Goal: Task Accomplishment & Management: Manage account settings

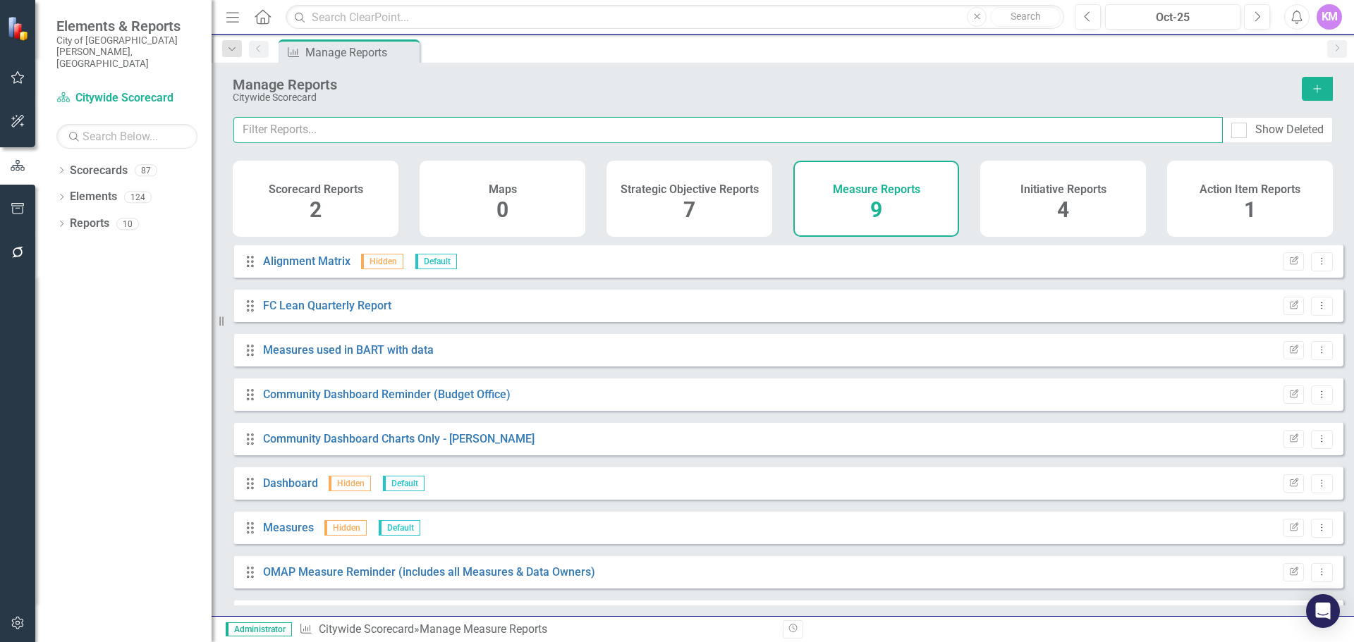
click at [361, 126] on input "text" at bounding box center [727, 130] width 989 height 26
type input "Reporting"
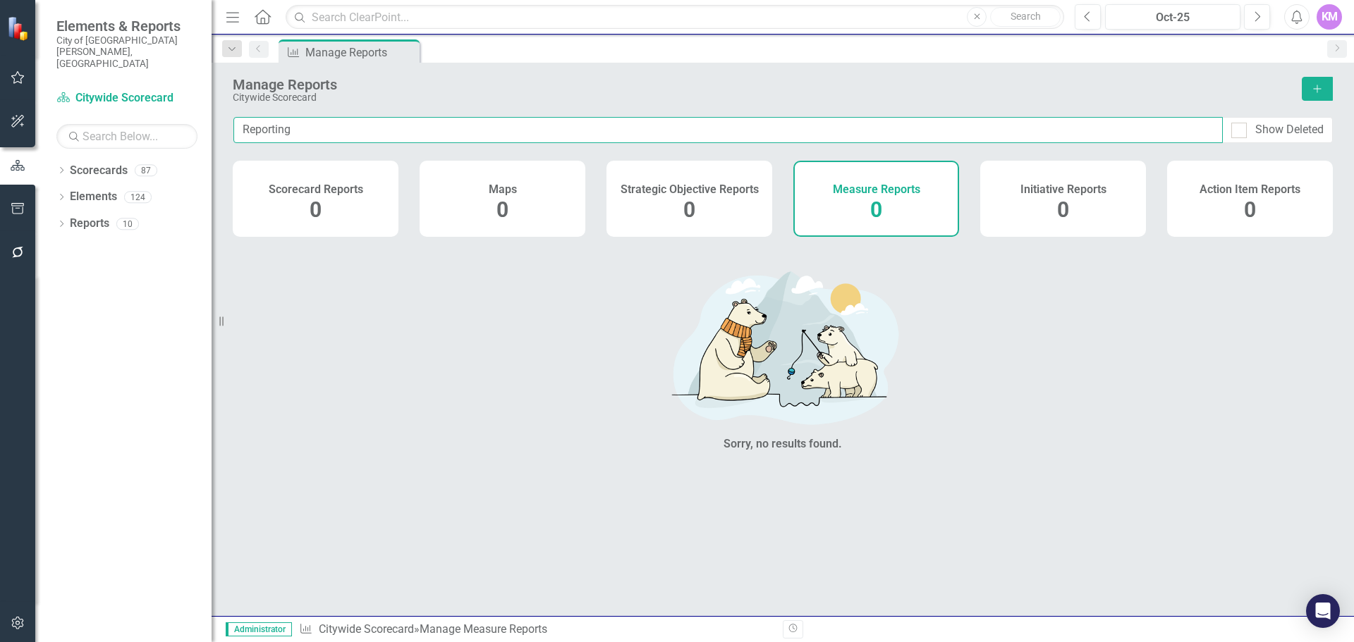
drag, startPoint x: 361, startPoint y: 126, endPoint x: 4, endPoint y: 122, distance: 357.5
click at [41, 121] on div "Elements & Reports City of [GEOGRAPHIC_DATA][PERSON_NAME], CO Scorecard Citywid…" at bounding box center [677, 321] width 1354 height 642
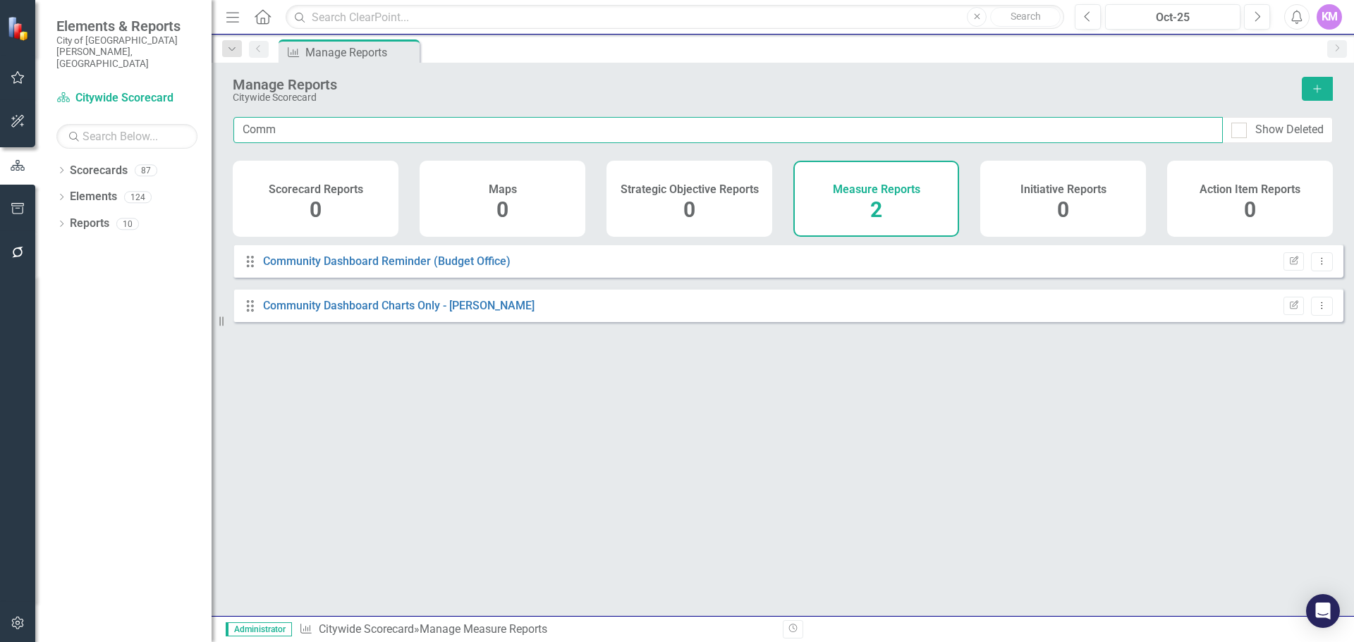
type input "Comm"
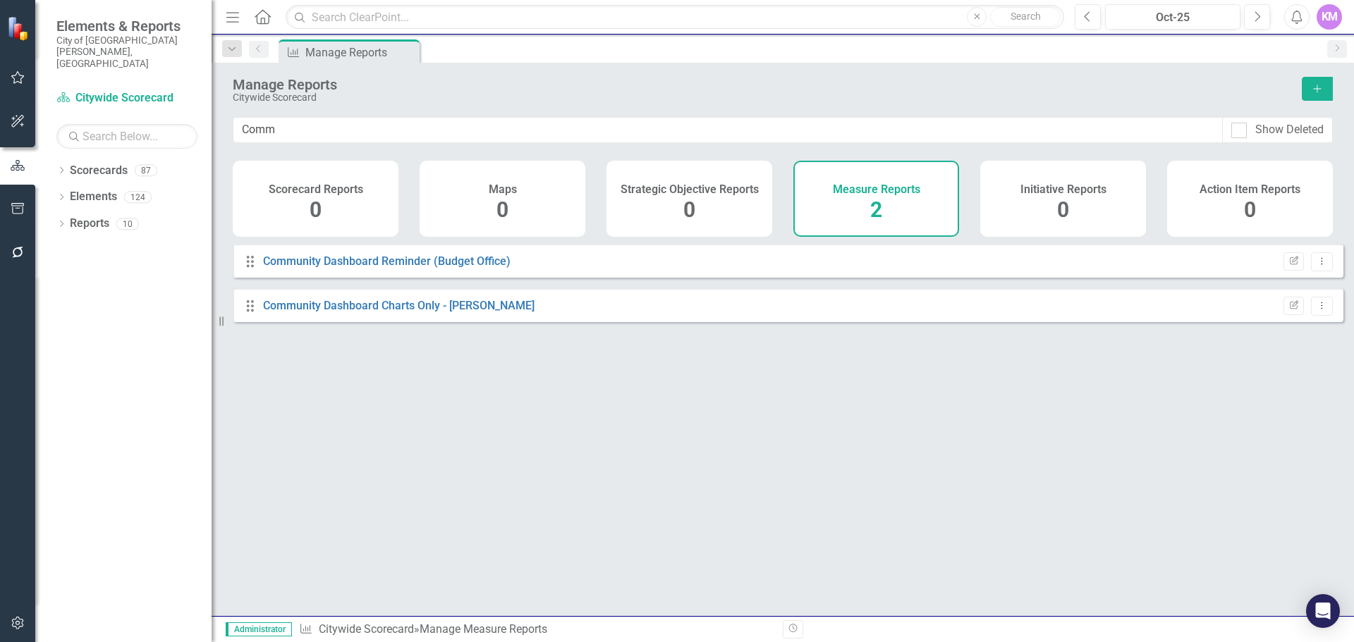
click at [15, 620] on icon "button" at bounding box center [17, 623] width 12 height 13
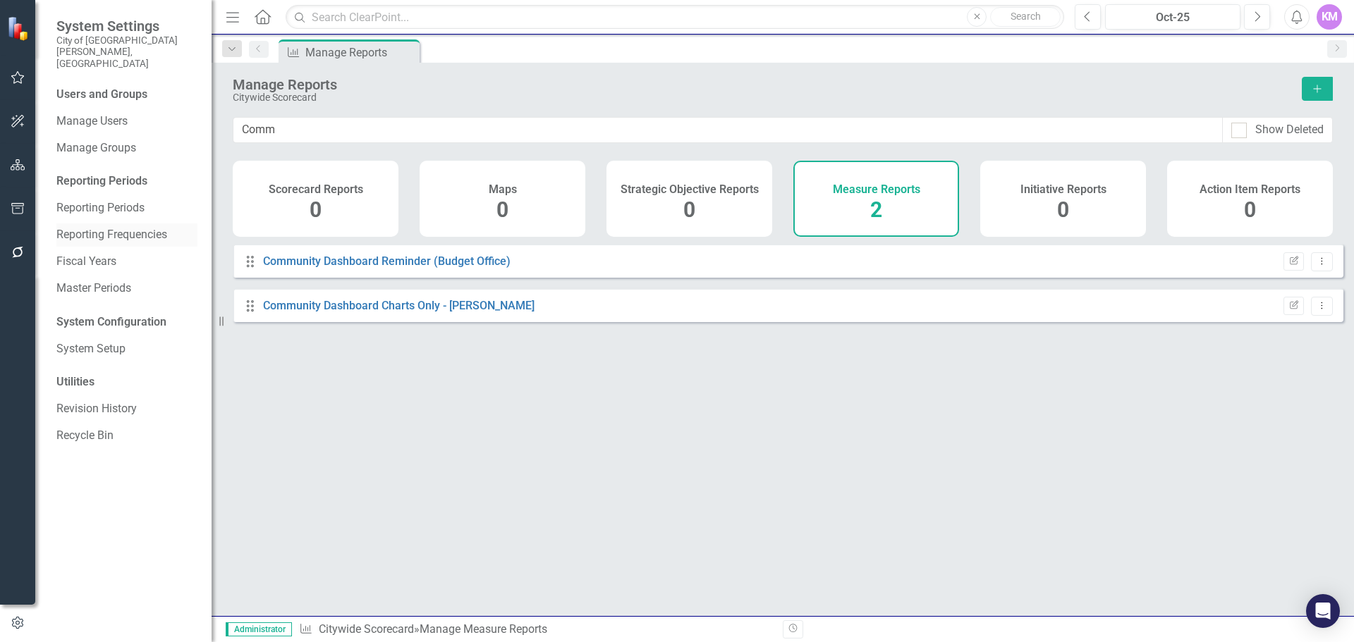
click at [145, 224] on div "Reporting Frequencies" at bounding box center [126, 235] width 141 height 23
click at [152, 227] on link "Reporting Frequencies" at bounding box center [126, 235] width 141 height 16
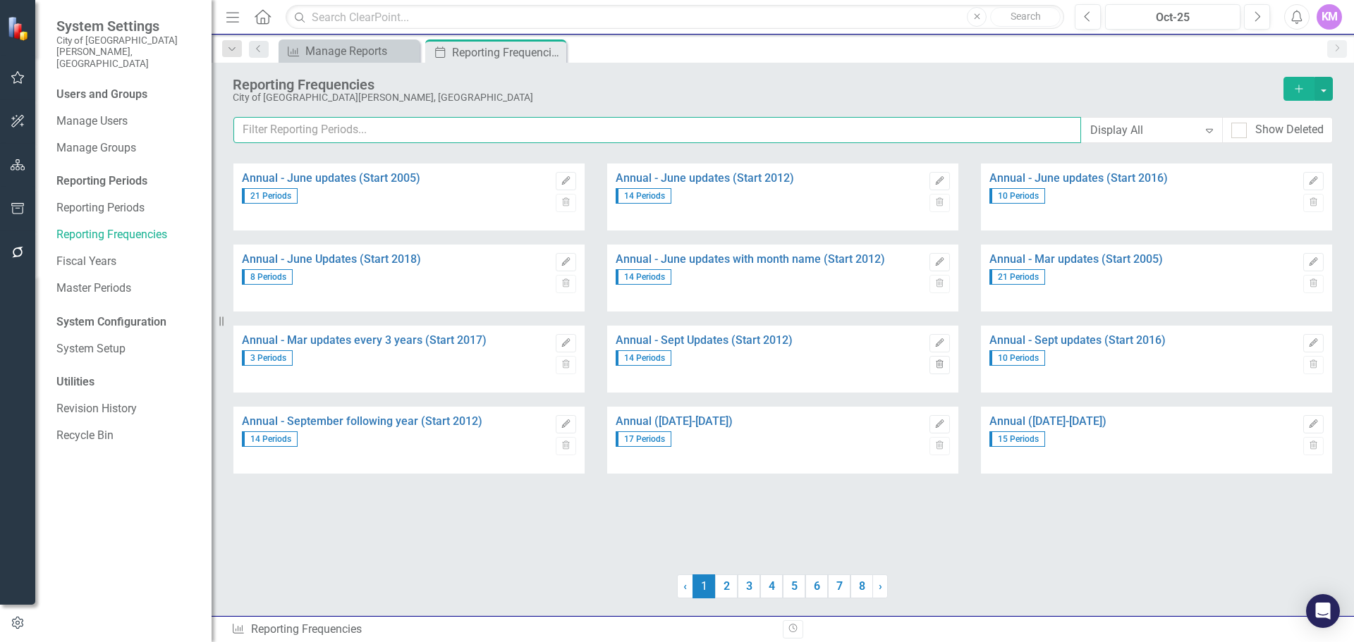
click at [450, 124] on input "text" at bounding box center [657, 130] width 848 height 26
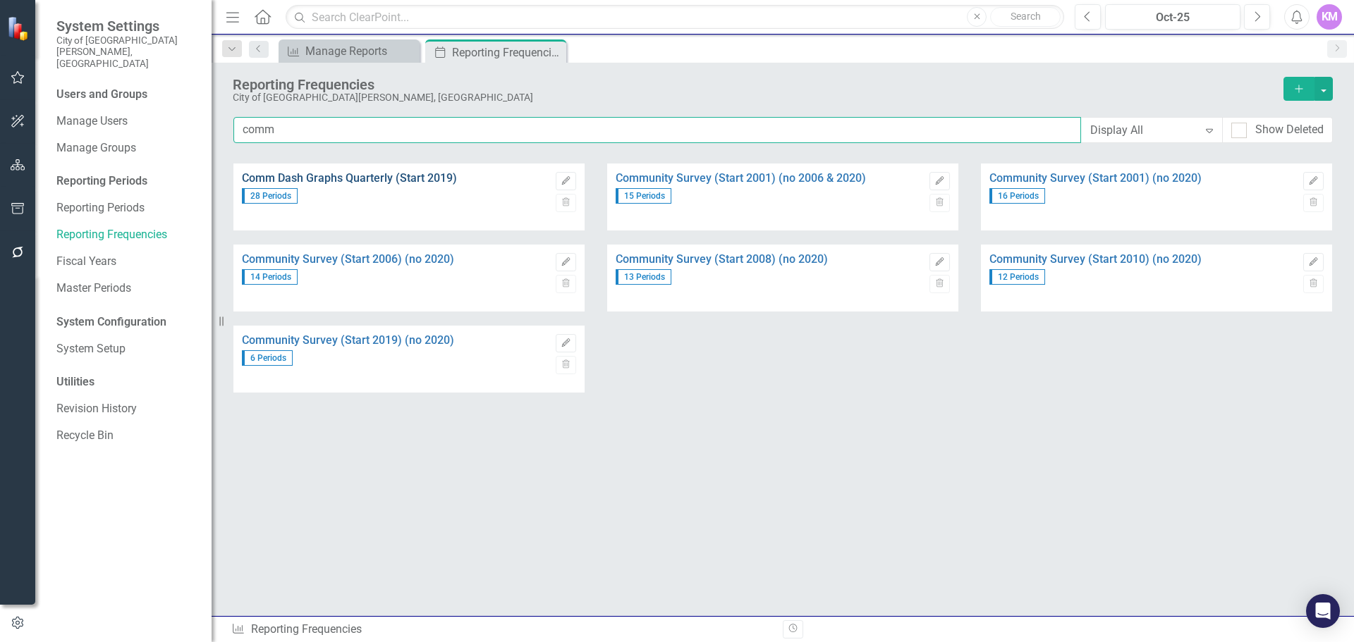
type input "comm"
click at [424, 180] on link "Comm Dash Graphs Quarterly (Start 2019)" at bounding box center [395, 178] width 307 height 13
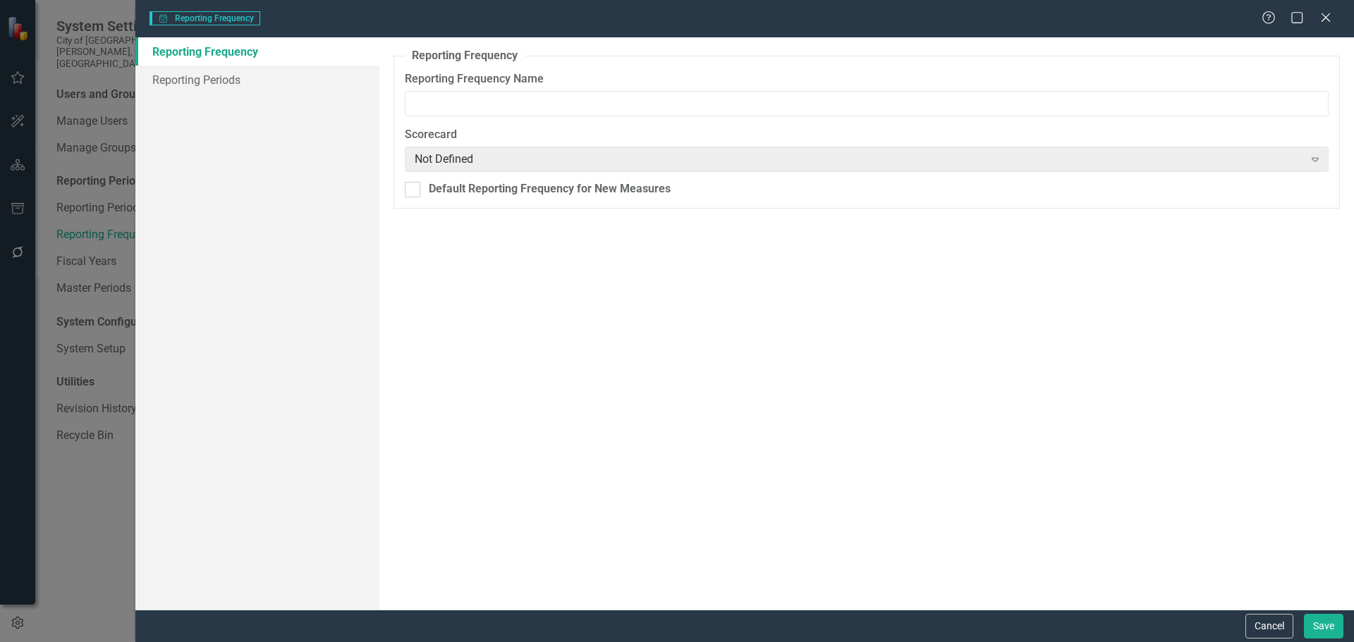
type input "Comm Dash Graphs Quarterly (Start 2019)"
click at [288, 78] on link "Reporting Periods" at bounding box center [257, 80] width 244 height 28
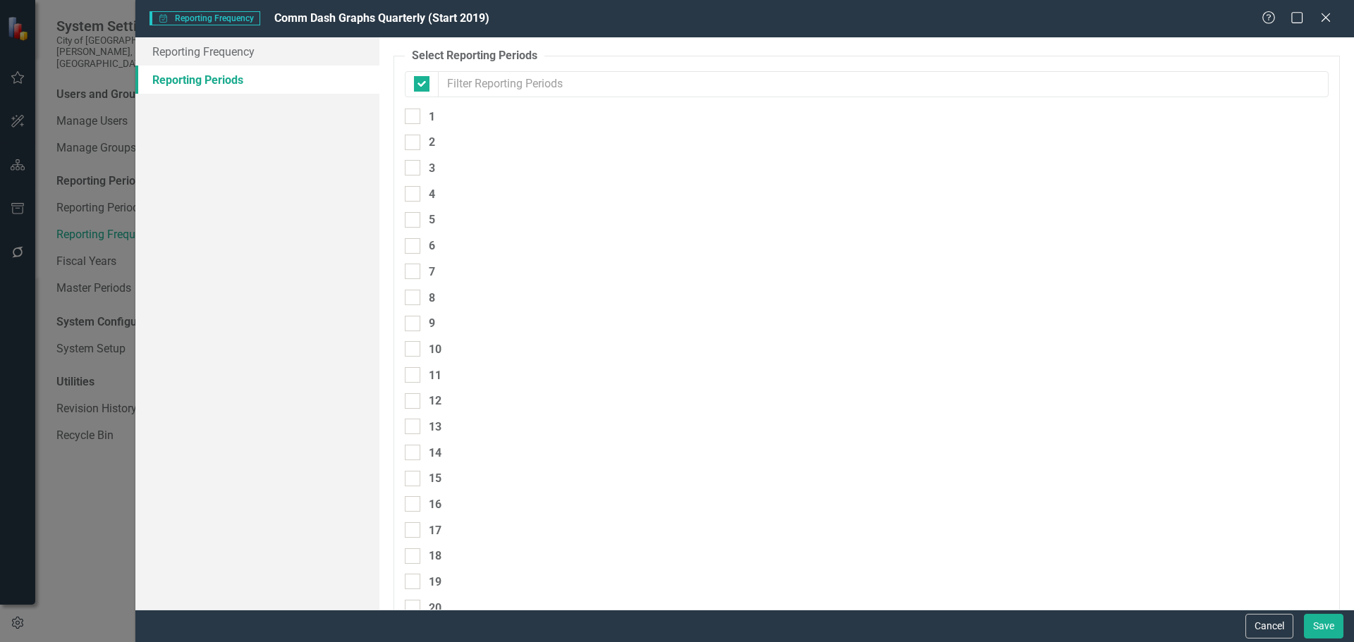
checkbox input "false"
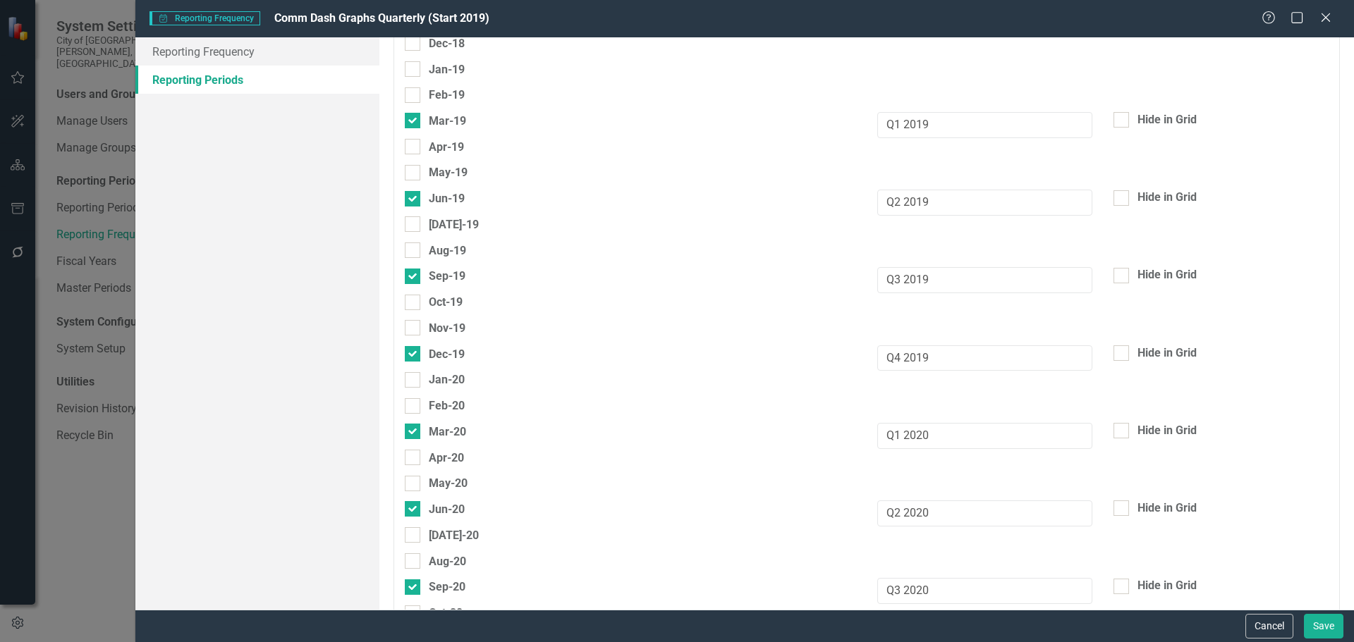
scroll to position [4897, 0]
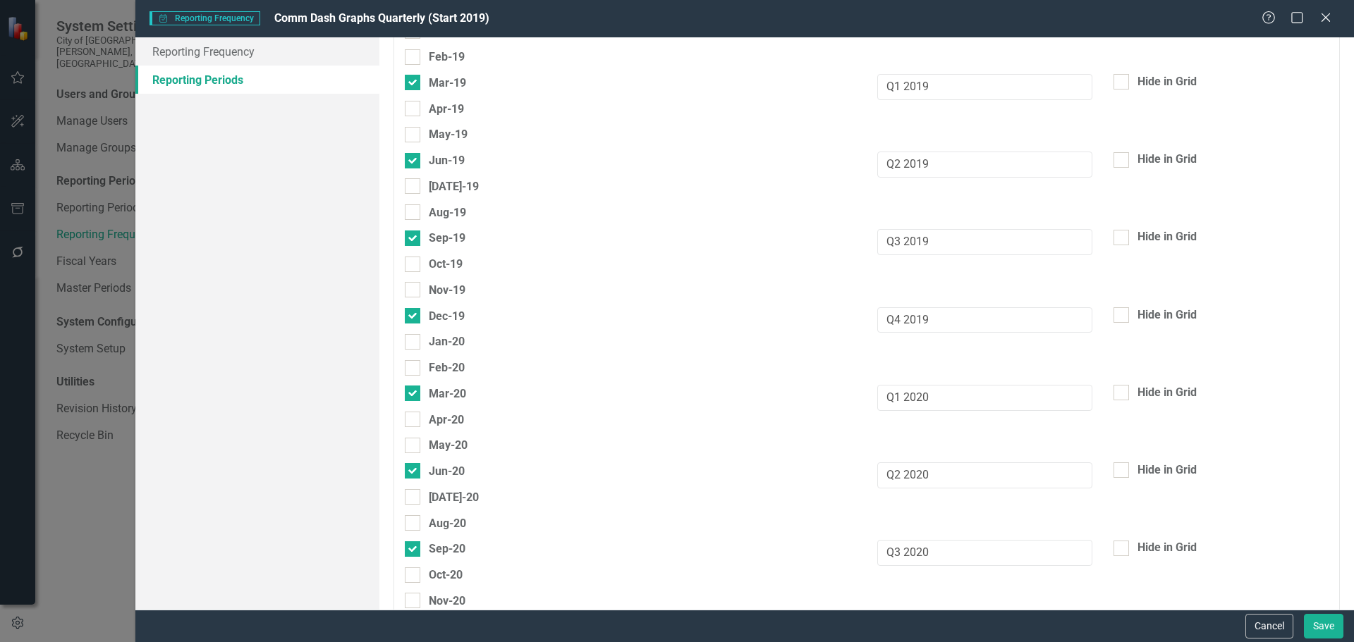
drag, startPoint x: 1323, startPoint y: 18, endPoint x: 1173, endPoint y: 35, distance: 150.4
click at [1323, 18] on icon "Close" at bounding box center [1326, 17] width 14 height 11
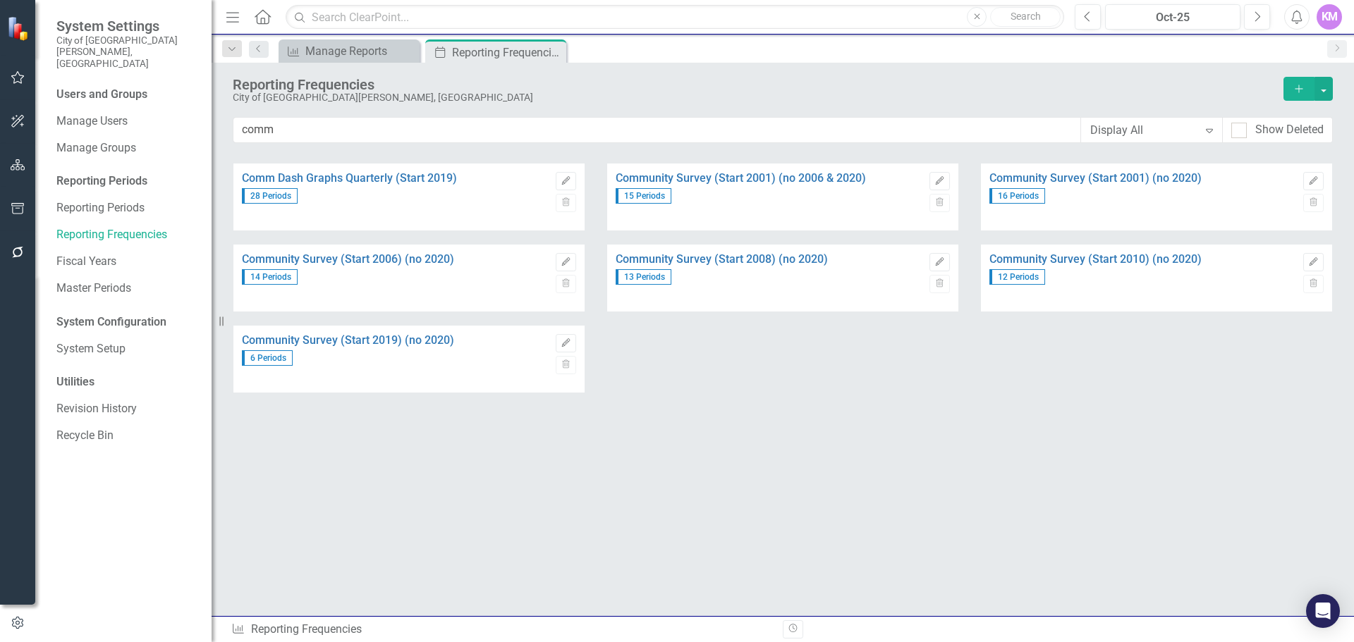
click at [454, 189] on div "28 Periods" at bounding box center [395, 194] width 307 height 19
drag, startPoint x: 454, startPoint y: 198, endPoint x: 489, endPoint y: 171, distance: 44.3
click at [461, 185] on div "28 Periods" at bounding box center [395, 194] width 307 height 19
click at [1327, 91] on button "button" at bounding box center [1323, 89] width 18 height 24
click at [529, 202] on div "28 Periods" at bounding box center [395, 194] width 307 height 19
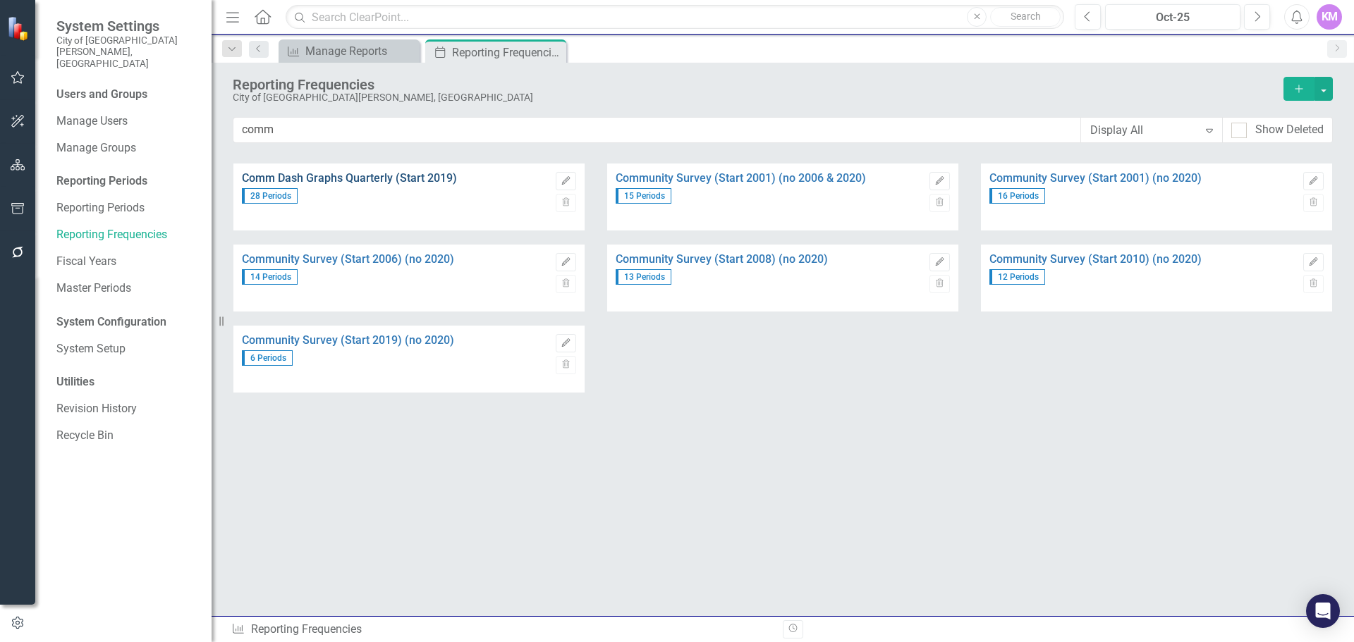
click at [531, 183] on link "Comm Dash Graphs Quarterly (Start 2019)" at bounding box center [395, 178] width 307 height 13
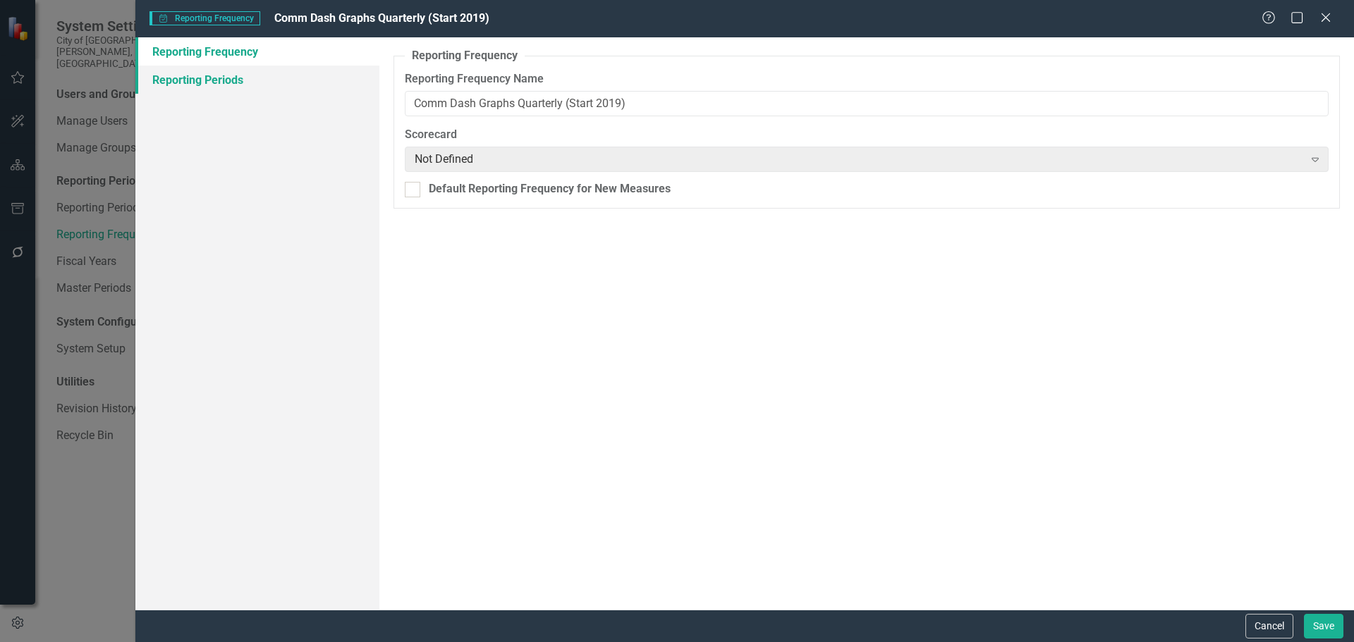
click at [250, 83] on link "Reporting Periods" at bounding box center [257, 80] width 244 height 28
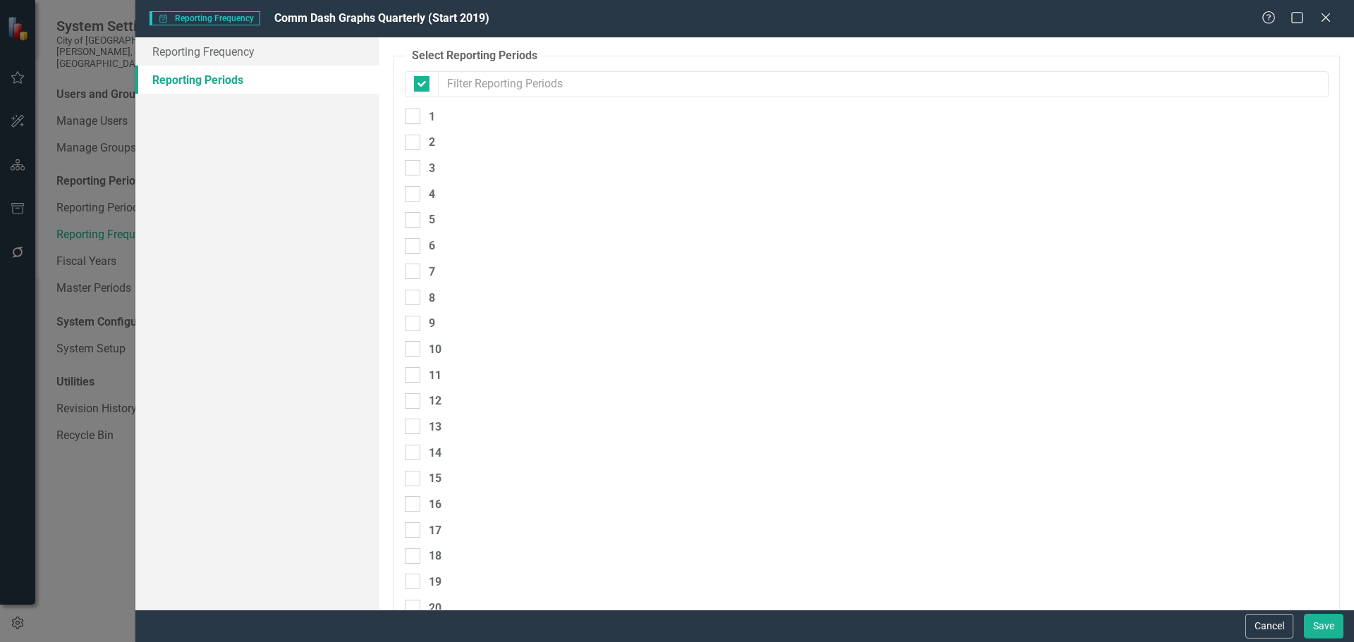
checkbox input "false"
click at [1291, 19] on icon at bounding box center [1296, 17] width 13 height 13
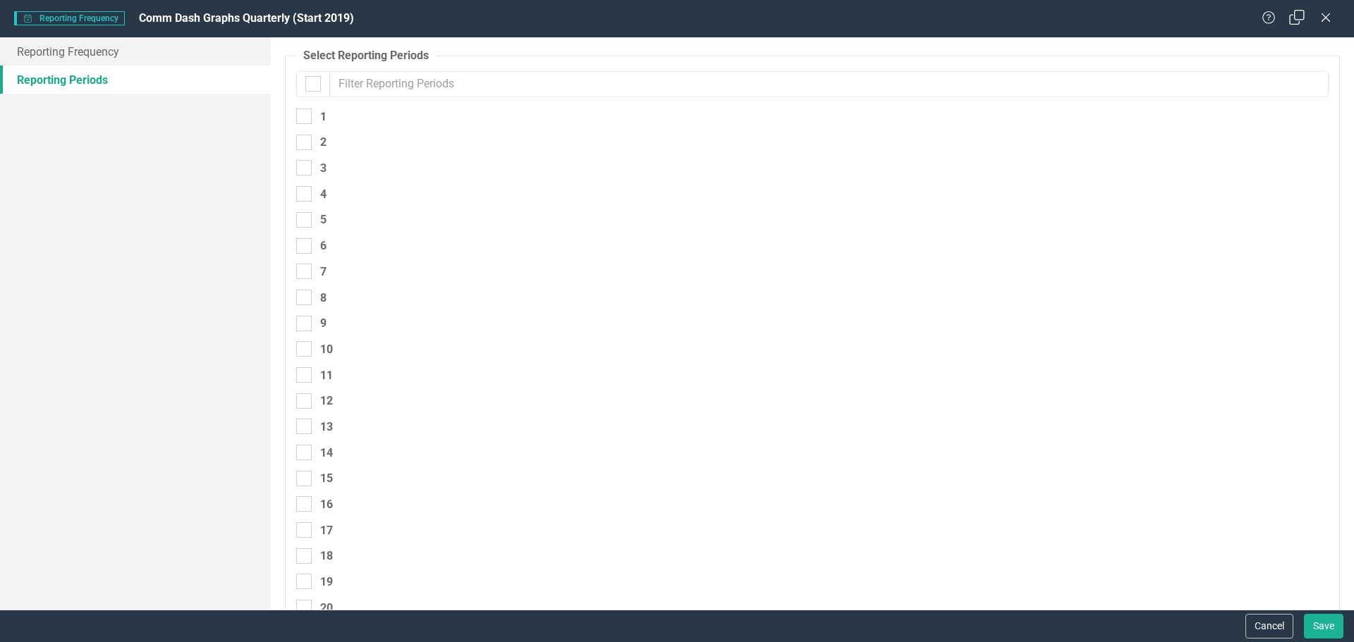
click at [1291, 19] on icon "Restore" at bounding box center [1297, 17] width 18 height 13
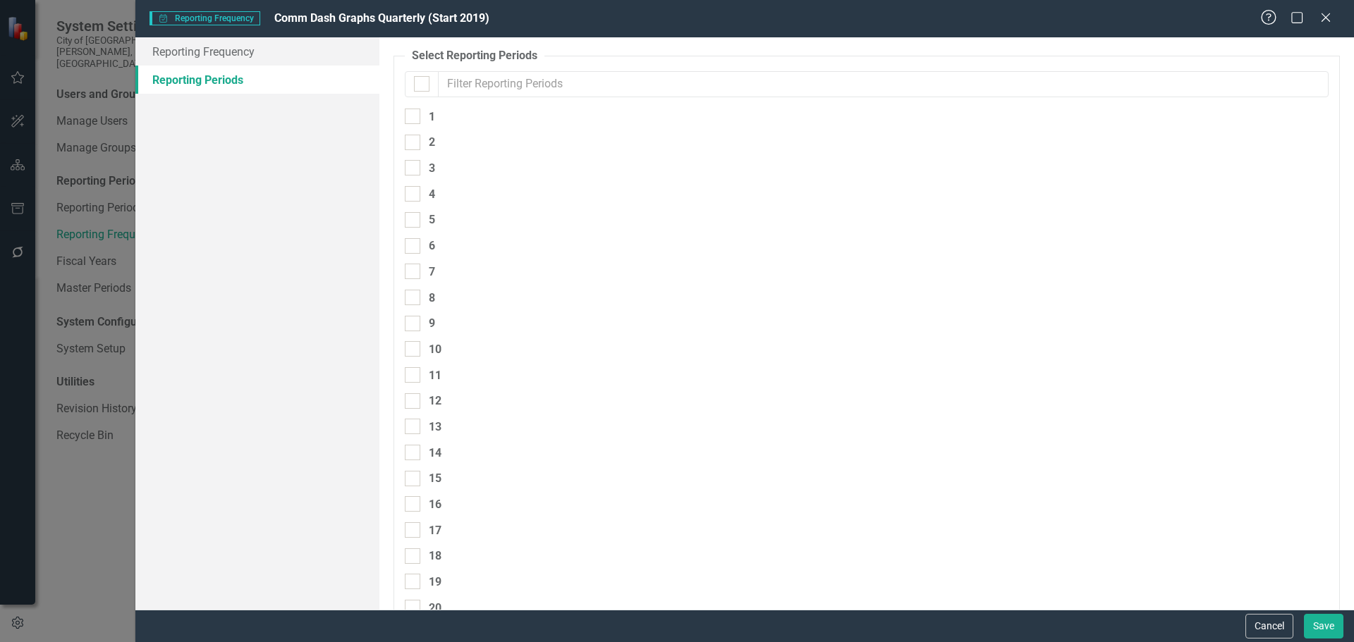
click at [1268, 18] on icon "Help" at bounding box center [1269, 17] width 18 height 13
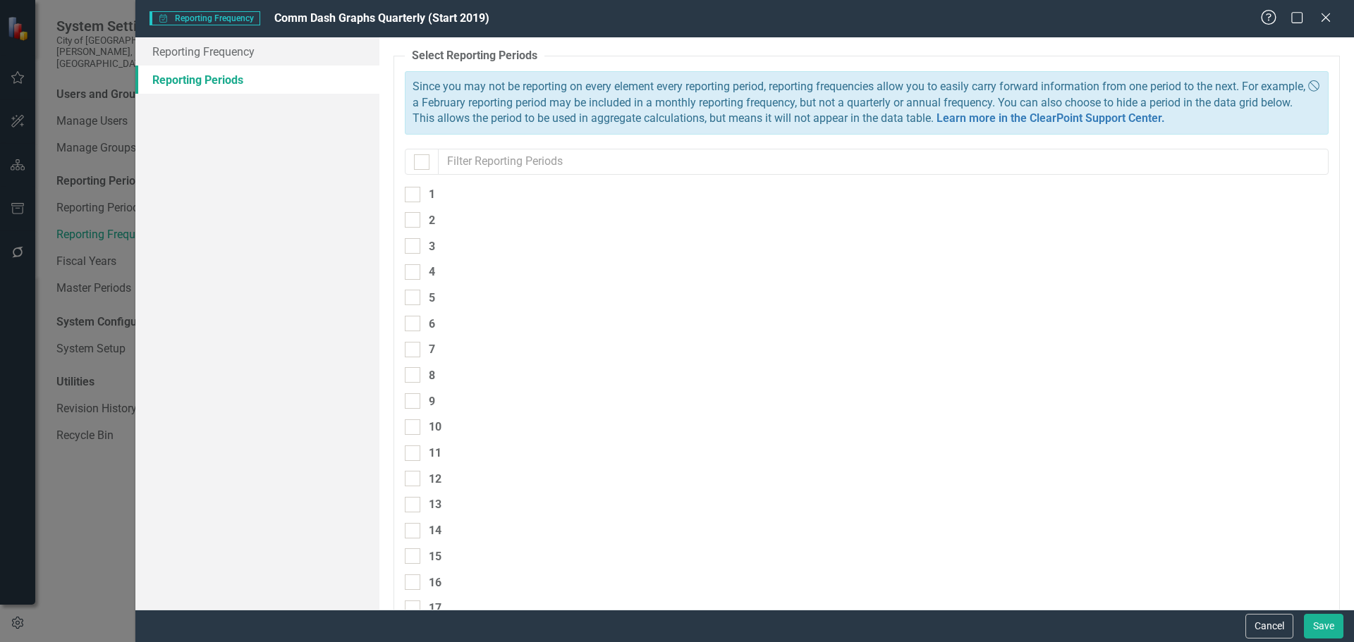
click at [1268, 13] on icon "Help" at bounding box center [1269, 17] width 18 height 13
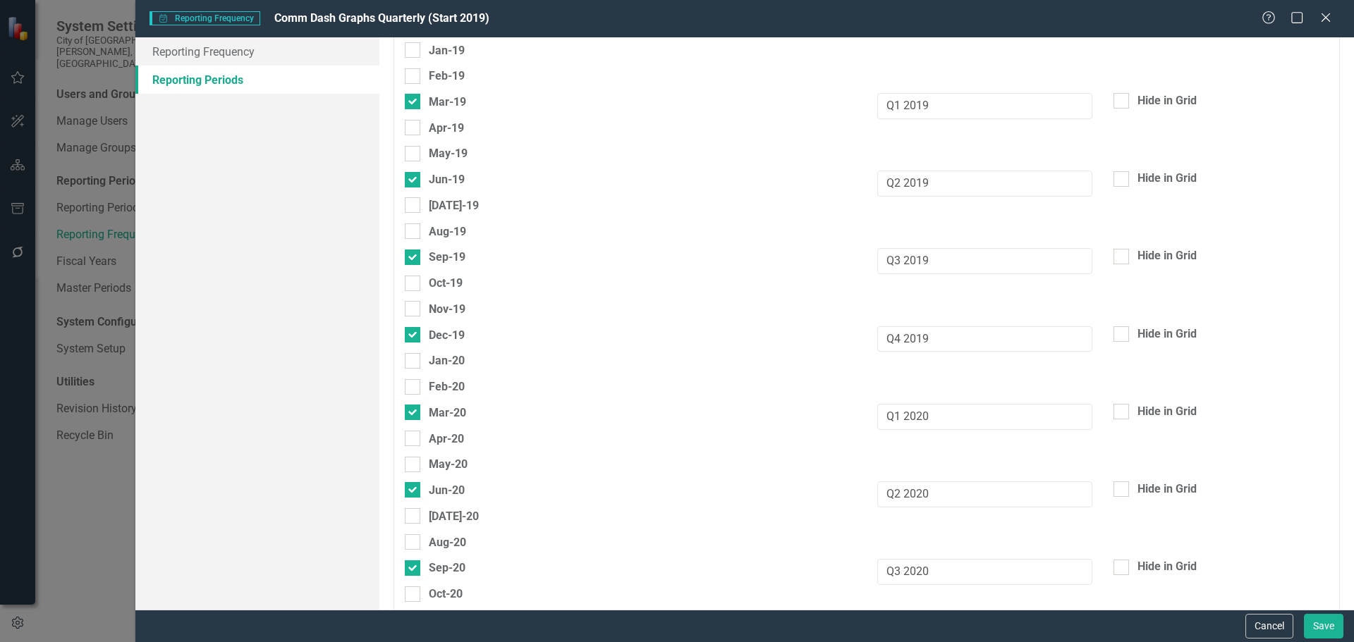
scroll to position [4907, 0]
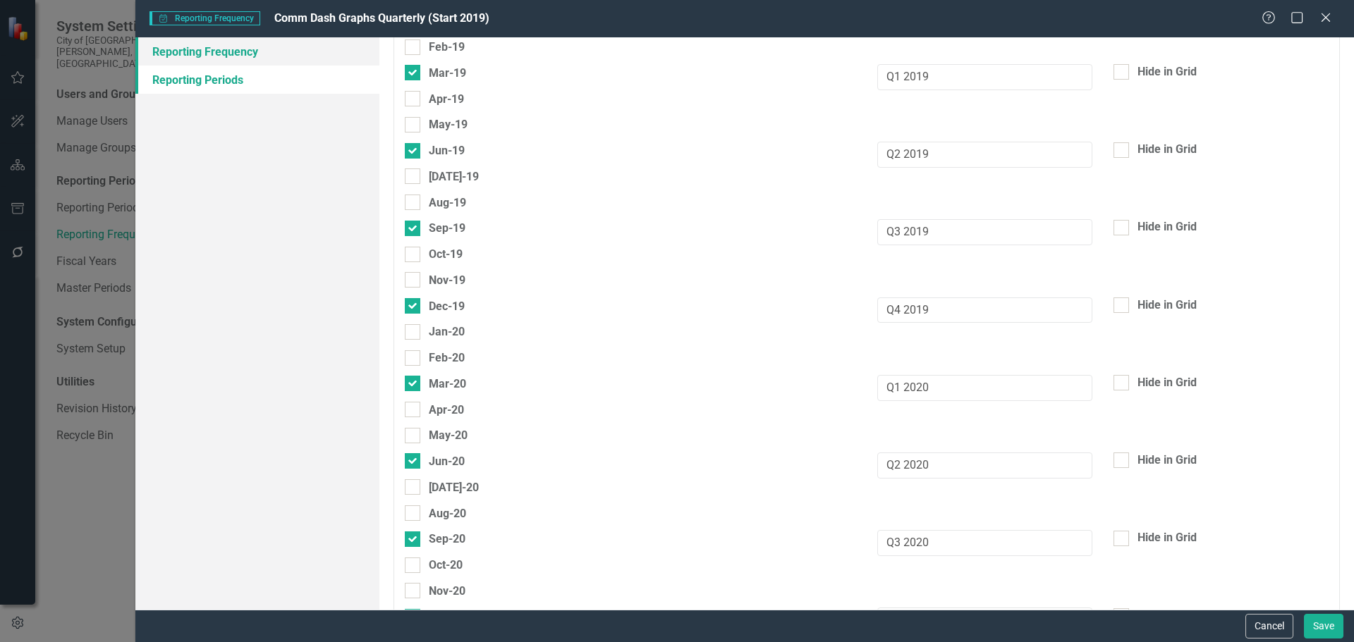
click at [302, 49] on link "Reporting Frequency" at bounding box center [257, 51] width 244 height 28
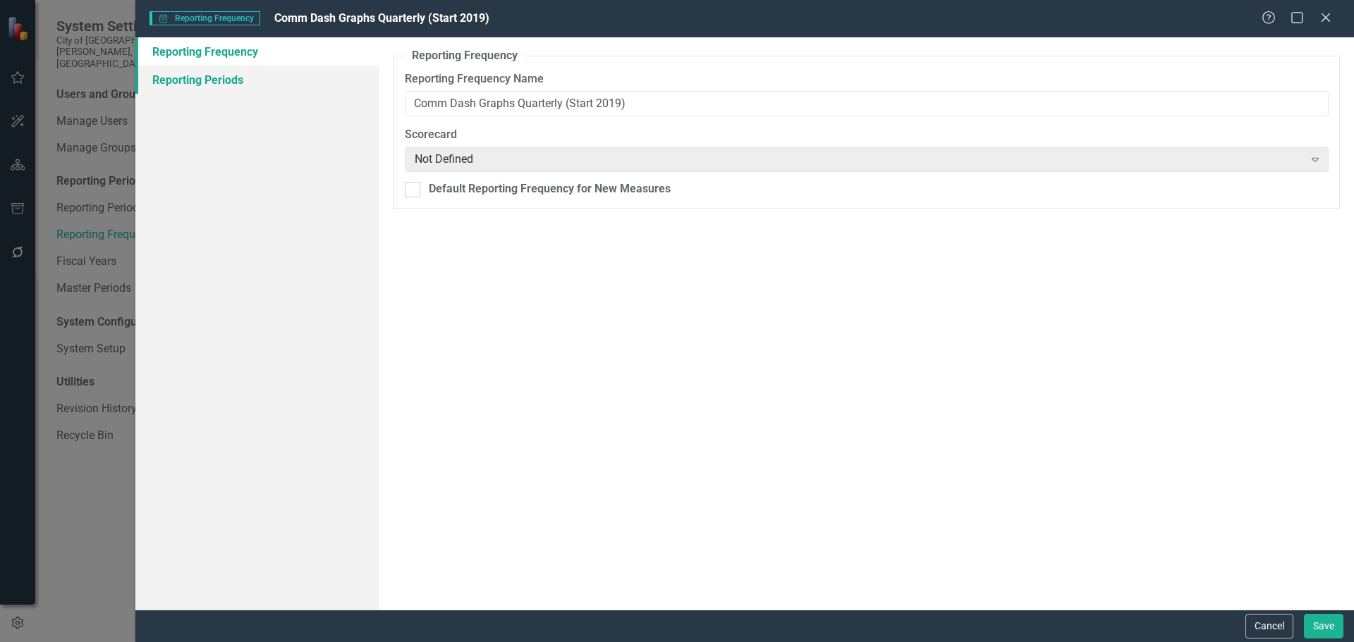
click at [300, 76] on link "Reporting Periods" at bounding box center [257, 80] width 244 height 28
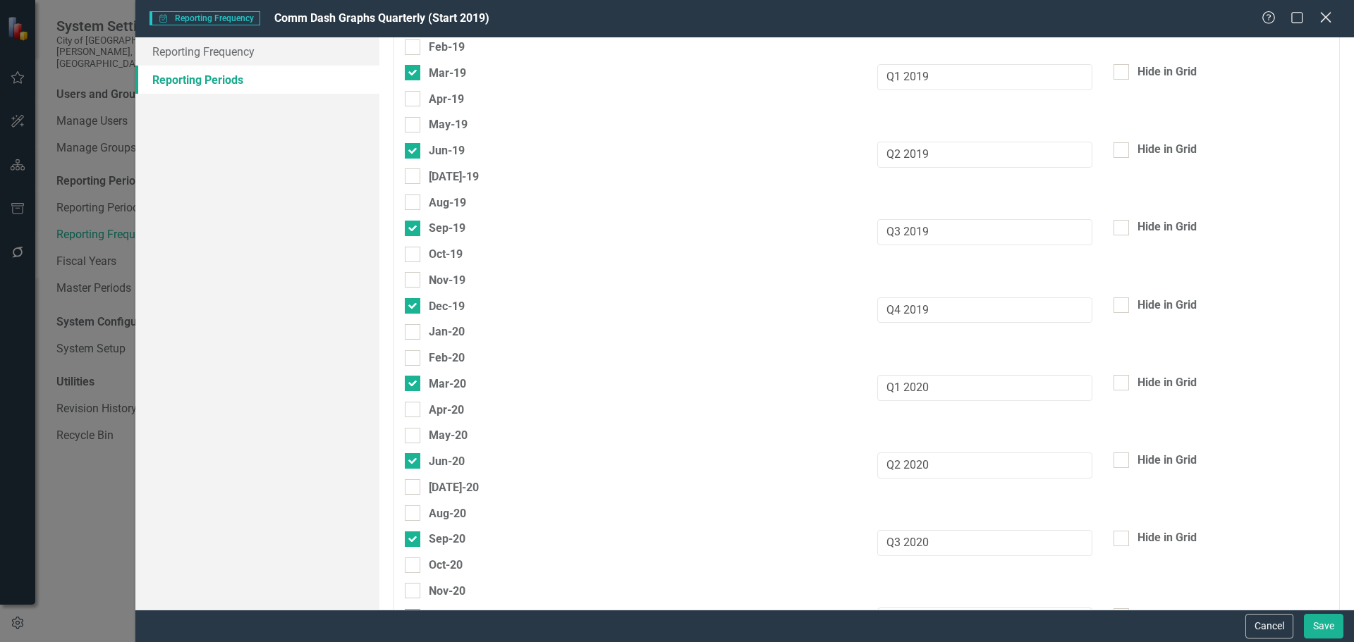
click at [1321, 23] on icon "Close" at bounding box center [1325, 17] width 18 height 13
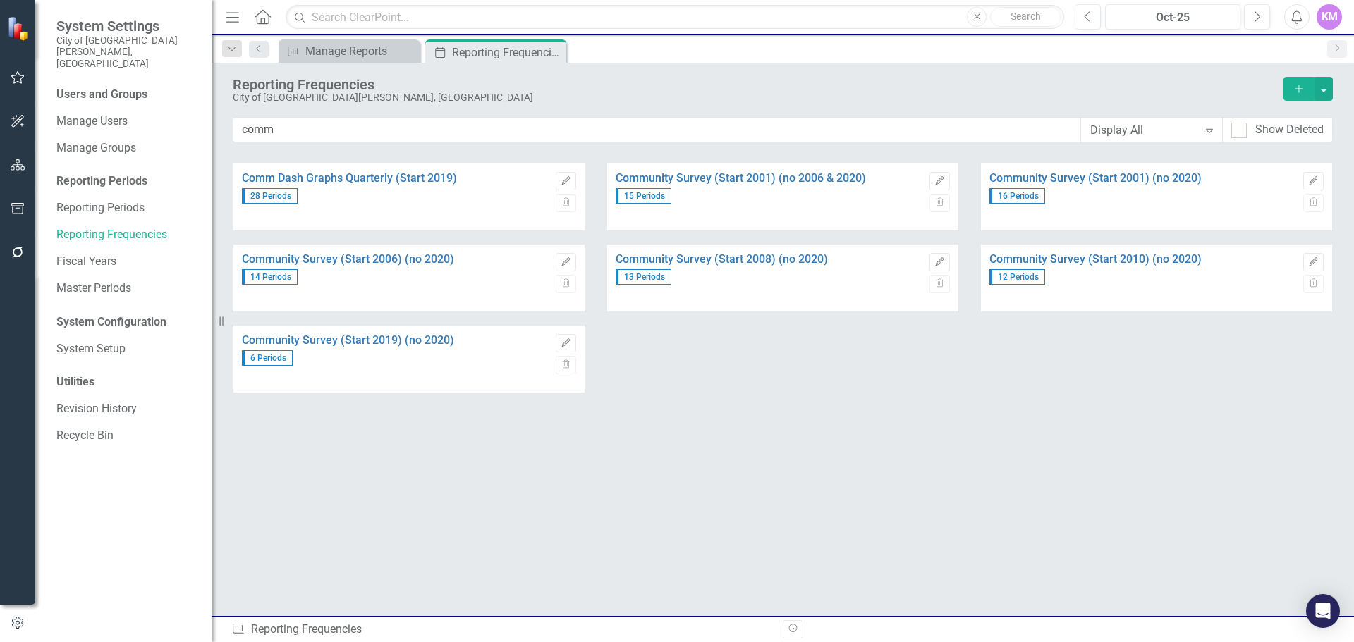
drag, startPoint x: 388, startPoint y: 191, endPoint x: 458, endPoint y: 171, distance: 72.1
click at [457, 171] on div "Comm Dash Graphs Quarterly (Start 2019) 28 Periods" at bounding box center [395, 197] width 307 height 67
click at [1306, 84] on button "Add" at bounding box center [1298, 89] width 31 height 24
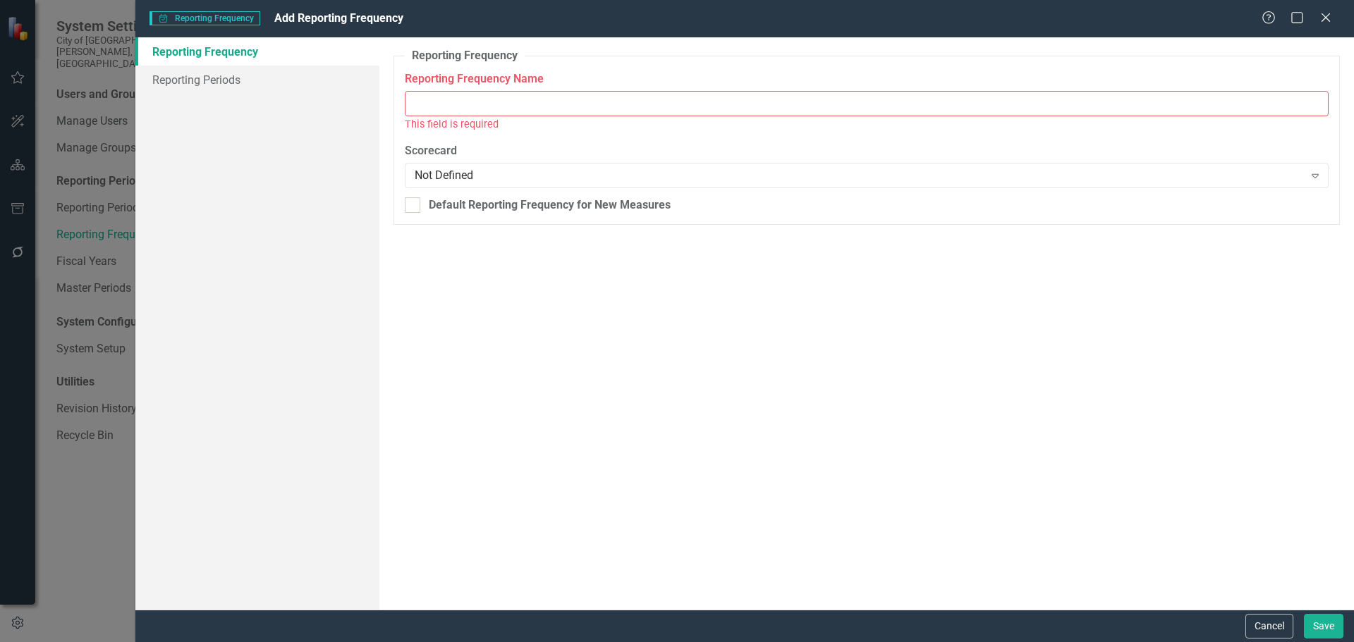
click at [788, 102] on input "Reporting Frequency Name" at bounding box center [867, 104] width 924 height 26
click at [256, 80] on link "Reporting Periods" at bounding box center [257, 80] width 244 height 28
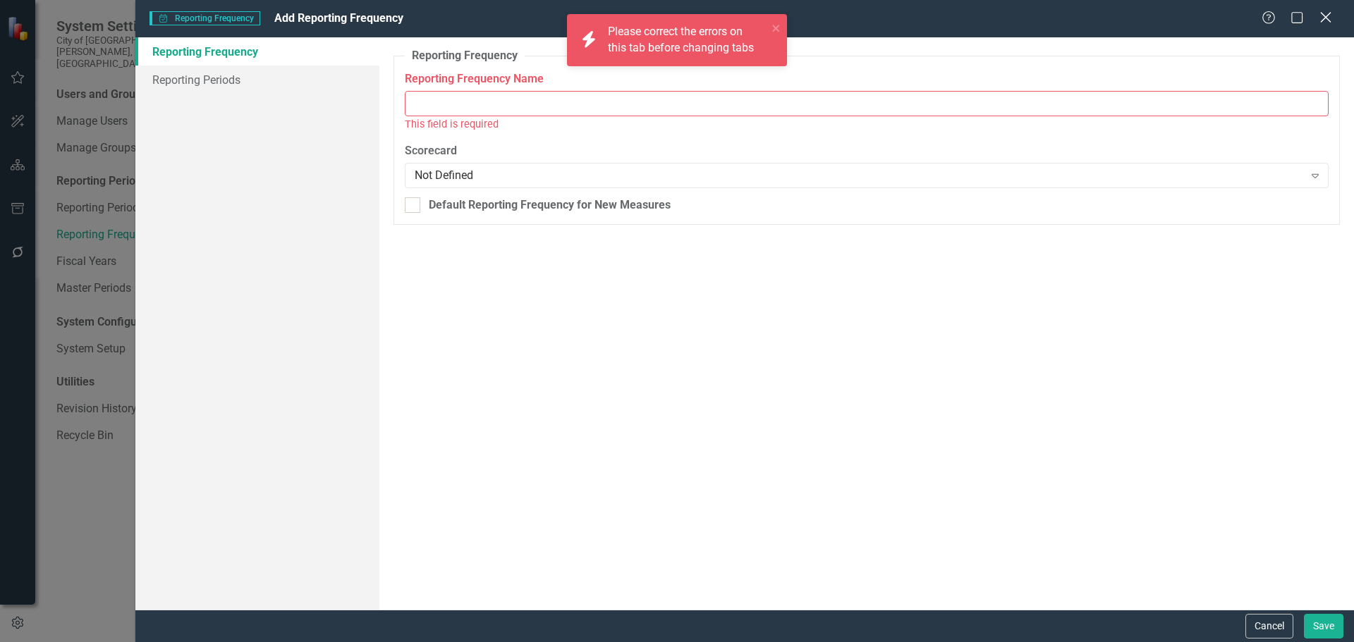
click at [1327, 13] on icon "Close" at bounding box center [1325, 17] width 18 height 13
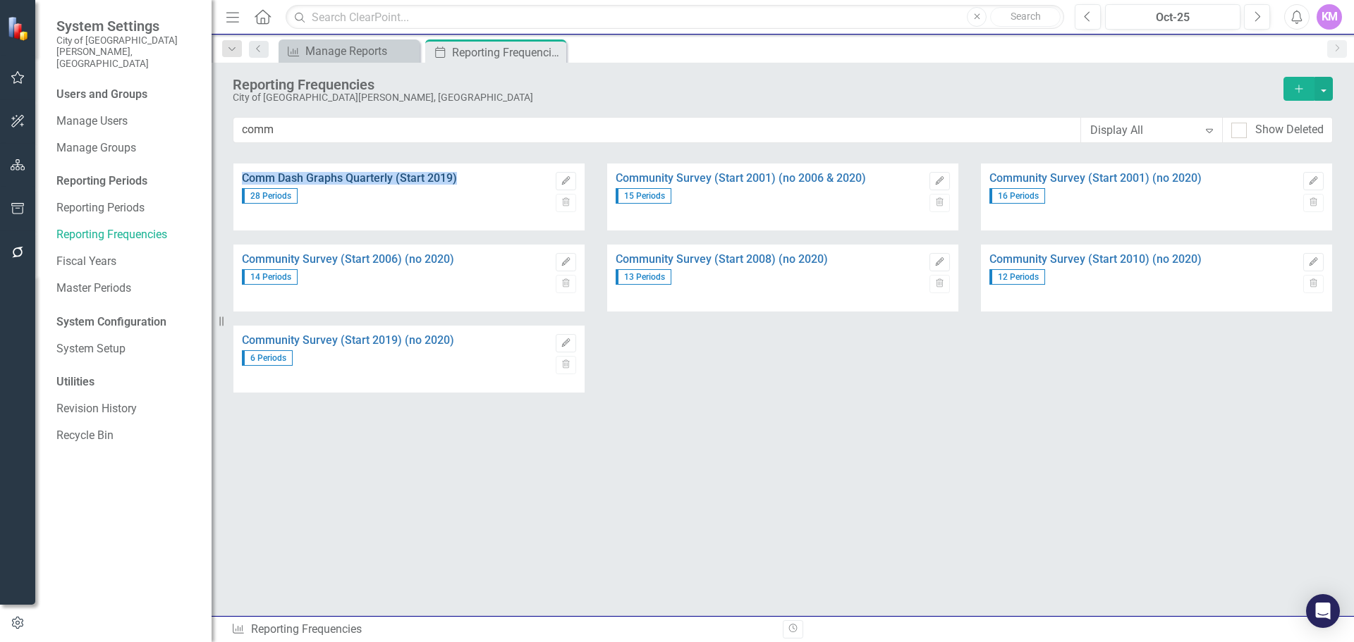
drag, startPoint x: 459, startPoint y: 176, endPoint x: 242, endPoint y: 176, distance: 217.2
click at [243, 176] on link "Comm Dash Graphs Quarterly (Start 2019)" at bounding box center [395, 178] width 307 height 13
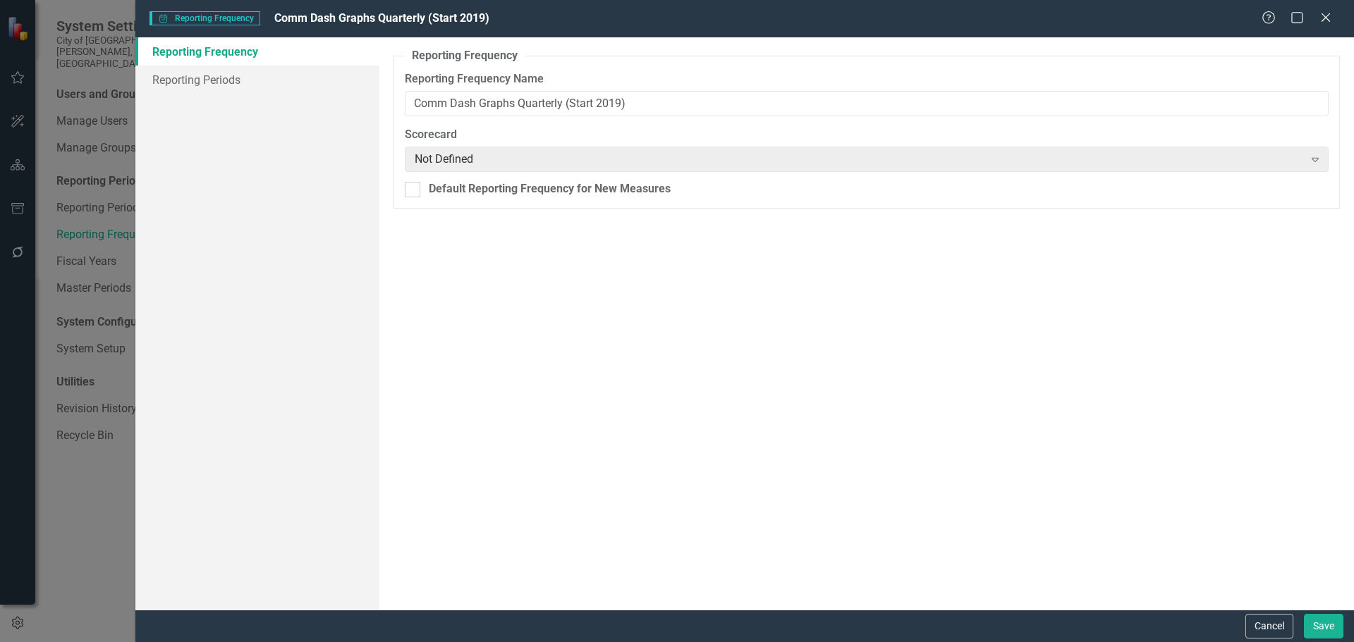
copy link "Comm Dash Graphs Quarterly (Start 2019)"
click at [1326, 18] on icon at bounding box center [1325, 17] width 11 height 11
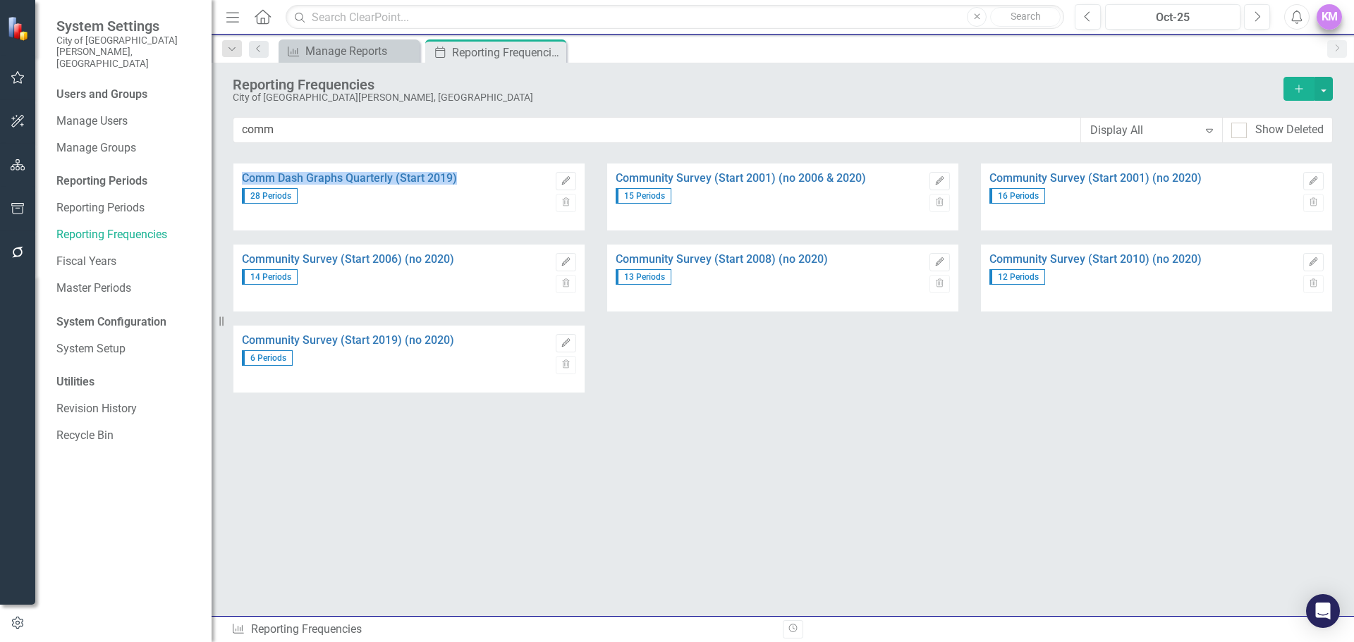
copy link "Comm Dash Graphs Quarterly (Start 2019)"
click at [1304, 94] on button "Add" at bounding box center [1298, 89] width 31 height 24
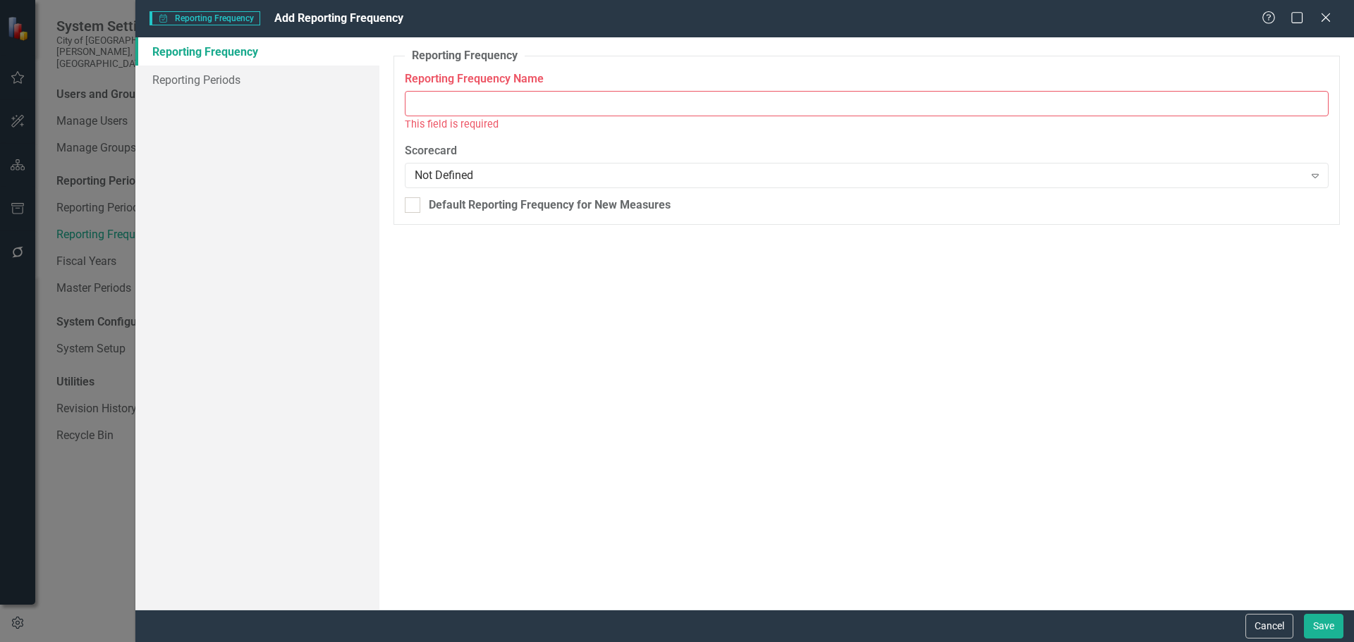
click at [810, 87] on label "Reporting Frequency Name" at bounding box center [867, 79] width 924 height 16
click at [810, 91] on input "Reporting Frequency Name" at bounding box center [867, 104] width 924 height 26
click at [821, 99] on input "Reporting Frequency Name" at bounding box center [867, 104] width 924 height 26
paste input "Comm Dash Graphs Quarterly (Start 2019)"
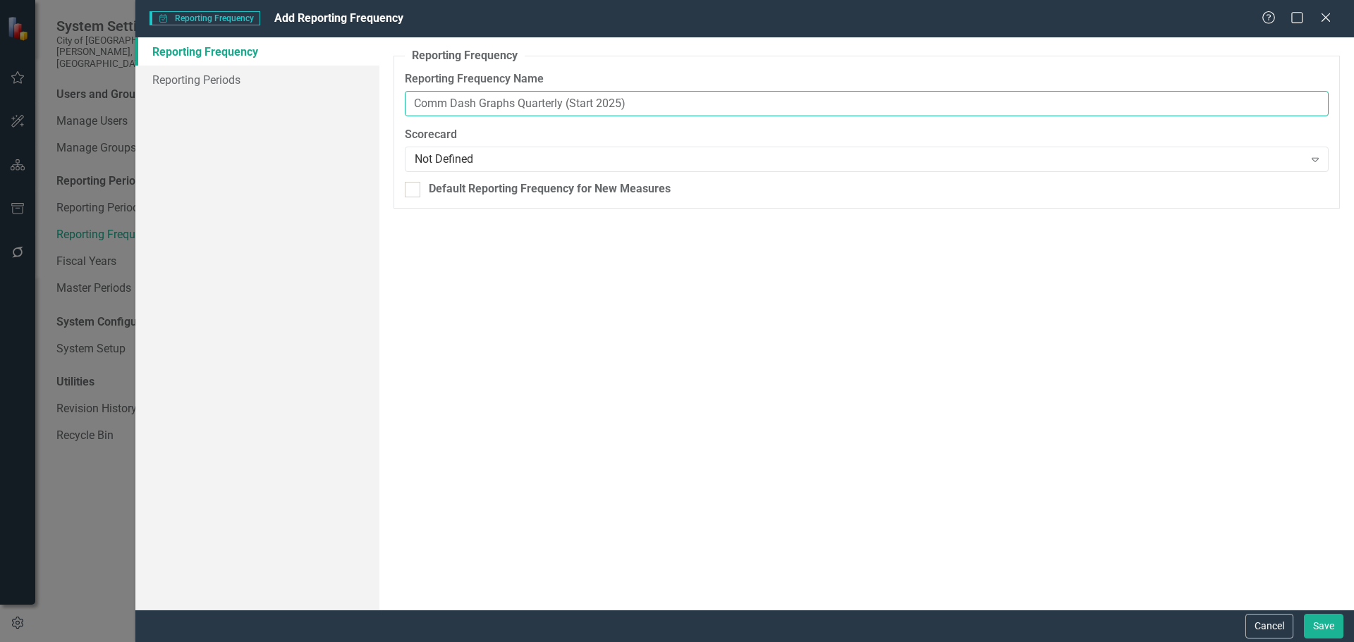
type input "Comm Dash Graphs Quarterly (Start 2025)"
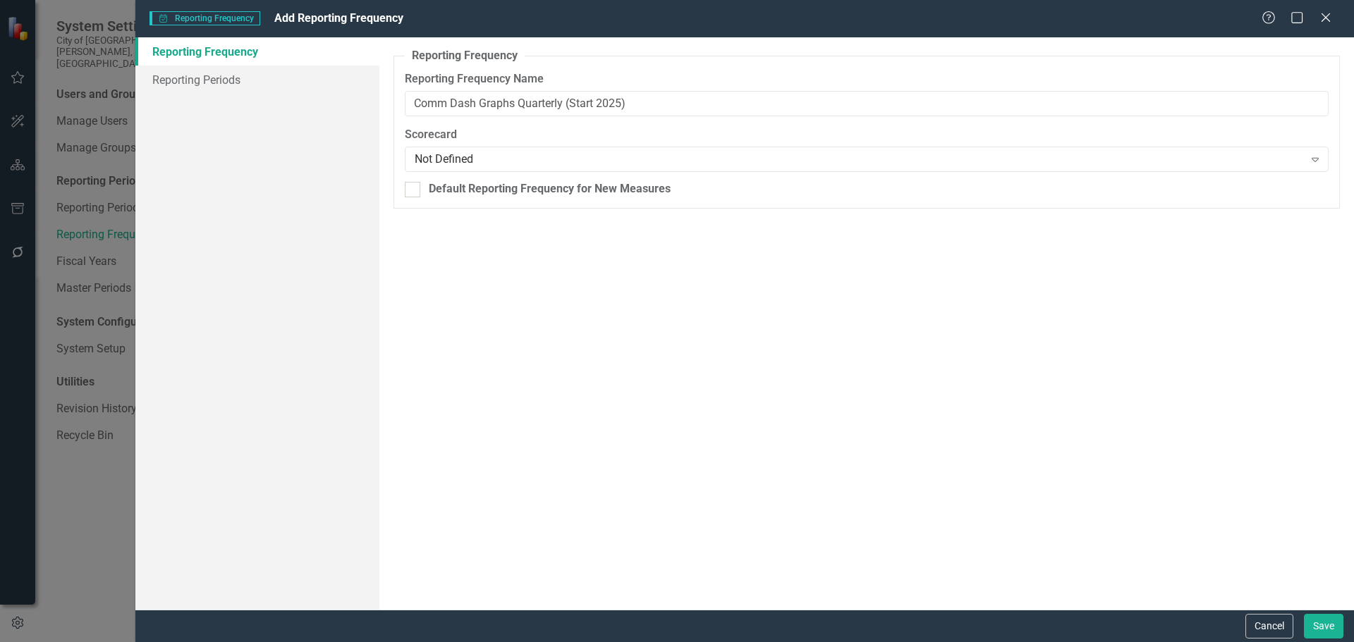
click at [553, 257] on div "Reporting Frequency Reporting Frequency Name Comm Dash Graphs Quarterly (Start …" at bounding box center [866, 323] width 974 height 573
click at [220, 74] on link "Reporting Periods" at bounding box center [257, 80] width 244 height 28
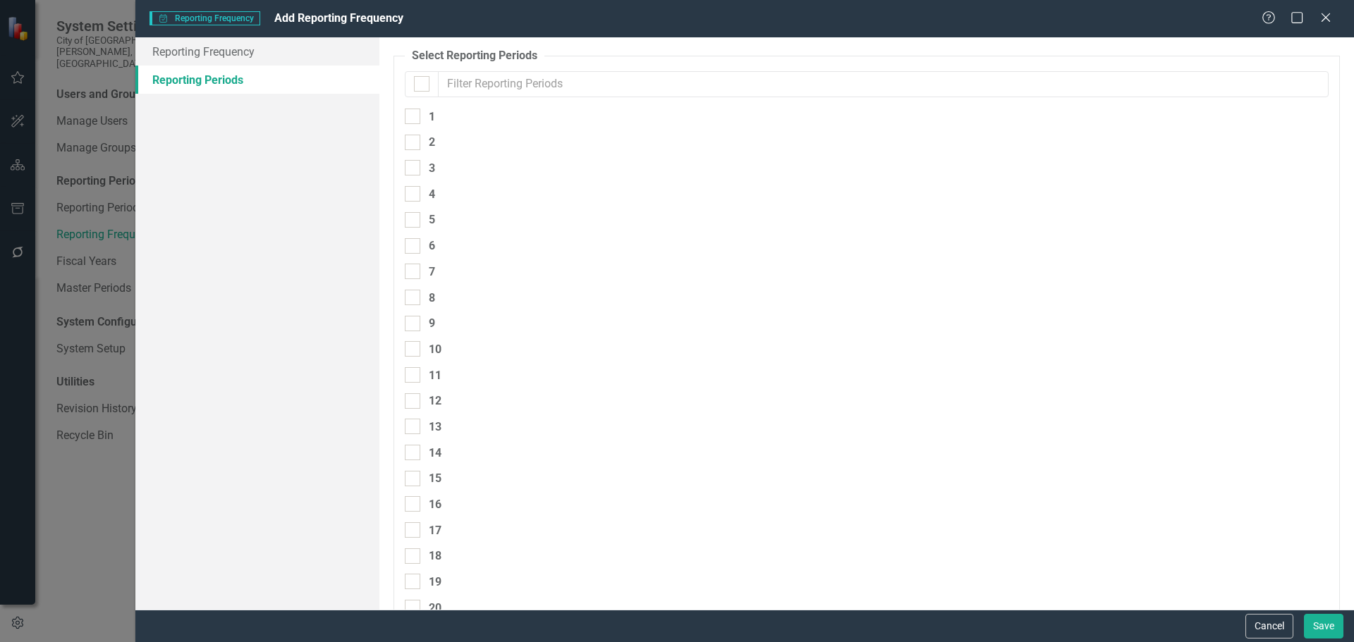
checkbox input "false"
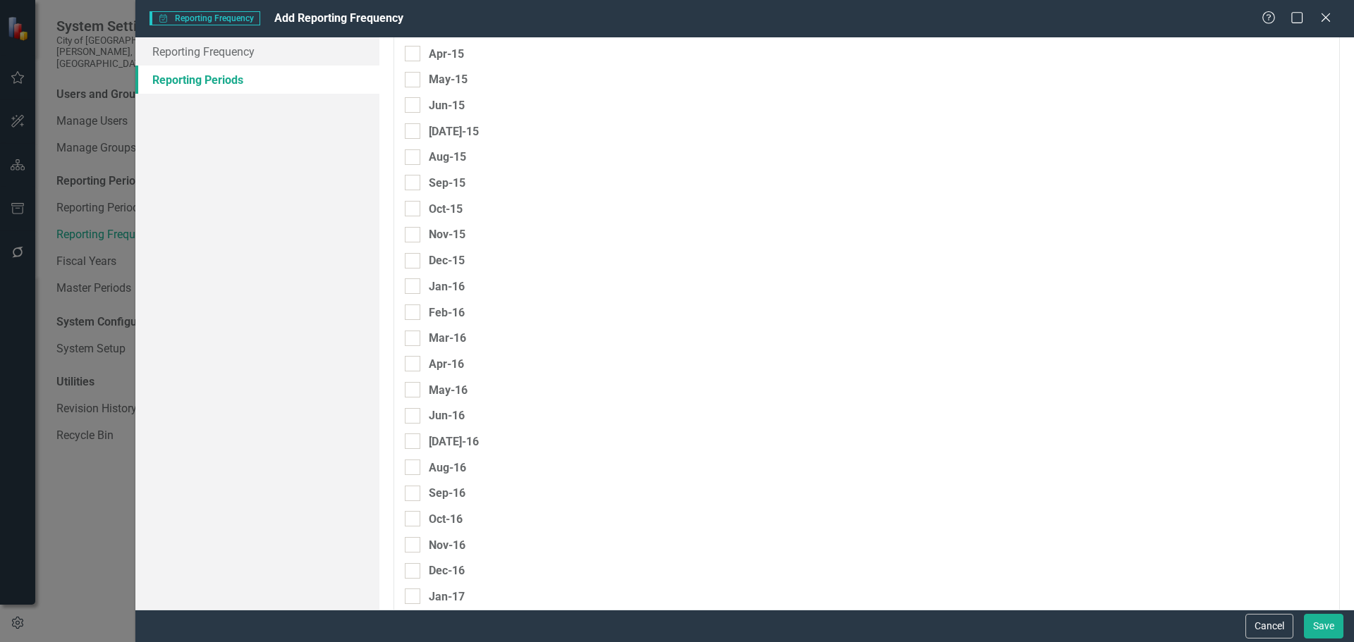
scroll to position [3458, 0]
click at [418, 197] on div at bounding box center [413, 203] width 16 height 16
click at [414, 197] on input "Dec-14" at bounding box center [409, 199] width 9 height 9
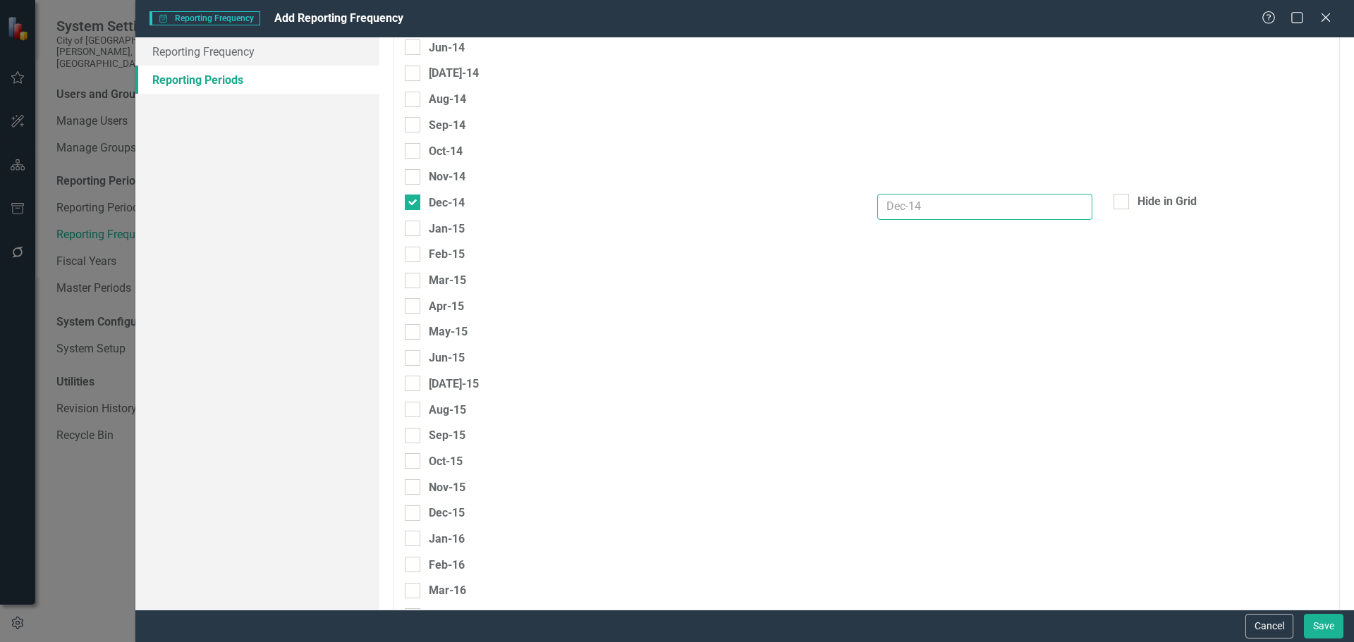
click at [1039, 210] on input "text" at bounding box center [984, 207] width 215 height 26
click at [418, 205] on div at bounding box center [413, 203] width 16 height 16
click at [414, 204] on input "Dec-14" at bounding box center [409, 199] width 9 height 9
checkbox input "false"
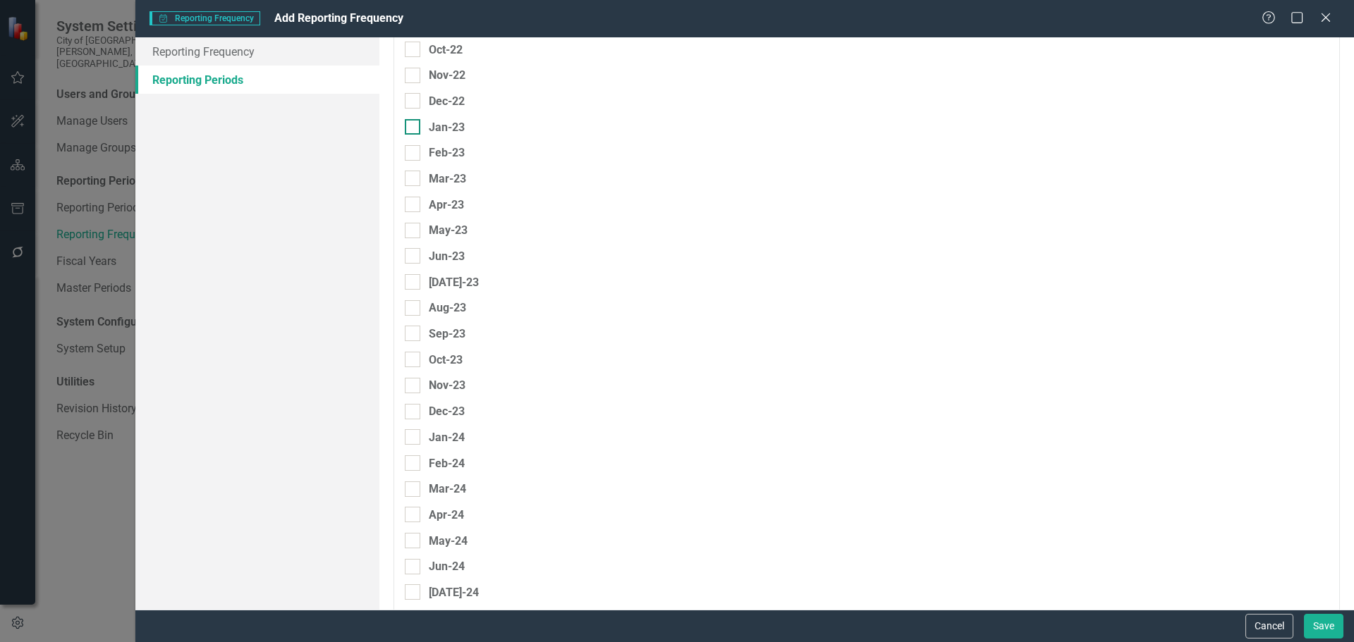
click at [410, 126] on input "Jan-23" at bounding box center [409, 123] width 9 height 9
checkbox input "true"
click at [410, 180] on input "Mar-23" at bounding box center [409, 175] width 9 height 9
click at [416, 181] on div at bounding box center [413, 179] width 16 height 16
click at [414, 181] on input "Mar-23" at bounding box center [409, 175] width 9 height 9
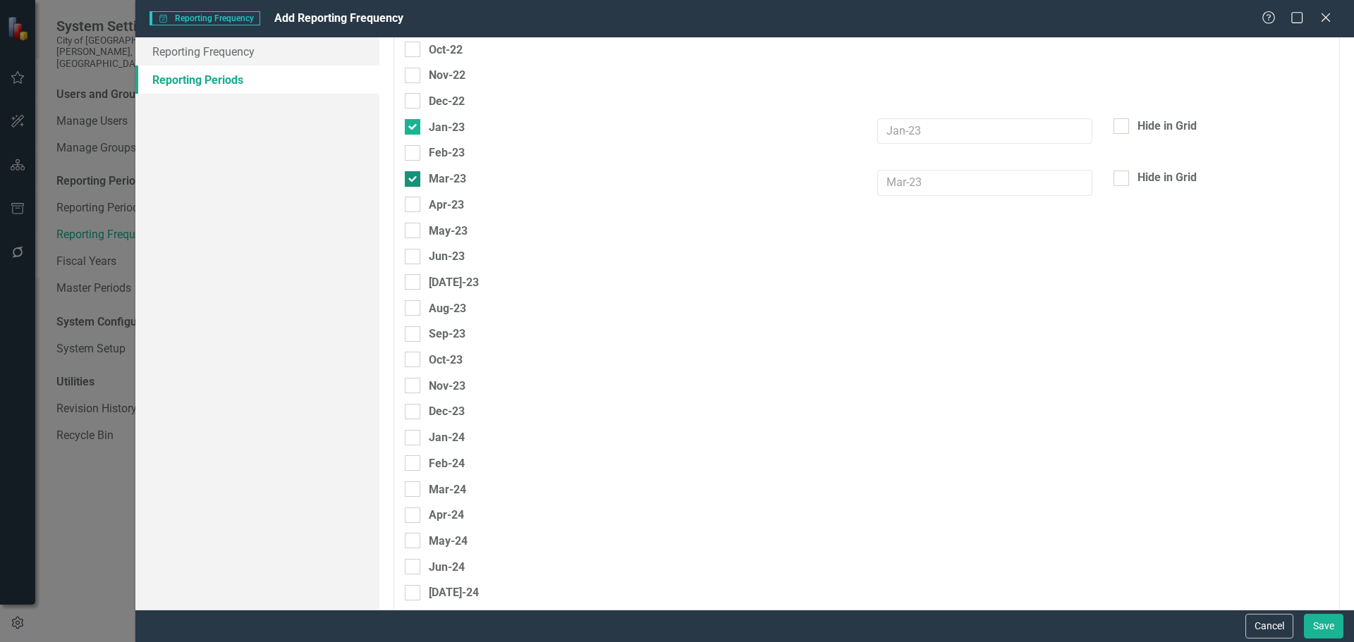
checkbox input "false"
click at [416, 206] on div at bounding box center [413, 205] width 16 height 16
click at [414, 206] on input "Apr-23" at bounding box center [409, 201] width 9 height 9
checkbox input "true"
click at [412, 288] on div at bounding box center [413, 282] width 16 height 16
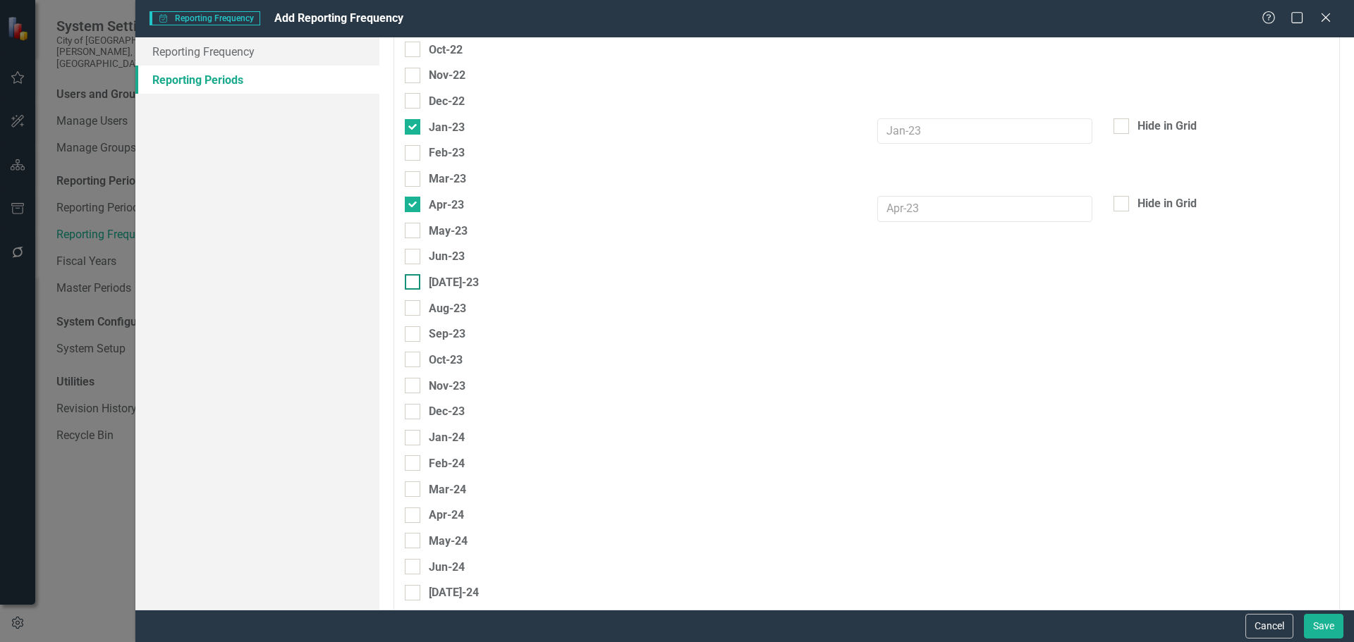
click at [412, 283] on input "[DATE]-23" at bounding box center [409, 278] width 9 height 9
click at [414, 279] on div at bounding box center [413, 282] width 16 height 16
click at [414, 279] on input "[DATE]-23" at bounding box center [409, 278] width 9 height 9
checkbox input "false"
click at [414, 127] on div at bounding box center [413, 127] width 16 height 16
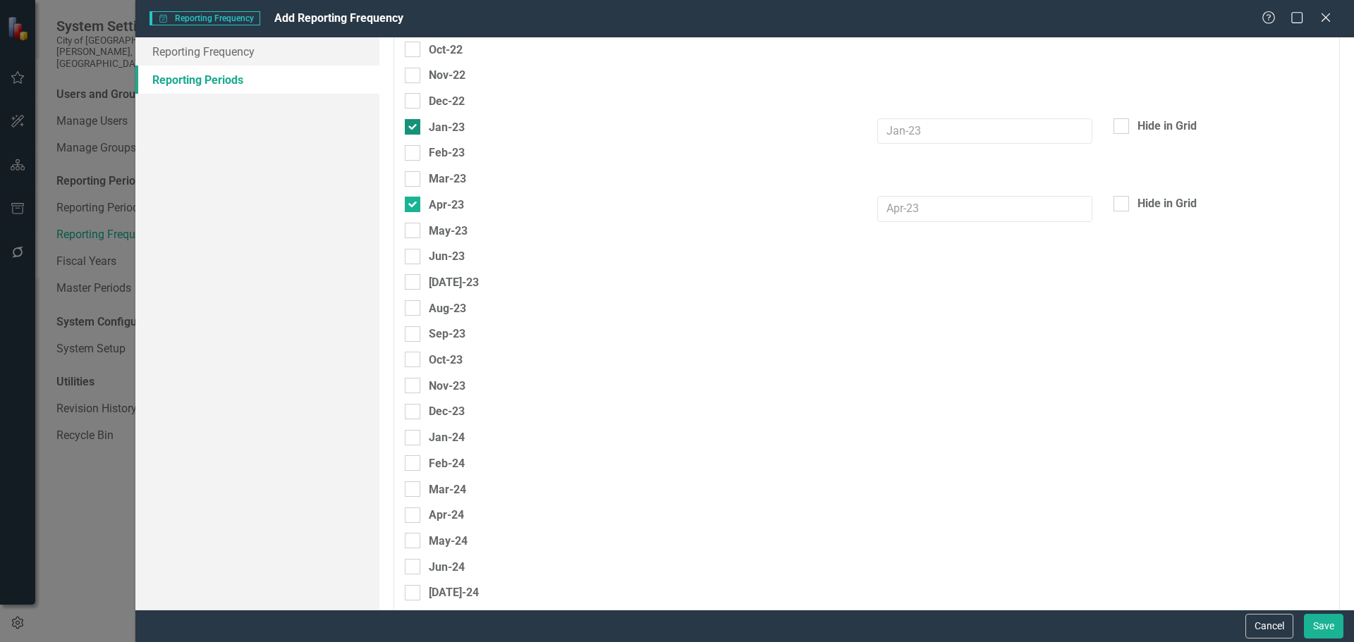
click at [414, 127] on input "Jan-23" at bounding box center [409, 123] width 9 height 9
checkbox input "false"
click at [412, 207] on div at bounding box center [413, 205] width 16 height 16
click at [412, 206] on input "Apr-23" at bounding box center [409, 201] width 9 height 9
checkbox input "false"
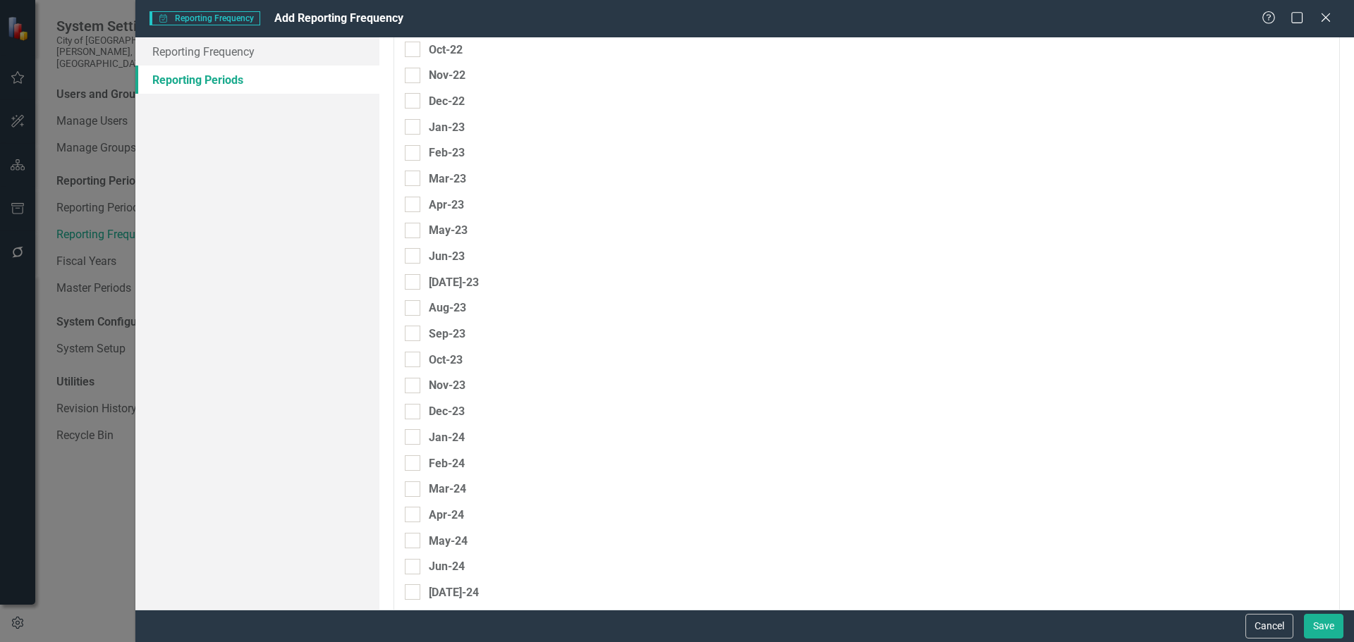
click at [613, 185] on div "Mar-23" at bounding box center [630, 183] width 472 height 26
click at [414, 181] on div at bounding box center [413, 179] width 16 height 16
click at [414, 180] on input "Mar-23" at bounding box center [409, 175] width 9 height 9
checkbox input "true"
click at [411, 258] on div at bounding box center [413, 257] width 16 height 16
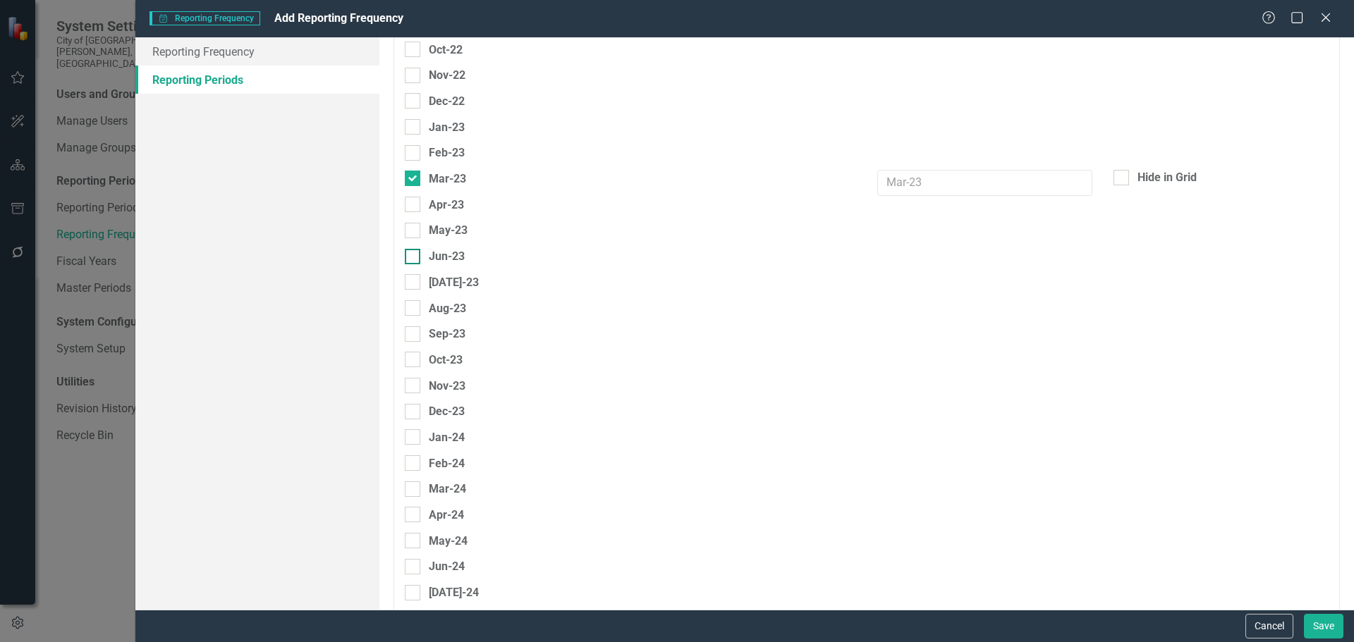
click at [411, 258] on input "Jun-23" at bounding box center [409, 253] width 9 height 9
checkbox input "true"
drag, startPoint x: 422, startPoint y: 331, endPoint x: 417, endPoint y: 342, distance: 11.7
click at [421, 332] on div "Sep-23" at bounding box center [435, 334] width 61 height 18
click at [414, 332] on input "Sep-23" at bounding box center [409, 330] width 9 height 9
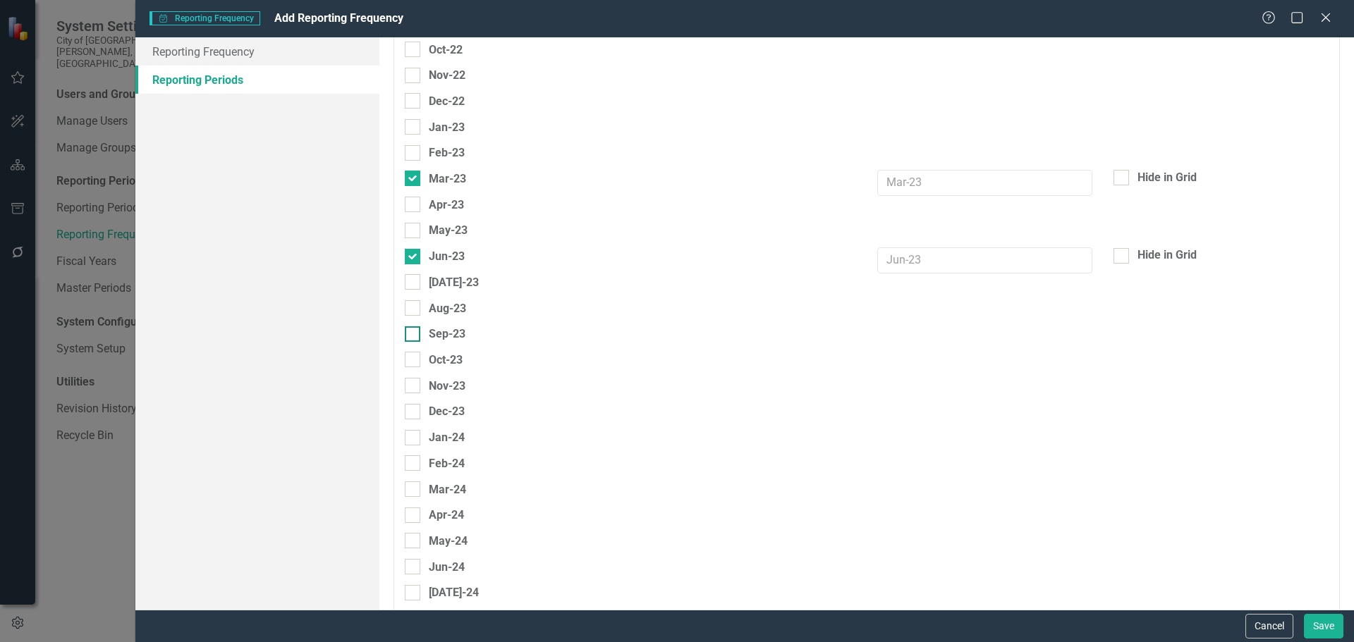
checkbox input "true"
click at [415, 412] on div at bounding box center [413, 412] width 16 height 16
click at [414, 412] on input "Dec-23" at bounding box center [409, 408] width 9 height 9
checkbox input "true"
click at [410, 485] on input "Mar-24" at bounding box center [409, 486] width 9 height 9
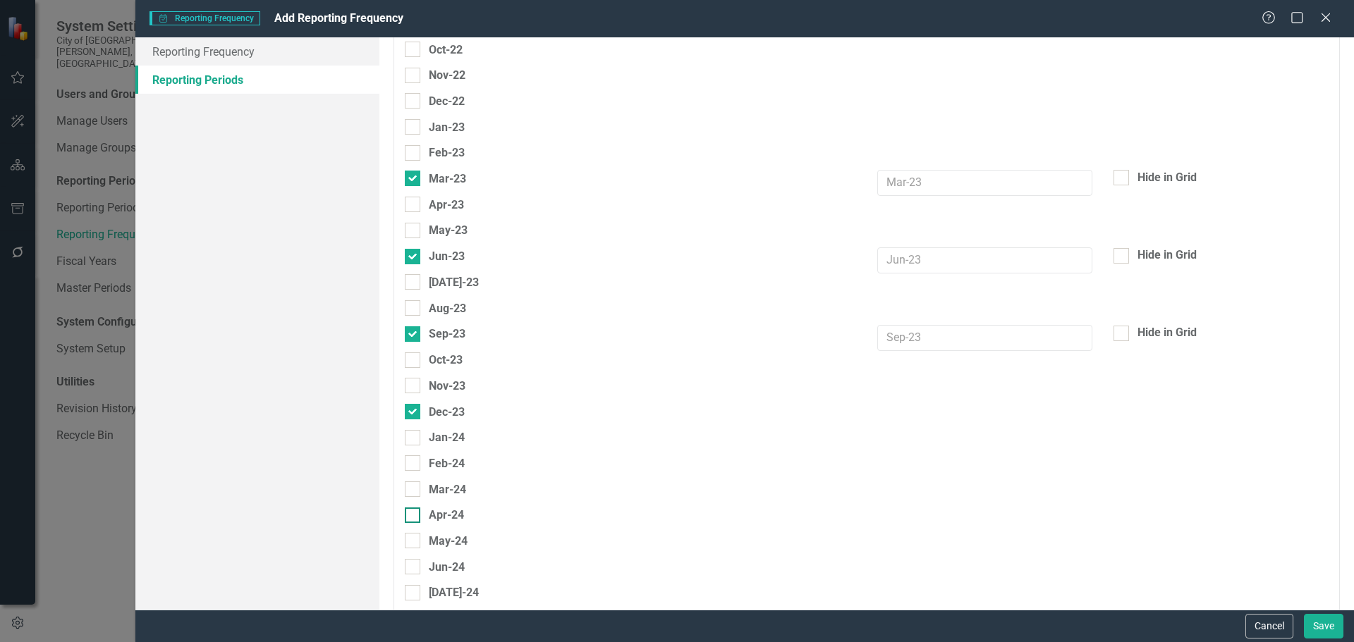
checkbox input "true"
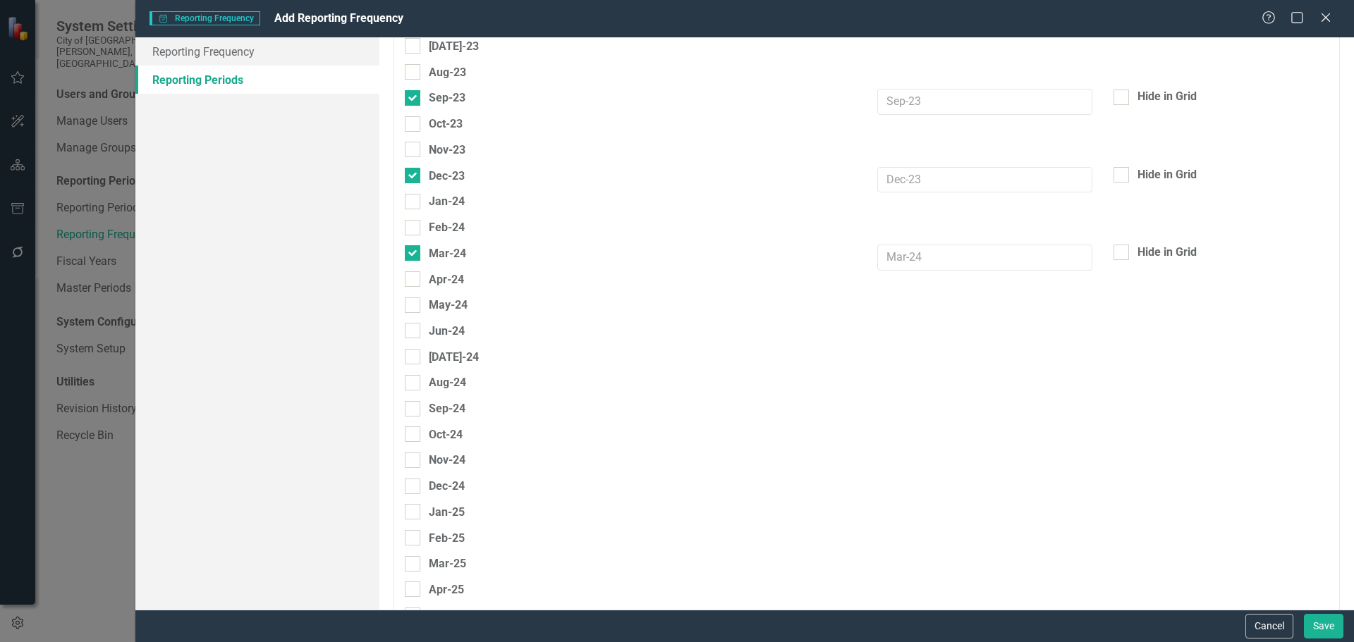
scroll to position [6278, 0]
click at [410, 334] on div at bounding box center [413, 332] width 16 height 16
click at [410, 333] on input "Jun-24" at bounding box center [409, 328] width 9 height 9
checkbox input "true"
click at [412, 409] on input "Sep-24" at bounding box center [409, 406] width 9 height 9
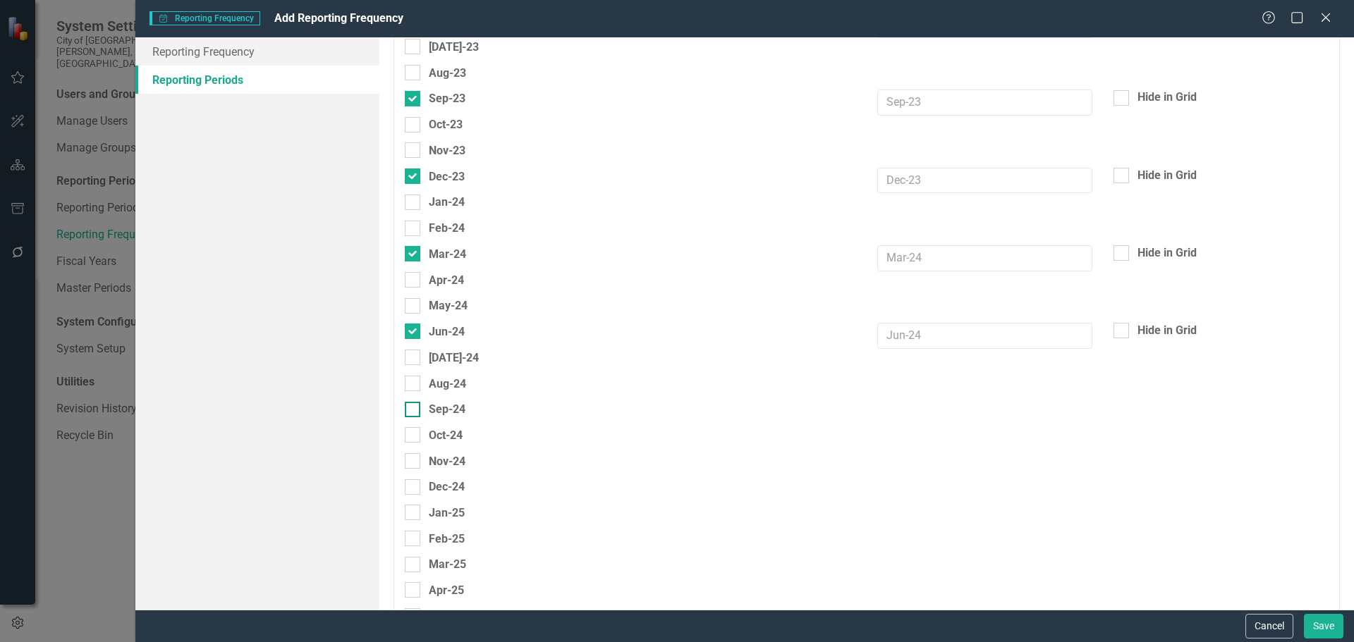
checkbox input "true"
click at [412, 489] on div at bounding box center [413, 487] width 16 height 16
click at [412, 489] on input "Dec-24" at bounding box center [409, 483] width 9 height 9
checkbox input "true"
click at [413, 563] on input "Mar-25" at bounding box center [409, 561] width 9 height 9
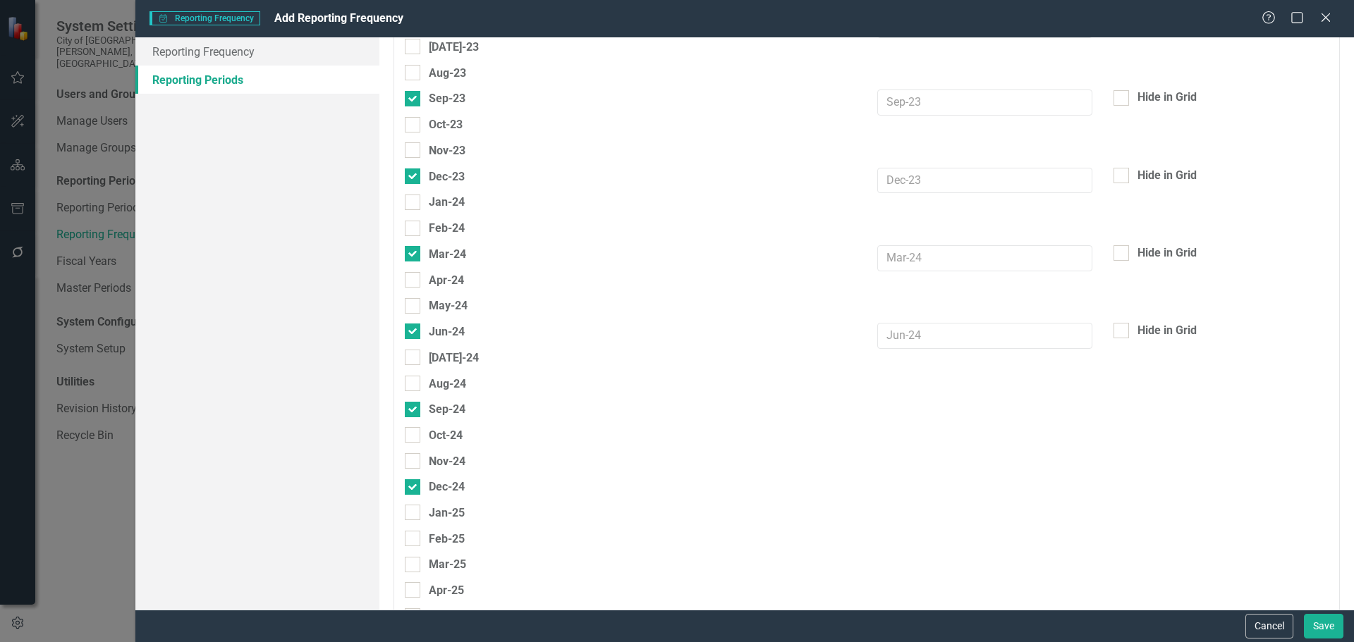
checkbox input "true"
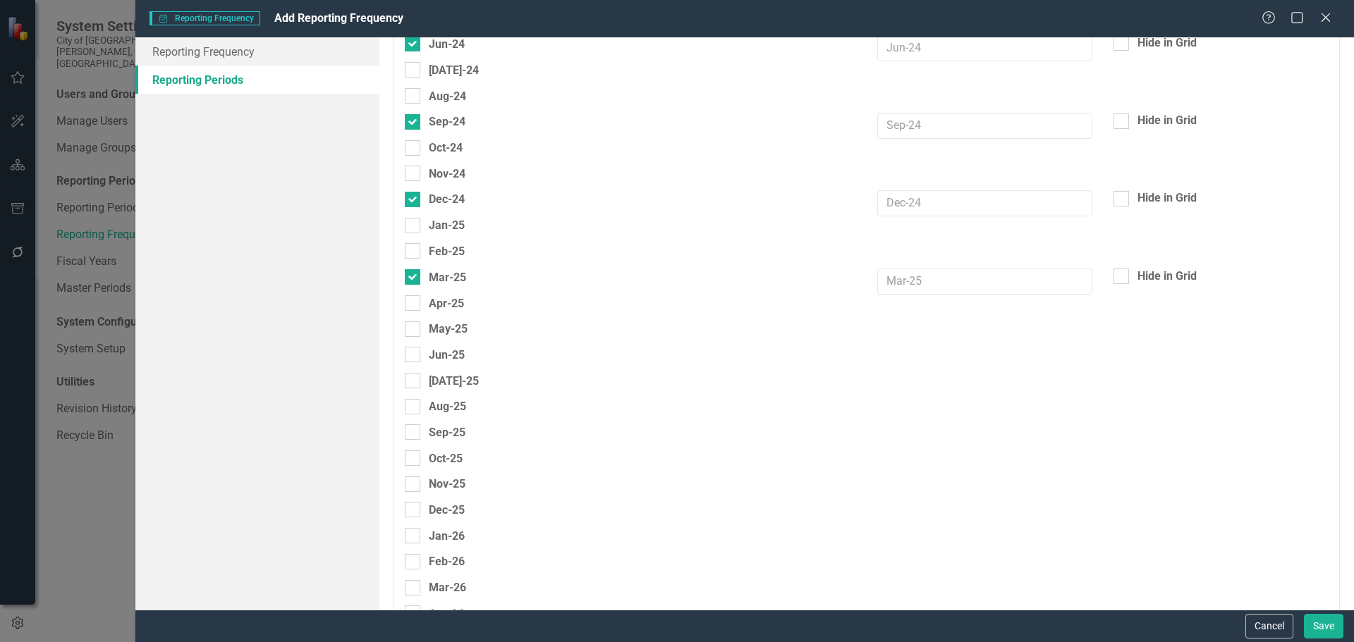
scroll to position [6624, 0]
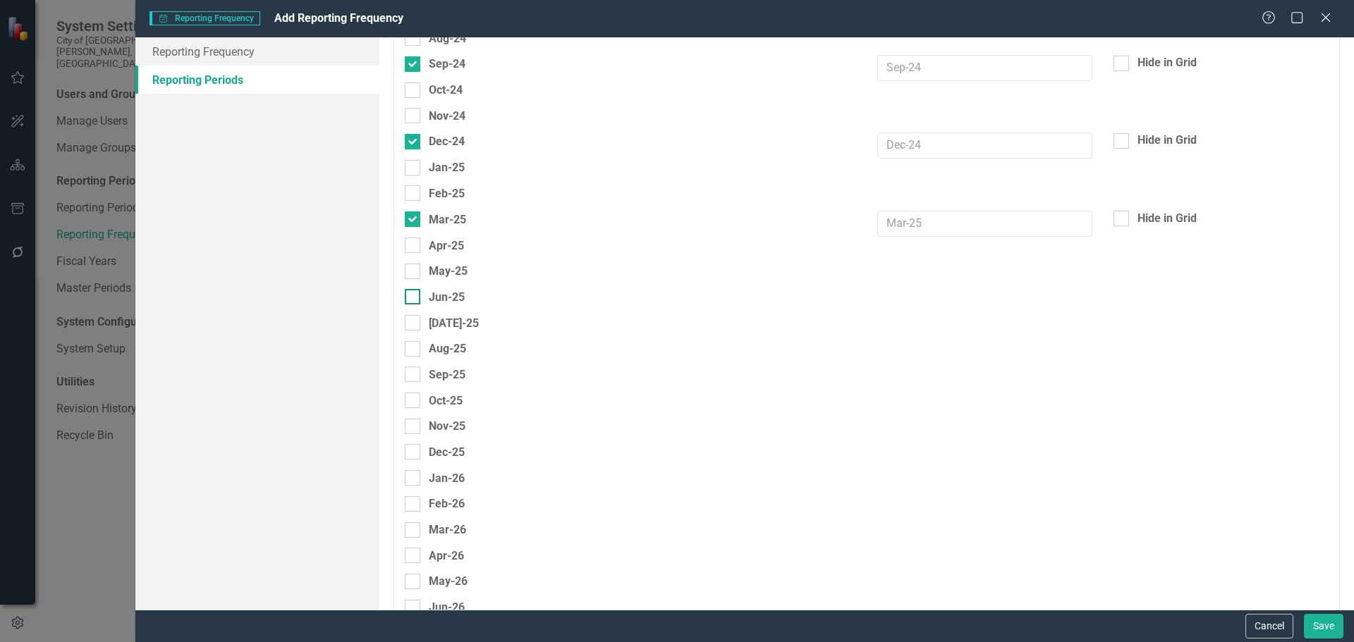
click at [415, 297] on div at bounding box center [413, 297] width 16 height 16
click at [414, 297] on input "Jun-25" at bounding box center [409, 293] width 9 height 9
checkbox input "true"
click at [413, 376] on input "Sep-25" at bounding box center [409, 371] width 9 height 9
checkbox input "true"
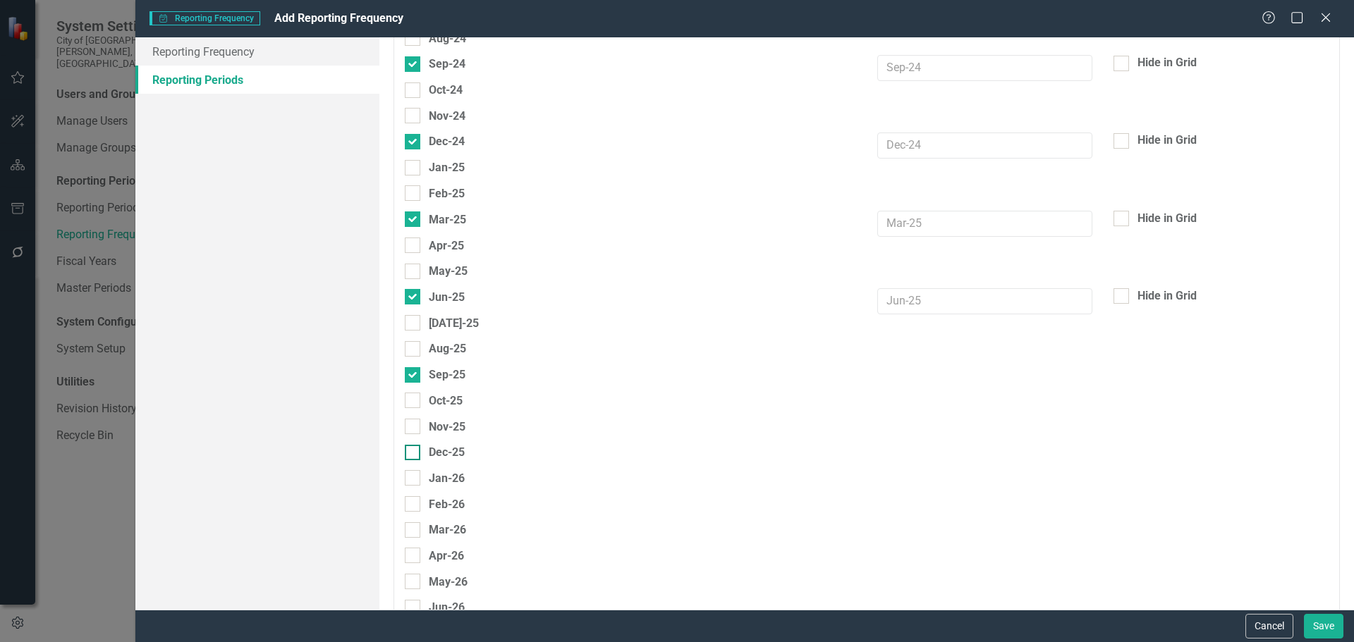
click at [412, 451] on input "Dec-25" at bounding box center [409, 449] width 9 height 9
checkbox input "true"
click at [415, 532] on div at bounding box center [413, 530] width 16 height 16
click at [414, 532] on input "Mar-26" at bounding box center [409, 526] width 9 height 9
click at [408, 533] on div at bounding box center [413, 530] width 16 height 16
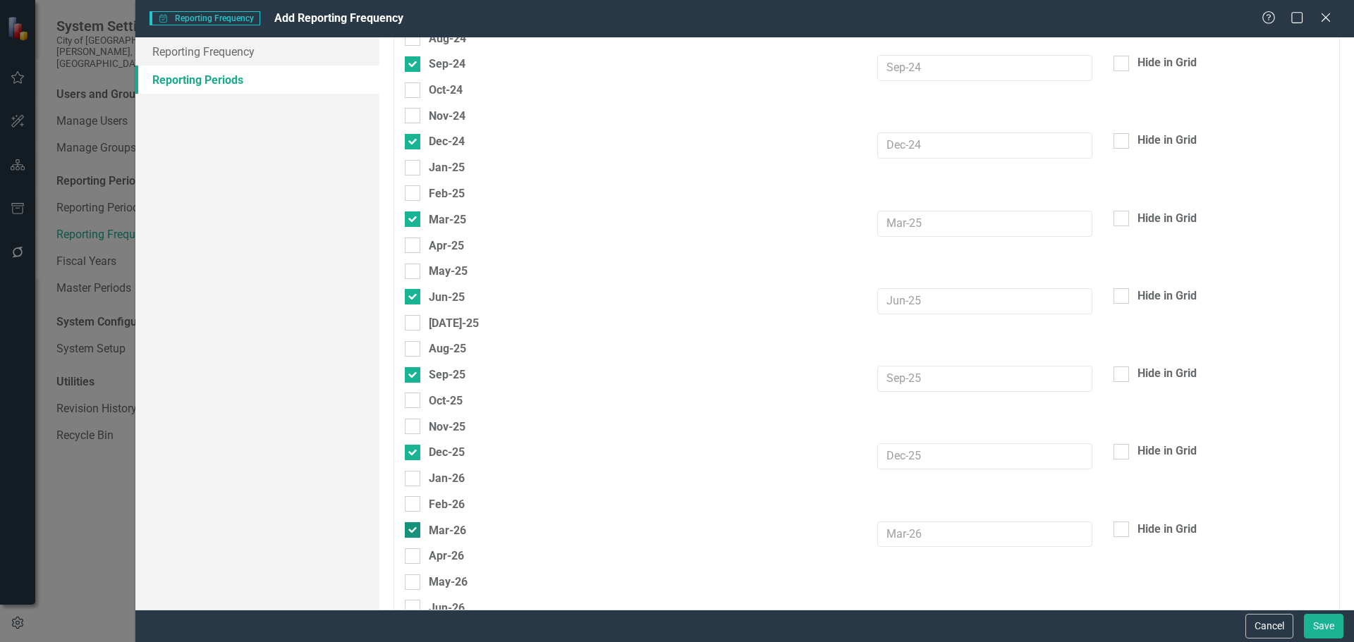
click at [408, 532] on input "Mar-26" at bounding box center [409, 526] width 9 height 9
checkbox input "false"
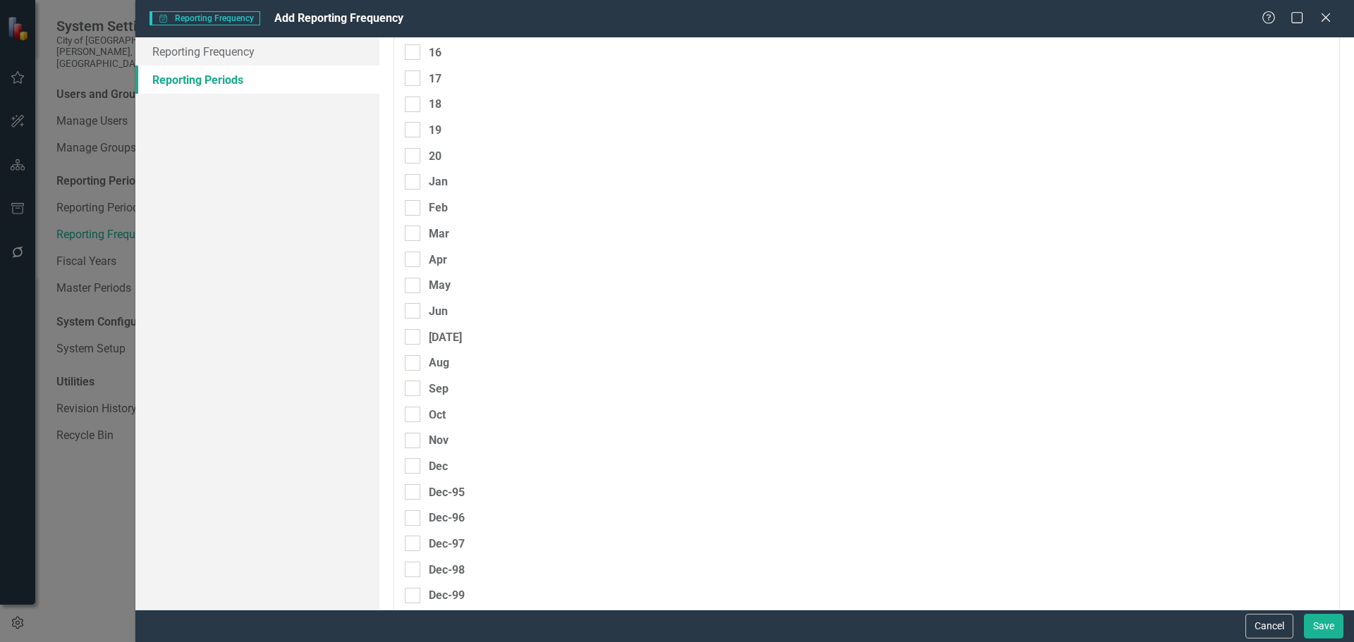
scroll to position [470, 0]
click at [1318, 620] on button "Save" at bounding box center [1323, 626] width 39 height 25
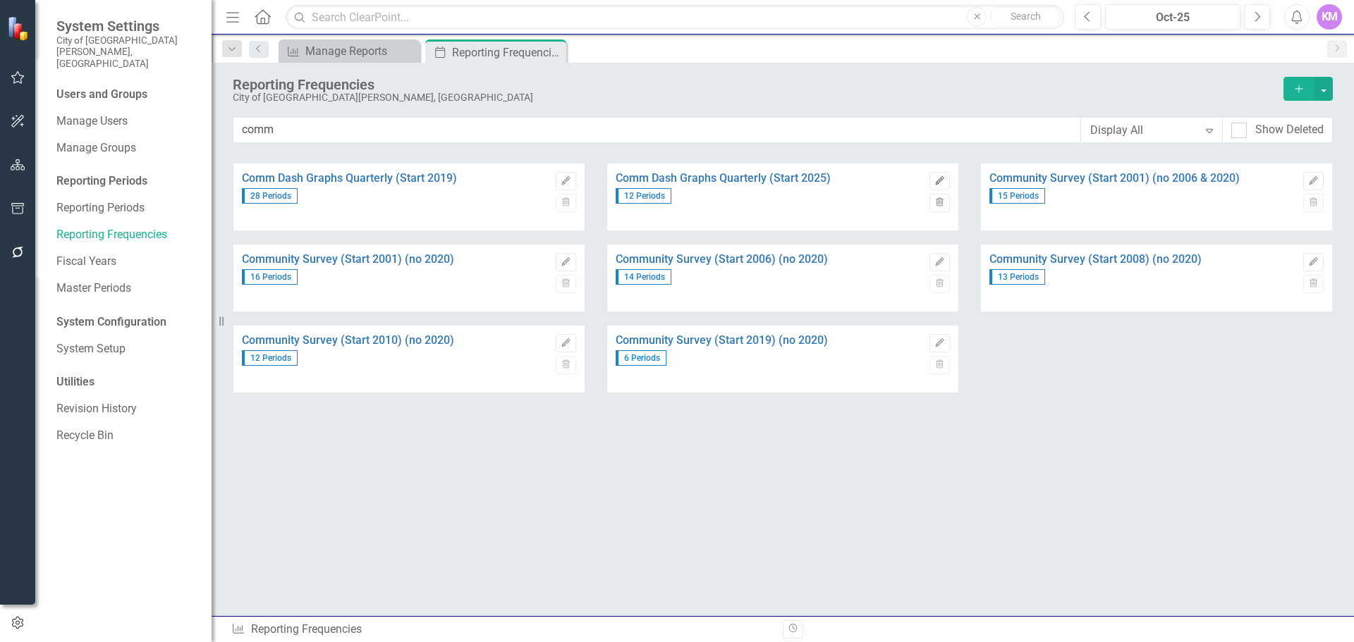
click at [938, 183] on icon "Edit" at bounding box center [939, 181] width 11 height 8
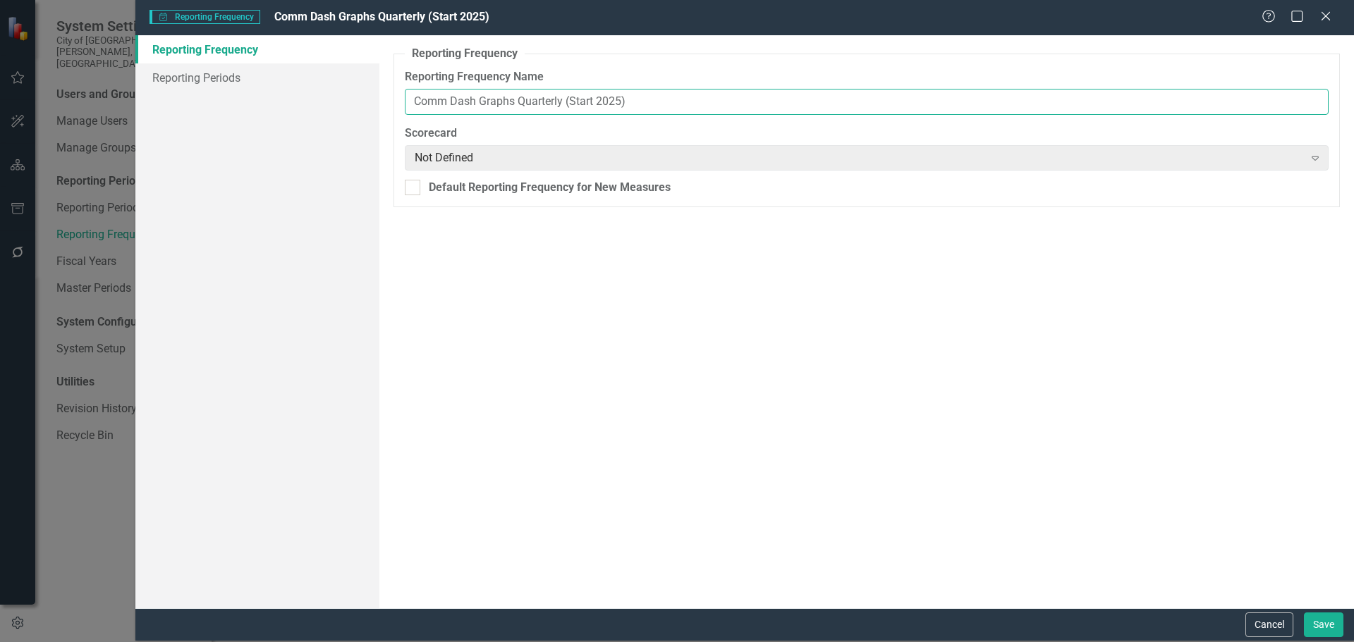
click at [628, 105] on input "Comm Dash Graphs Quarterly (Start 2025)" at bounding box center [867, 102] width 924 height 26
type input "Comm Dash Graphs Quarterly (Start 2023)"
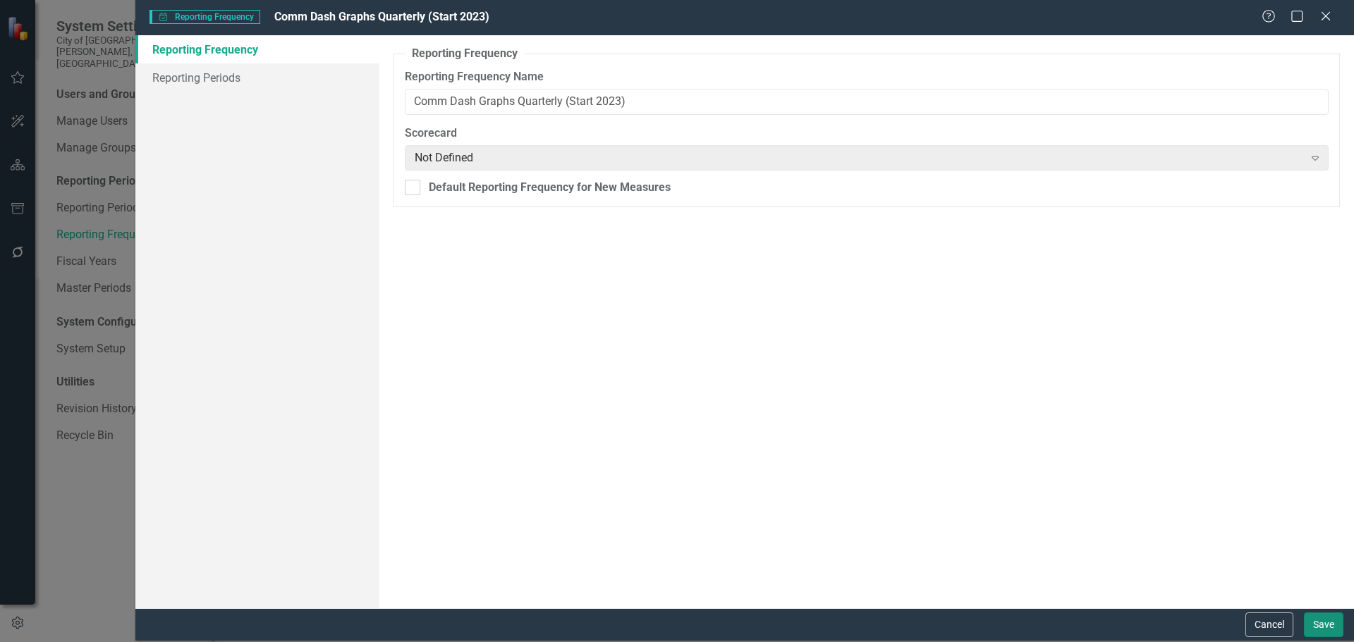
click at [1334, 622] on button "Save" at bounding box center [1323, 625] width 39 height 25
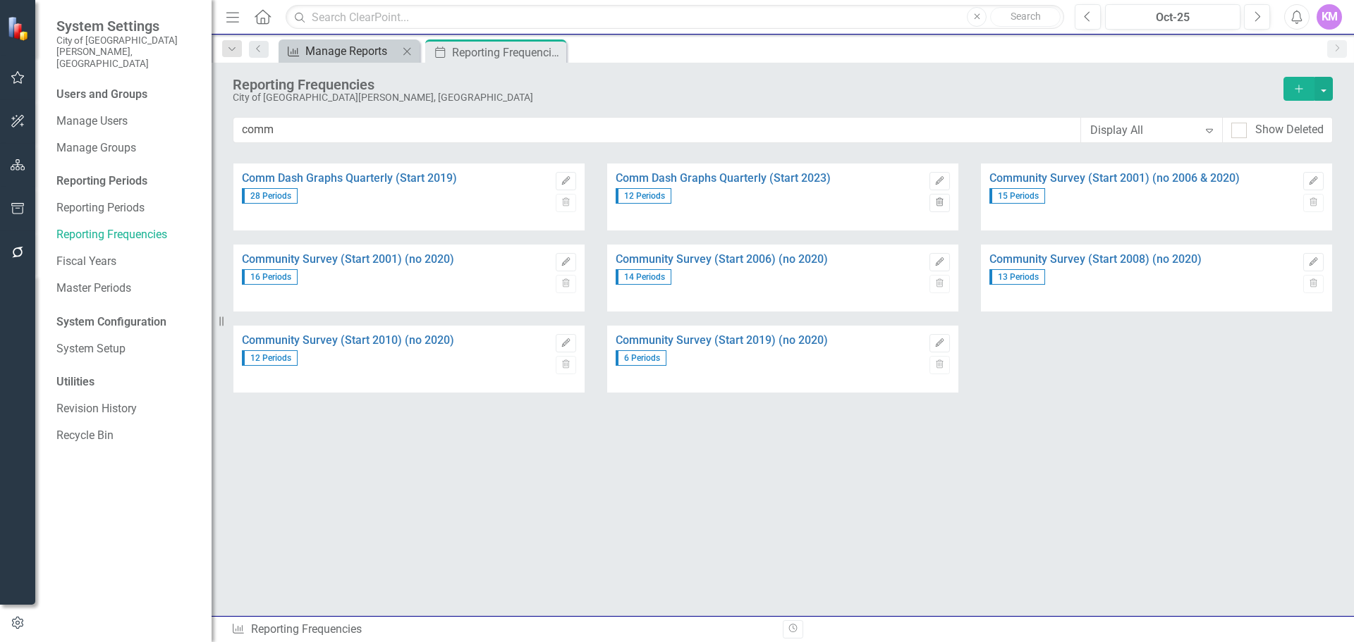
click at [324, 51] on div "Manage Reports" at bounding box center [351, 51] width 93 height 18
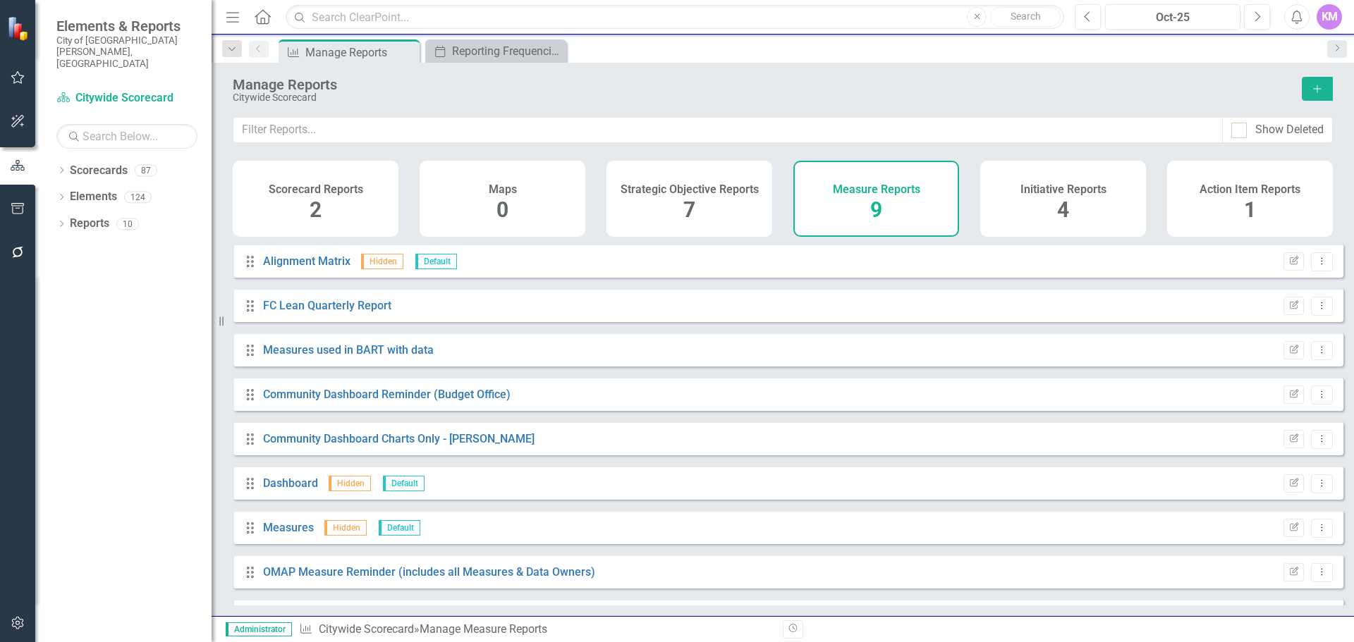
click at [881, 207] on span "9" at bounding box center [876, 209] width 12 height 25
click at [494, 47] on div "Reporting Frequencies" at bounding box center [498, 51] width 93 height 18
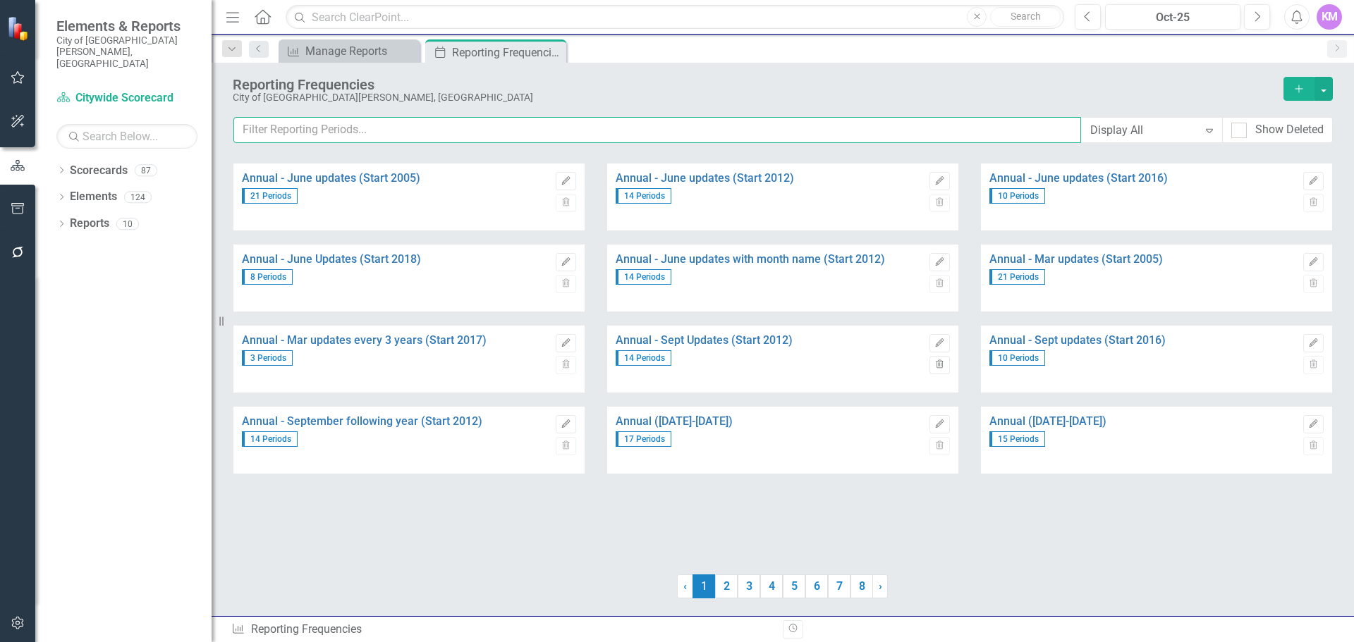
click at [410, 126] on input "text" at bounding box center [657, 130] width 848 height 26
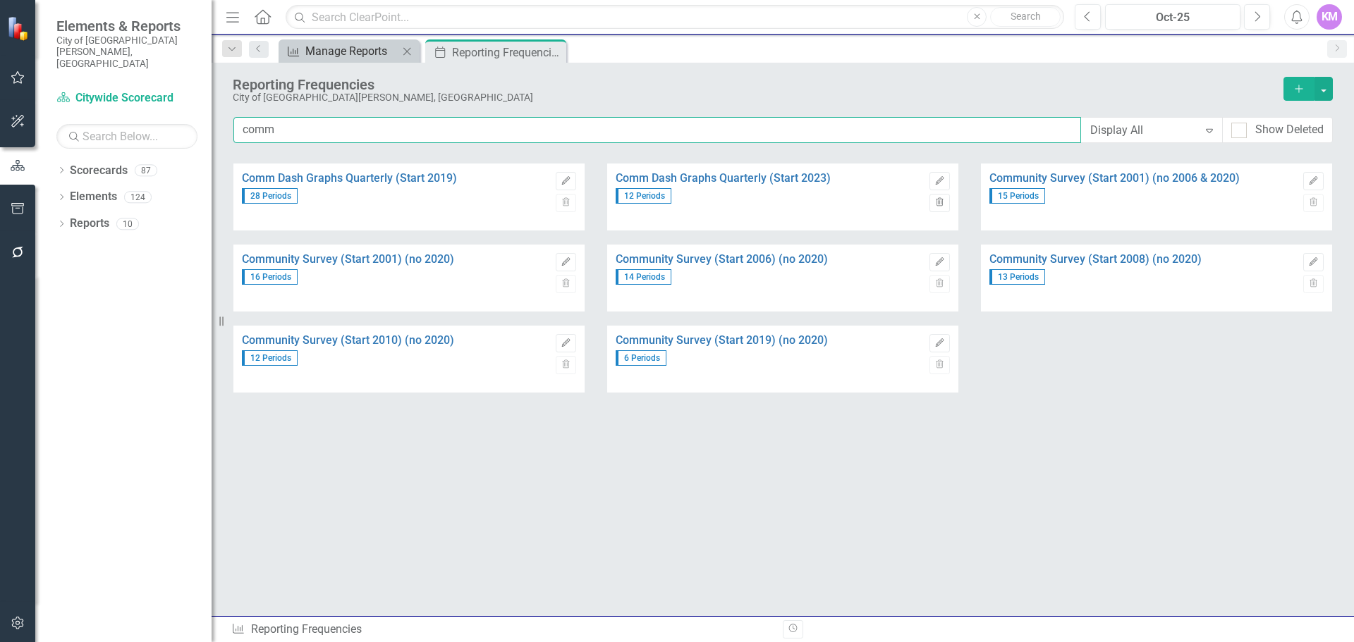
type input "comm"
click at [354, 51] on div "Manage Reports" at bounding box center [351, 51] width 93 height 18
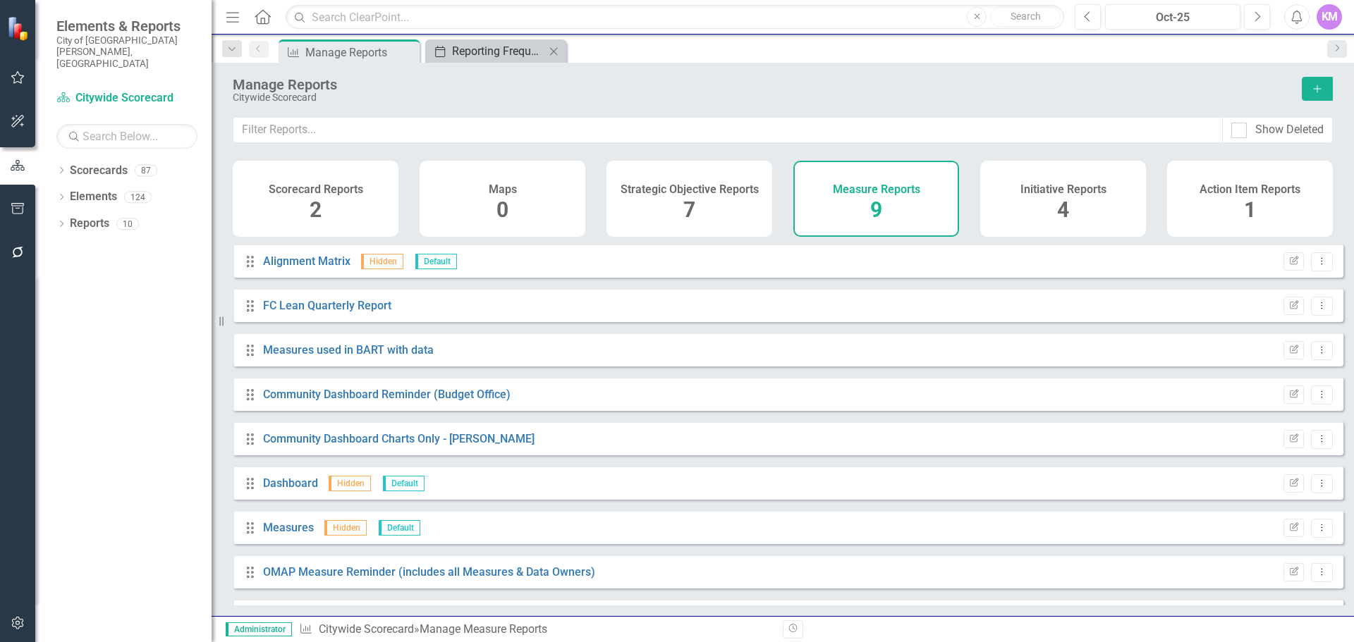
click at [494, 45] on div "Reporting Frequencies" at bounding box center [498, 51] width 93 height 18
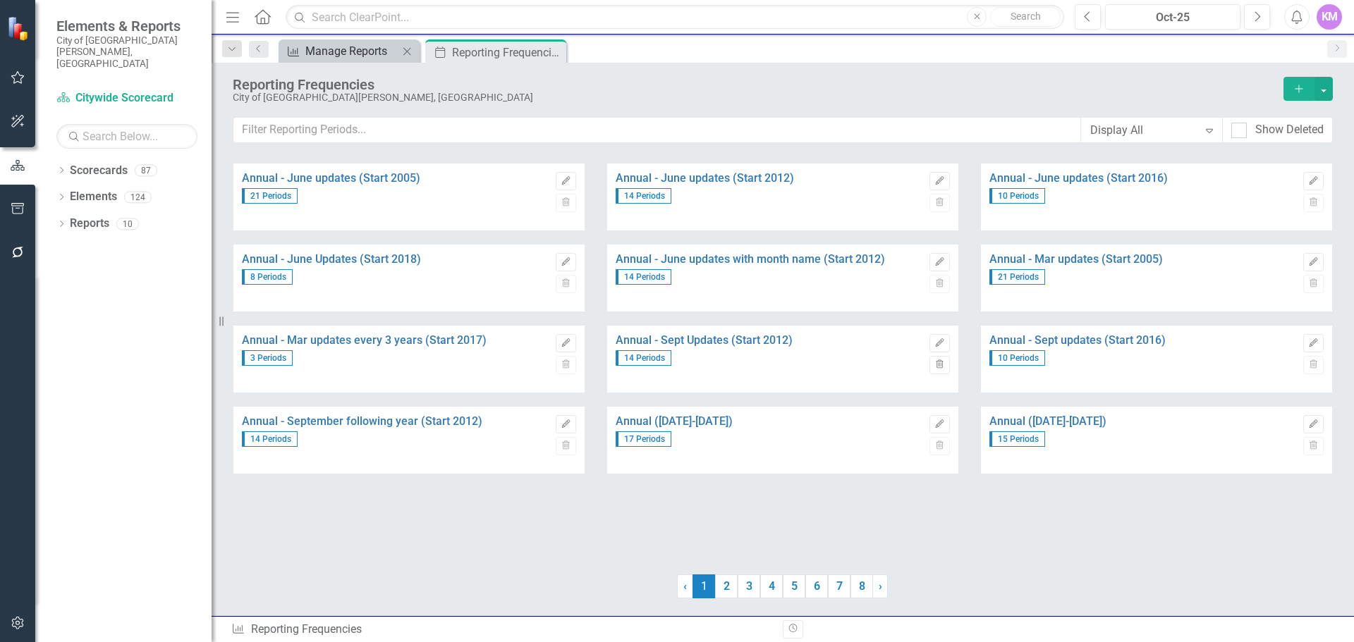
click at [354, 58] on div "Manage Reports" at bounding box center [351, 51] width 93 height 18
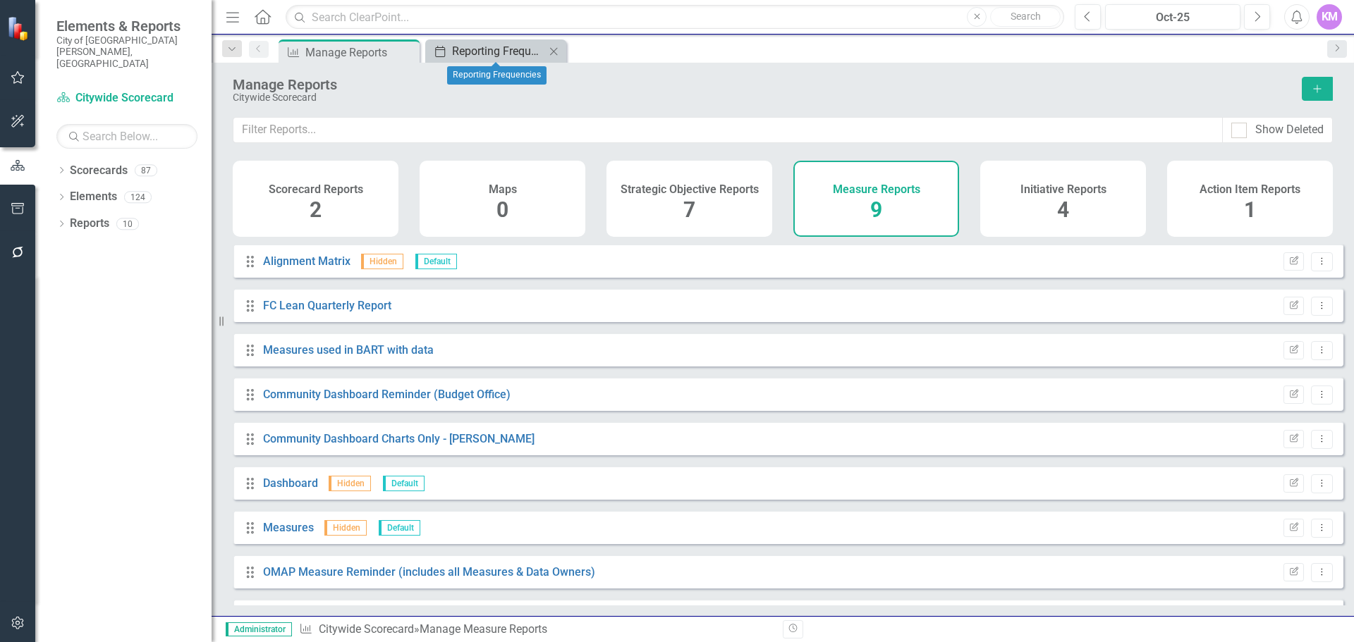
click at [501, 49] on div "Reporting Frequencies" at bounding box center [498, 51] width 93 height 18
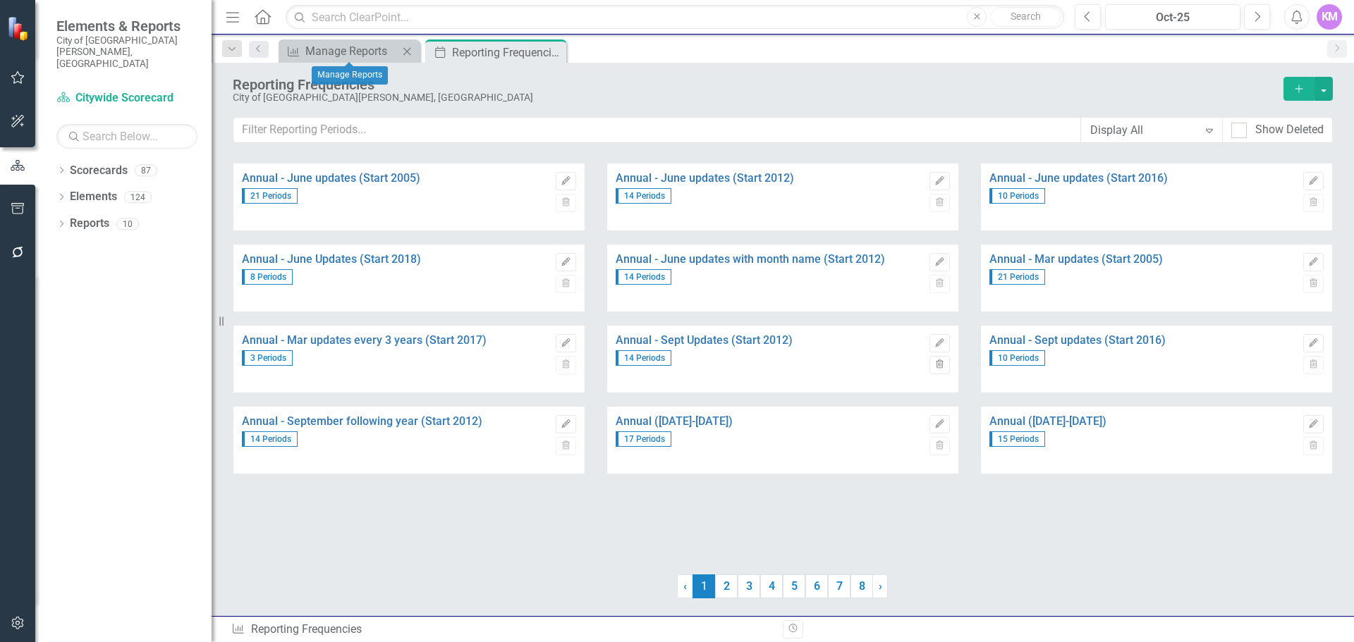
click at [348, 61] on div "Measure Manage Reports Close" at bounding box center [349, 50] width 141 height 23
click at [348, 52] on div "Manage Reports" at bounding box center [351, 51] width 93 height 18
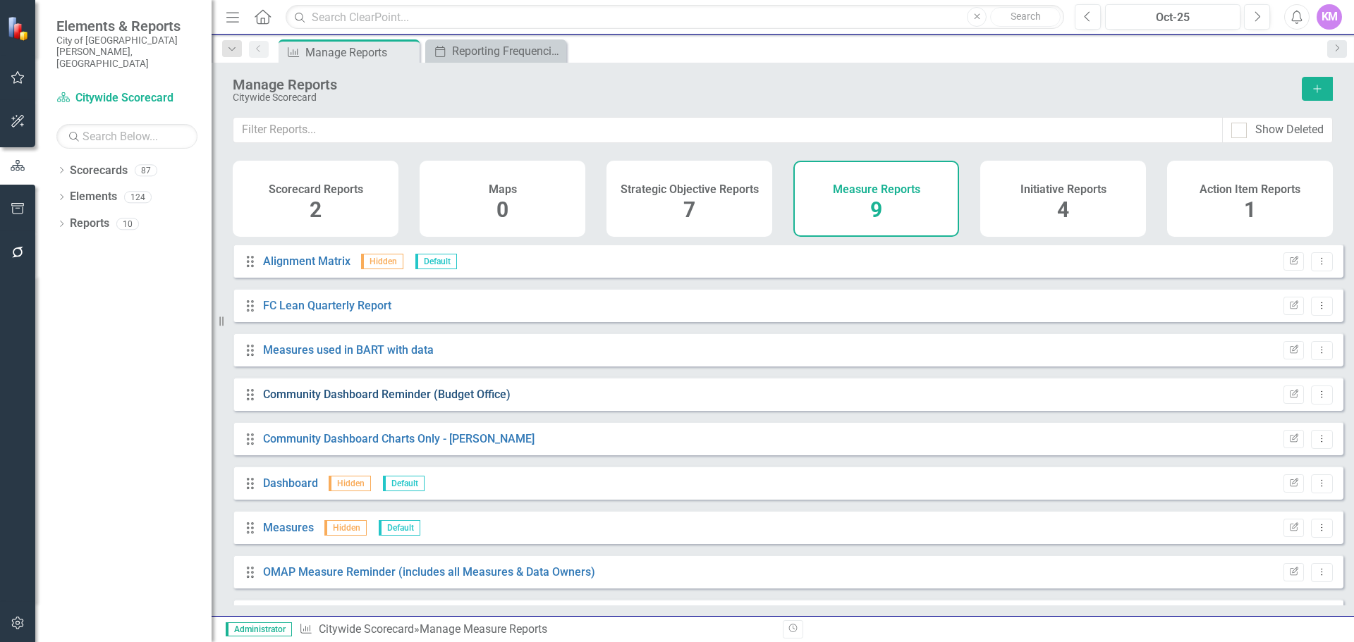
click at [432, 401] on link "Community Dashboard Reminder (Budget Office)" at bounding box center [386, 394] width 247 height 13
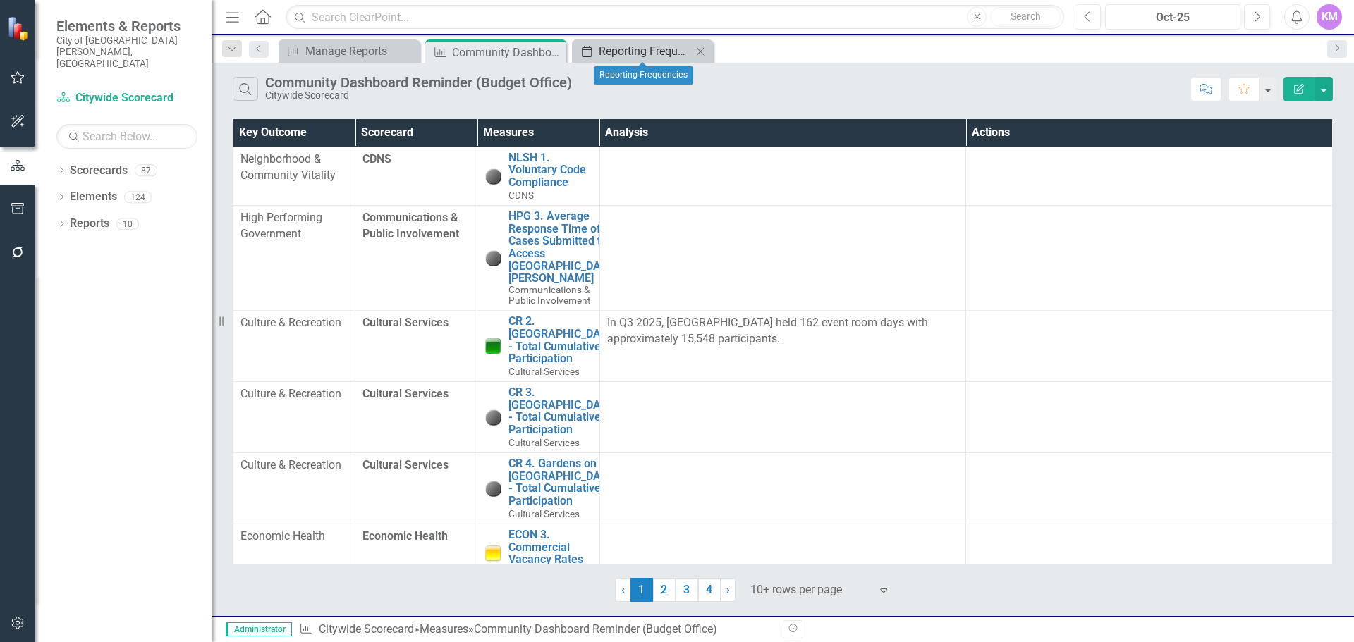
click at [635, 53] on div "Reporting Frequencies" at bounding box center [645, 51] width 93 height 18
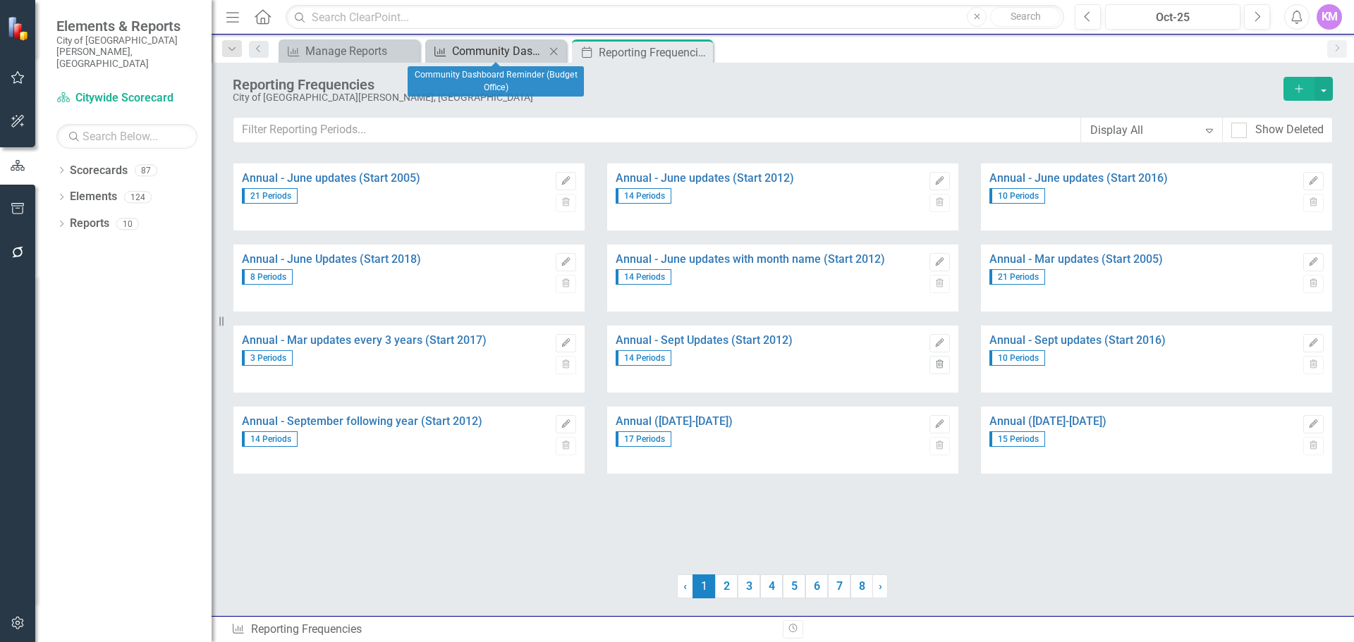
click at [458, 58] on div "Community Dashboard Reminder (Budget Office)" at bounding box center [498, 51] width 93 height 18
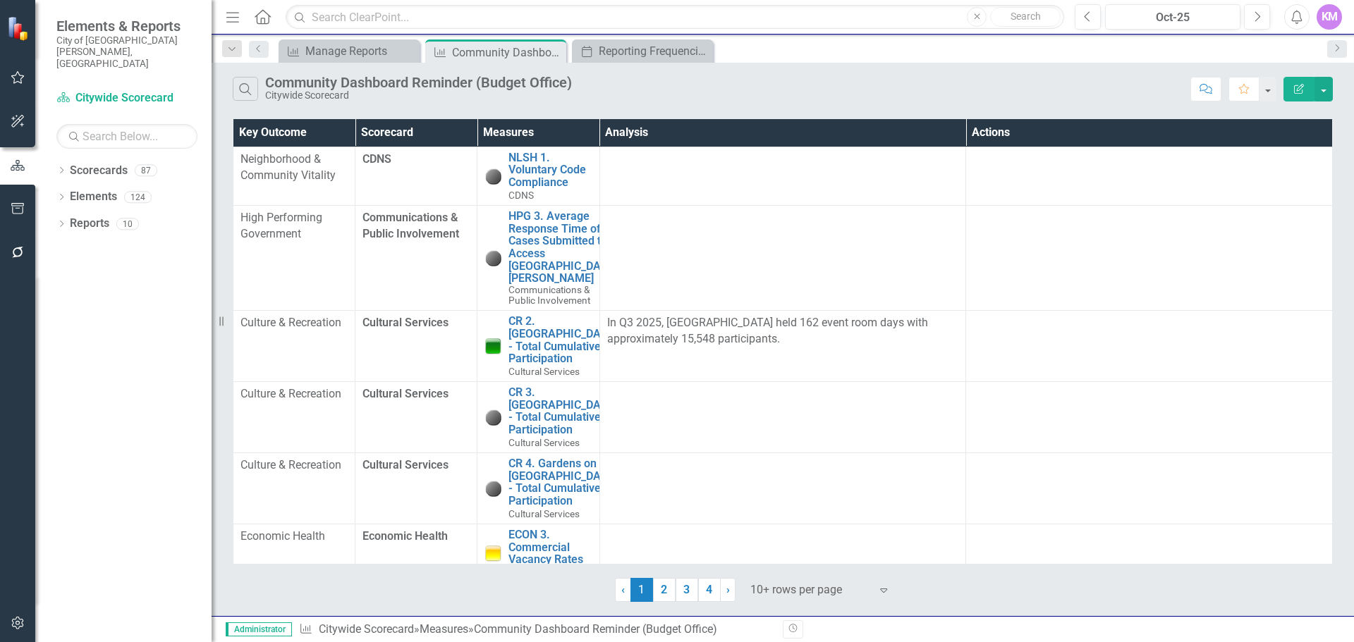
click at [1292, 85] on icon "Edit Report" at bounding box center [1298, 89] width 13 height 10
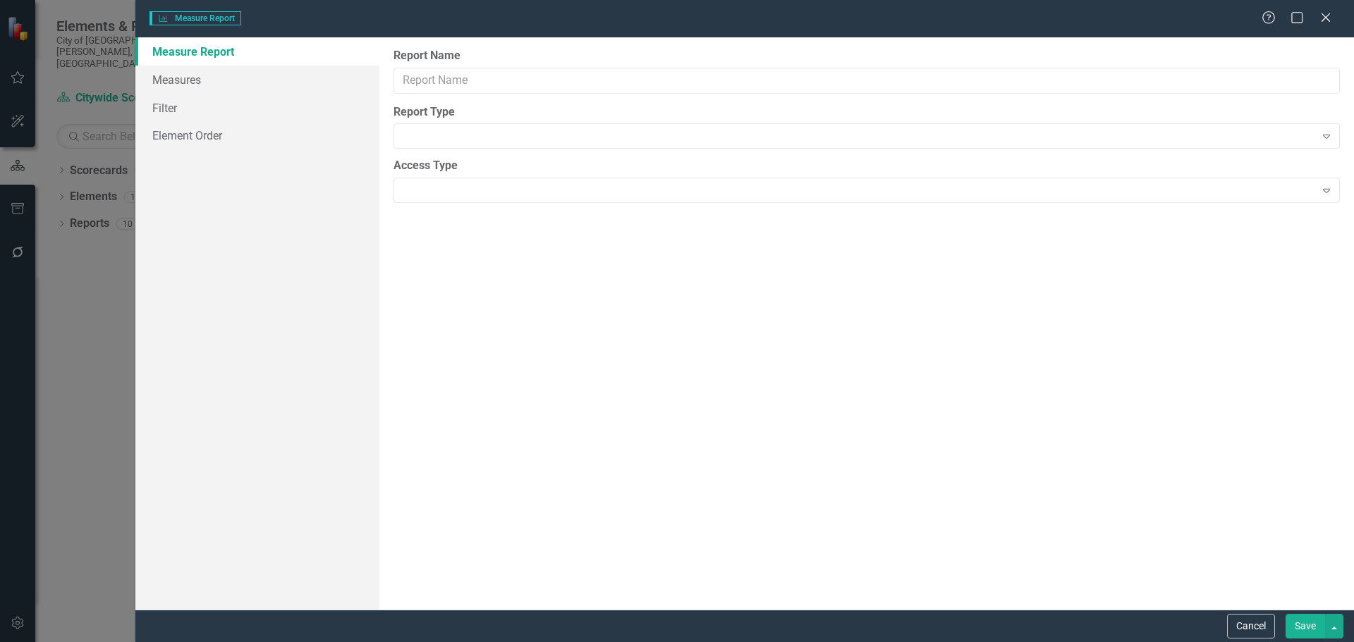
type input "Community Dashboard Reminder (Budget Office)"
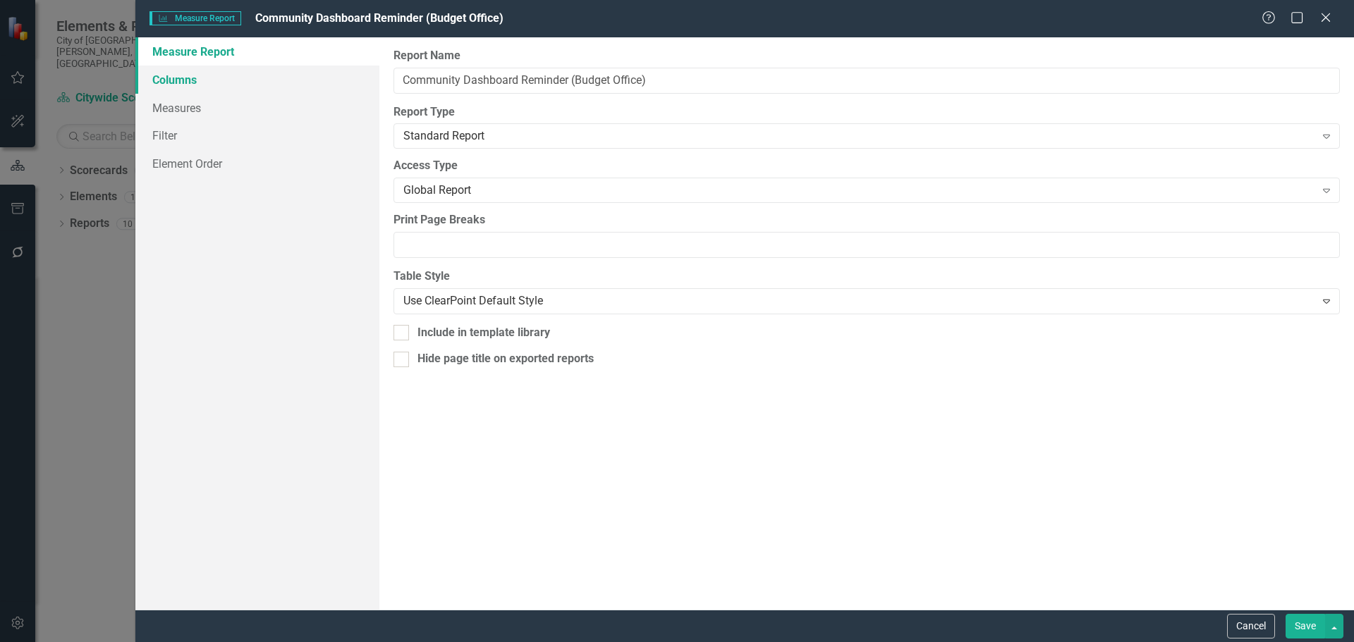
click at [221, 82] on link "Columns" at bounding box center [257, 80] width 244 height 28
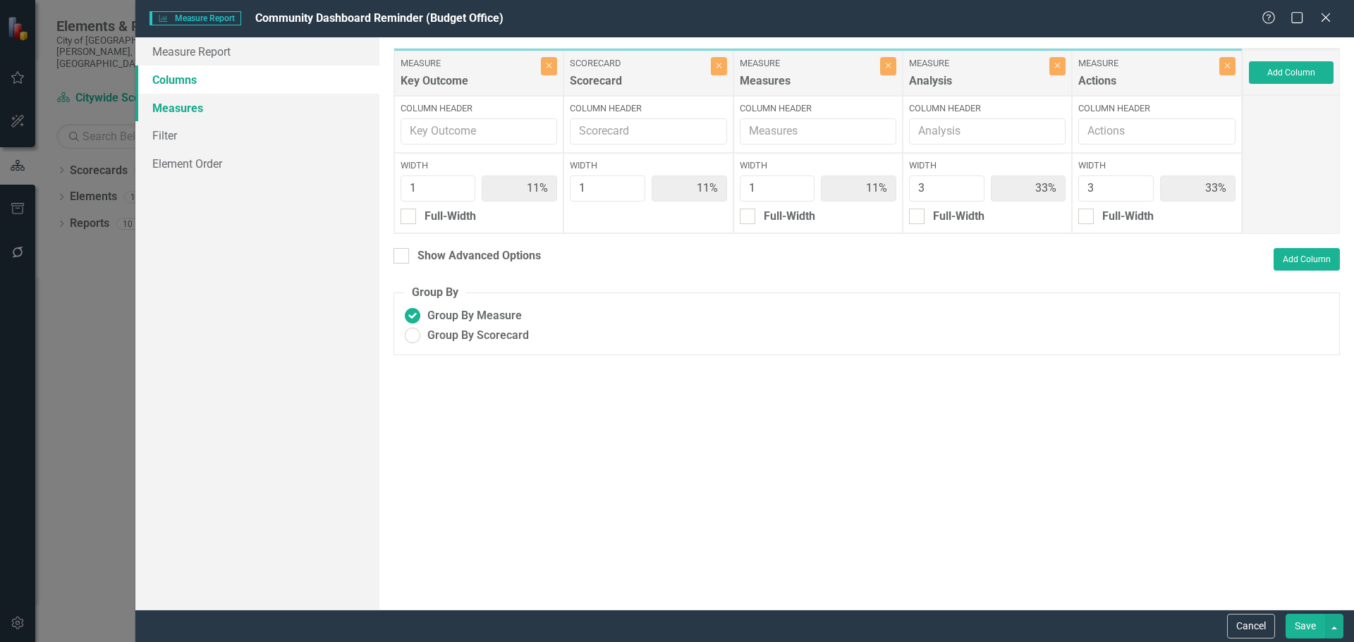
click at [217, 102] on link "Measures" at bounding box center [257, 108] width 244 height 28
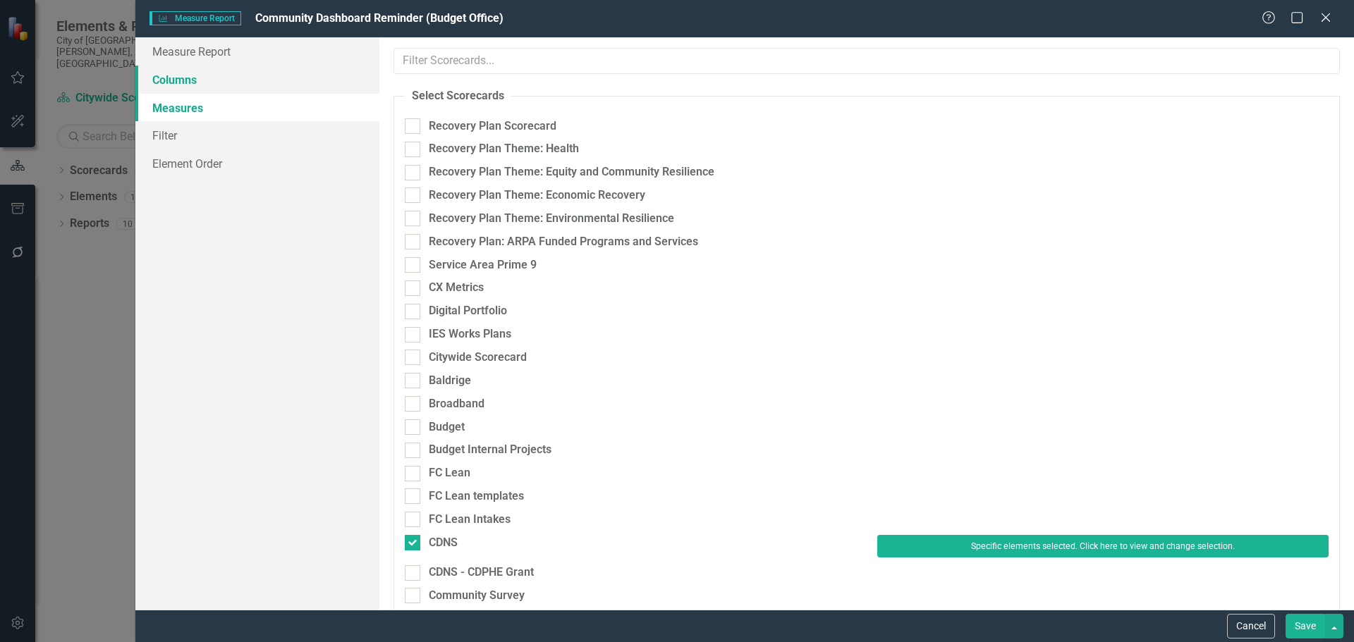
click at [204, 73] on link "Columns" at bounding box center [257, 80] width 244 height 28
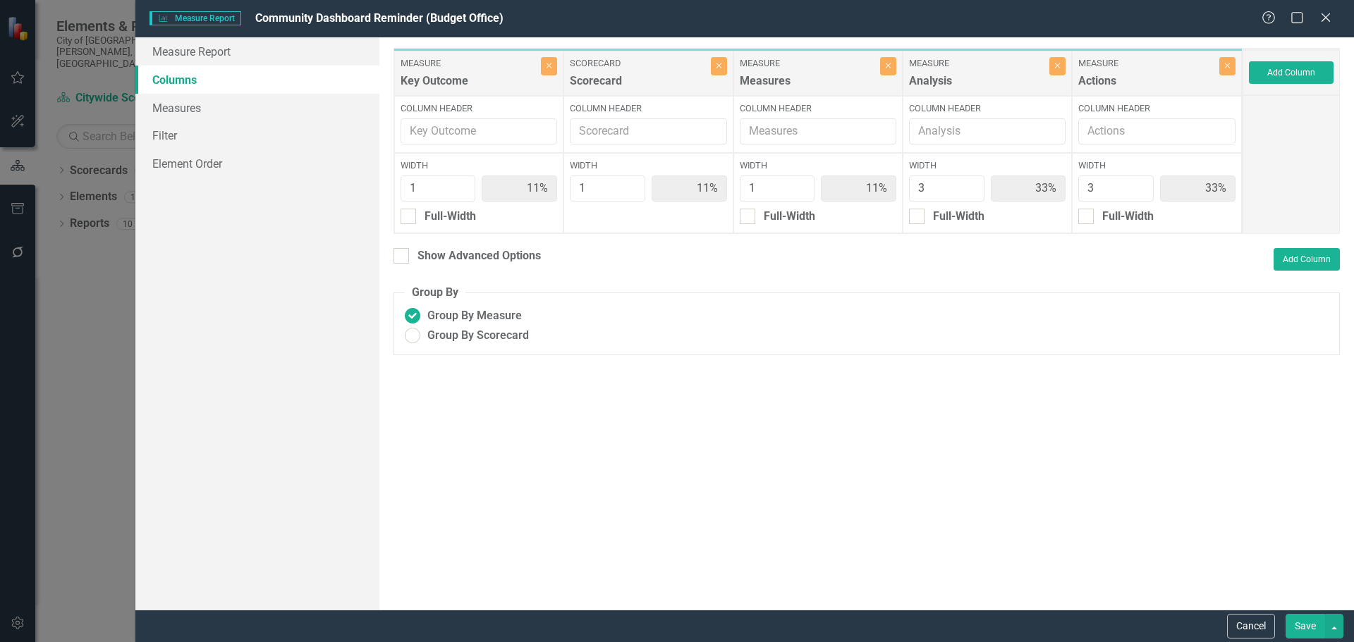
click at [1290, 60] on div "Add Column" at bounding box center [1290, 72] width 97 height 45
click at [1303, 76] on button "Add Column" at bounding box center [1291, 72] width 85 height 23
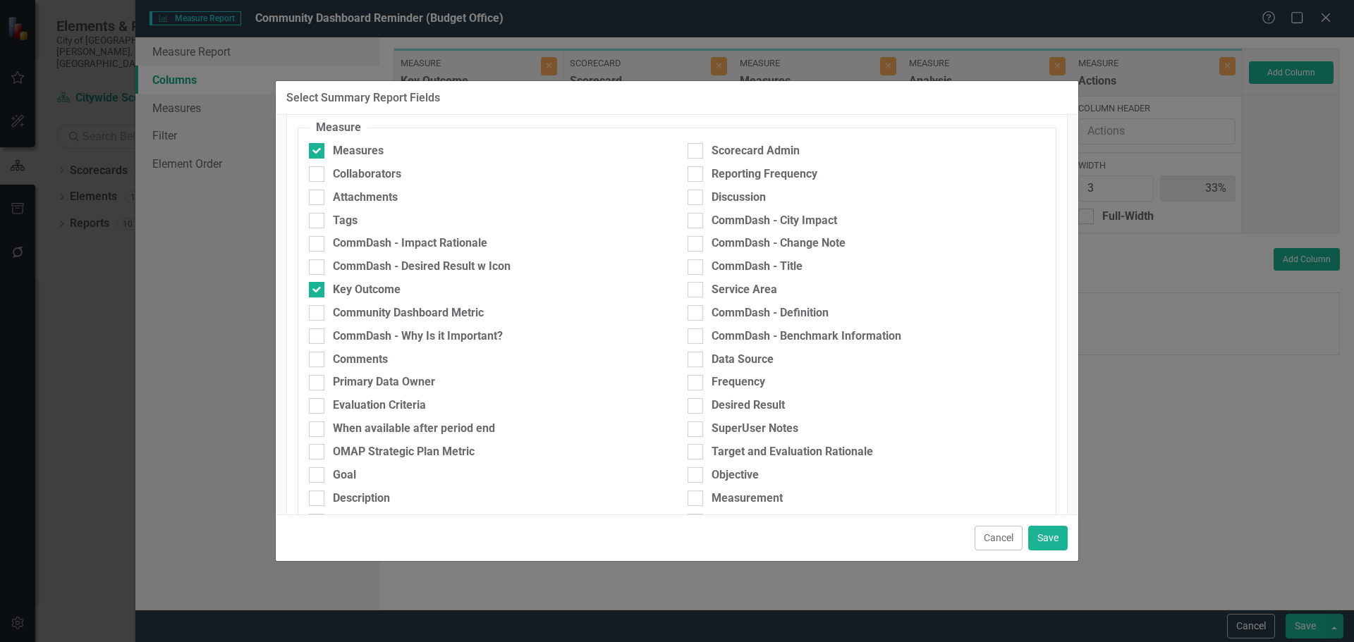
scroll to position [178, 0]
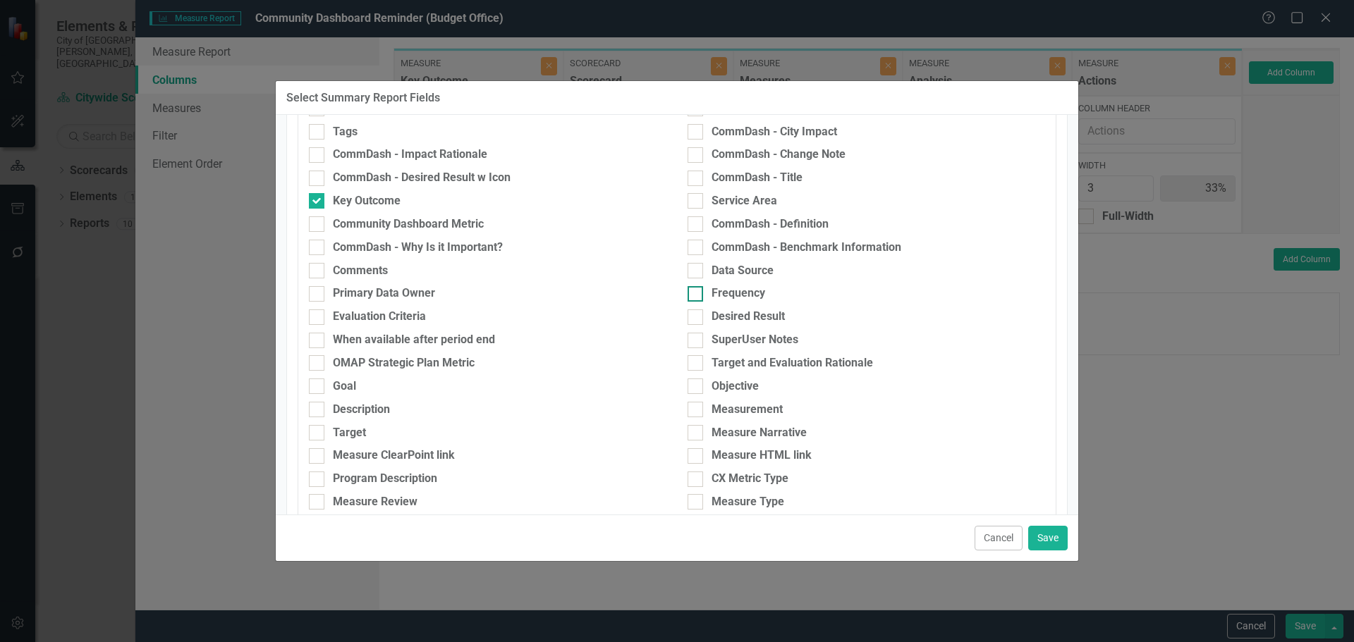
click at [756, 296] on div "Frequency" at bounding box center [738, 294] width 54 height 16
click at [697, 295] on input "Frequency" at bounding box center [691, 290] width 9 height 9
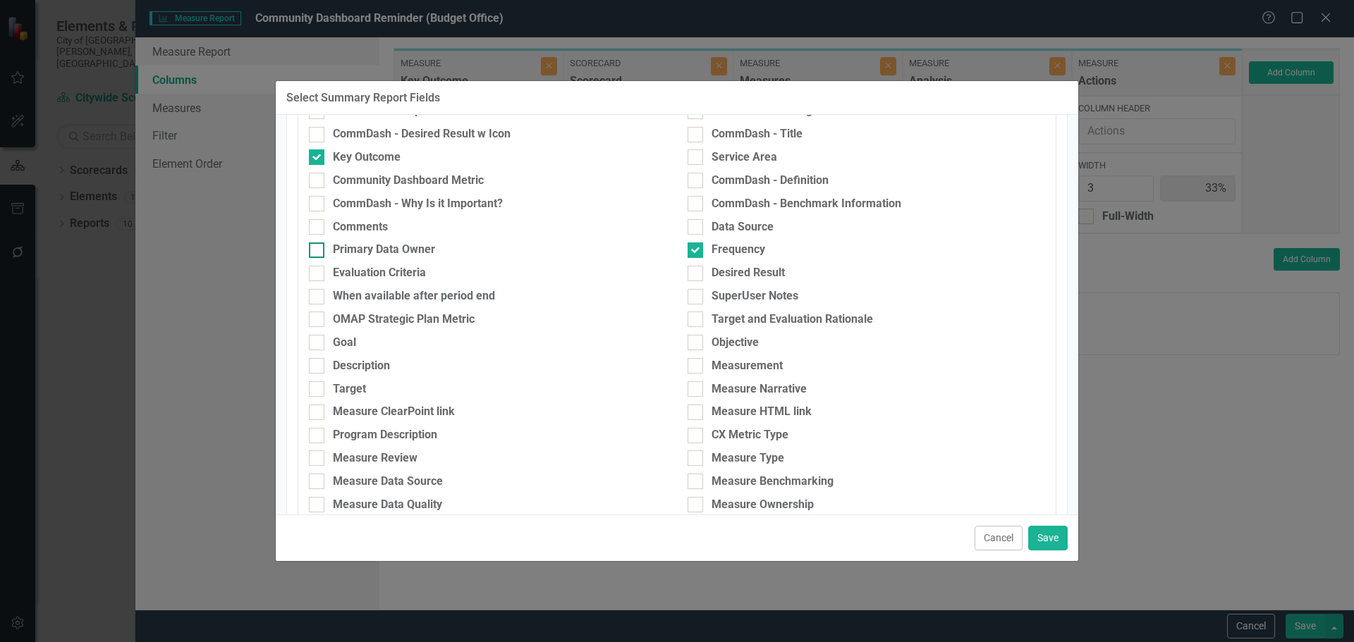
scroll to position [235, 0]
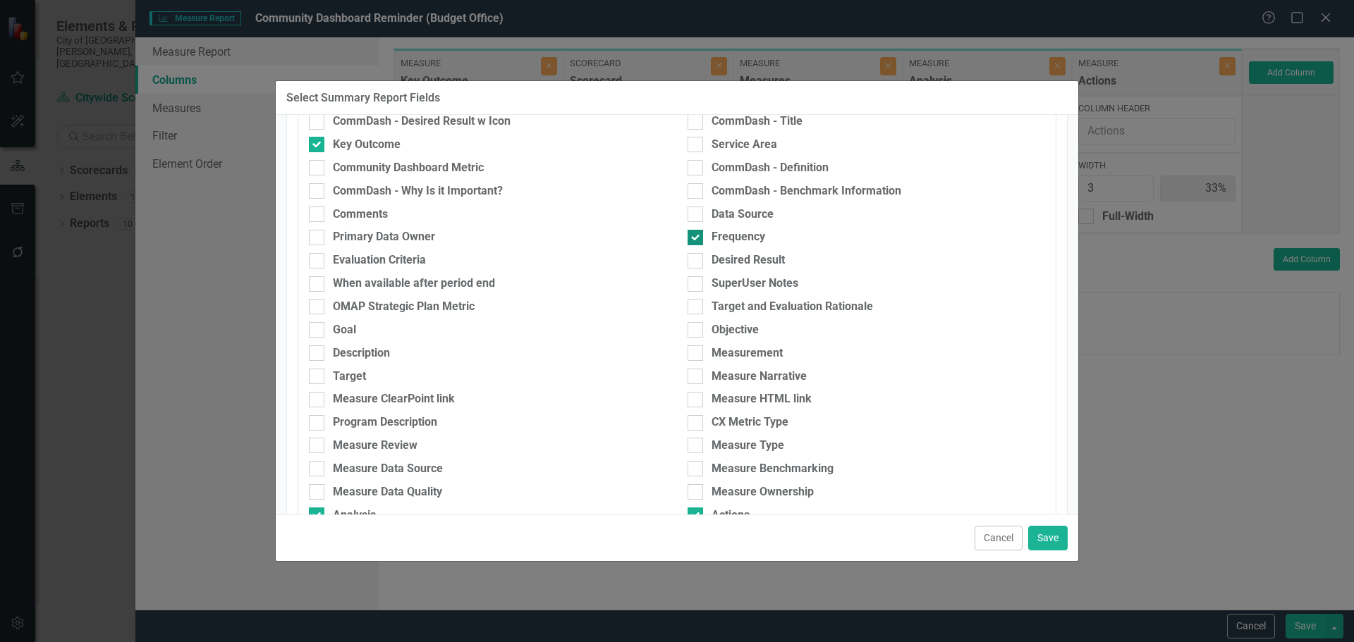
click at [692, 235] on div at bounding box center [695, 238] width 16 height 16
click at [692, 235] on input "Frequency" at bounding box center [691, 234] width 9 height 9
checkbox input "false"
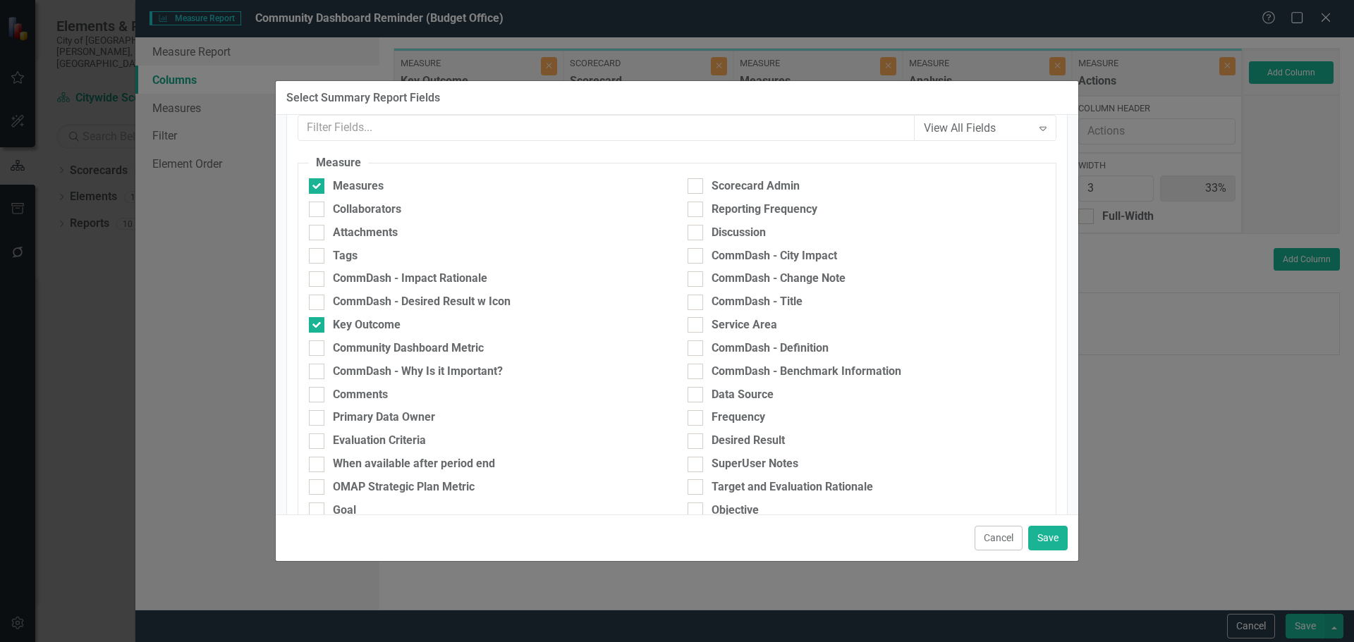
scroll to position [49, 0]
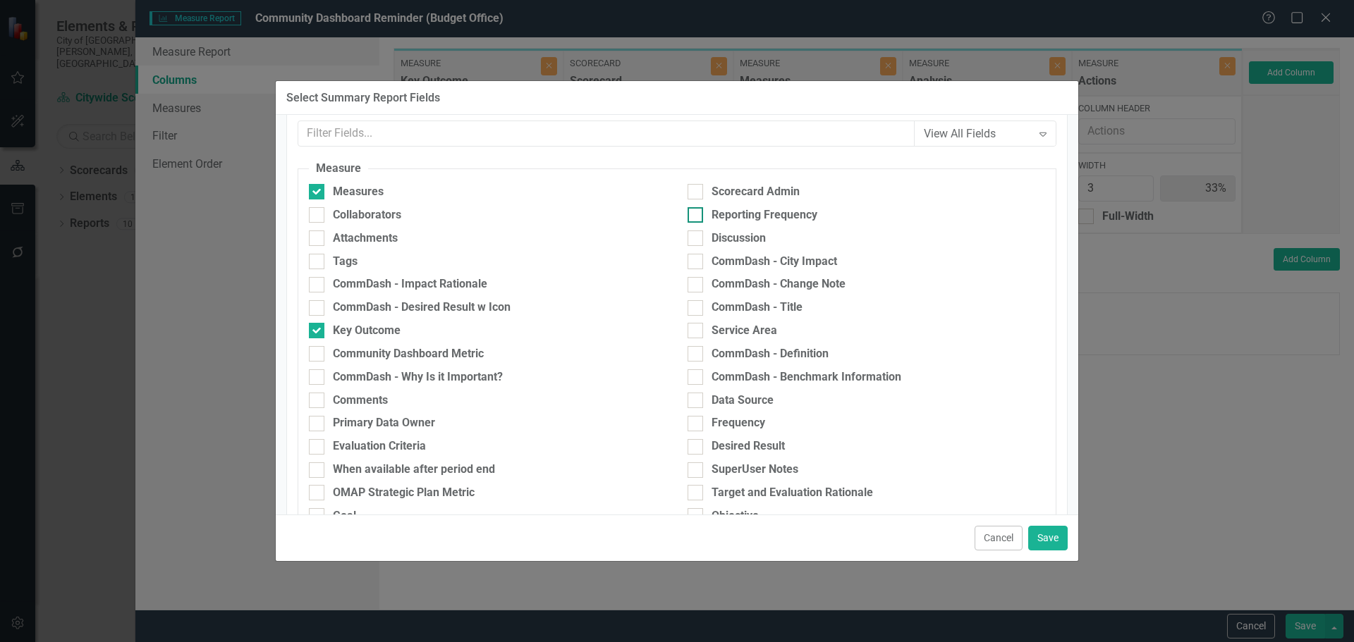
click at [695, 216] on div at bounding box center [695, 215] width 16 height 16
click at [695, 216] on input "Reporting Frequency" at bounding box center [691, 211] width 9 height 9
checkbox input "true"
click at [1040, 531] on button "Save" at bounding box center [1047, 538] width 39 height 25
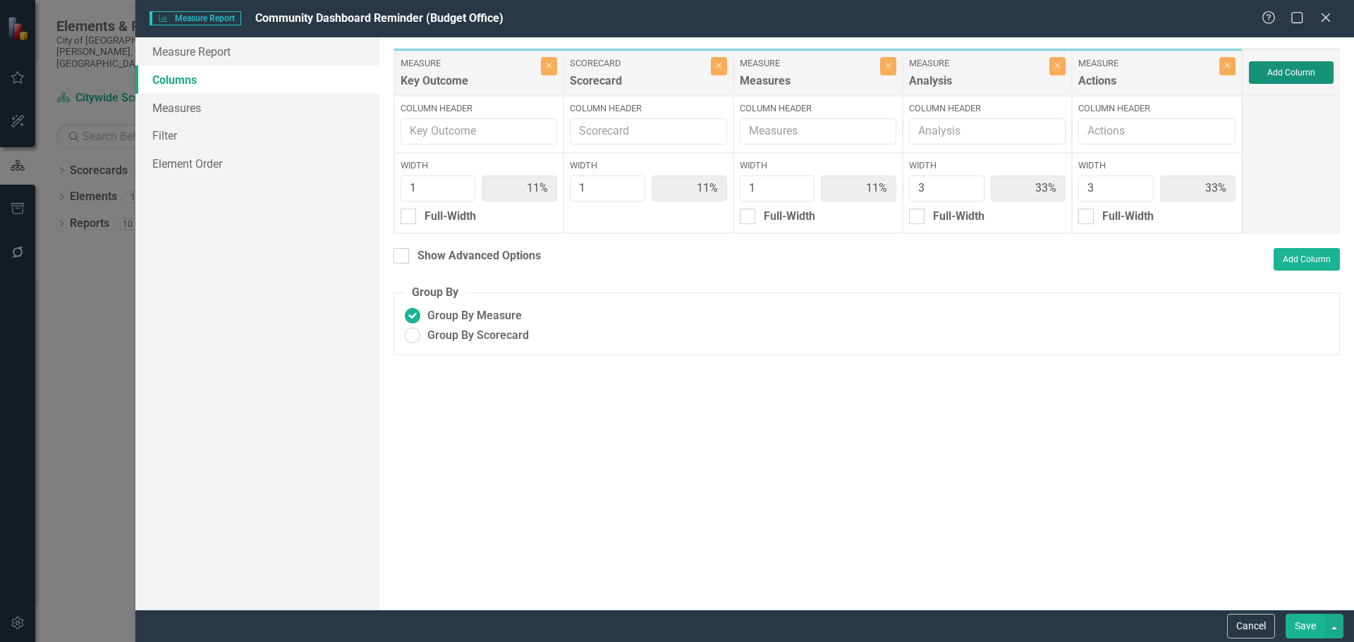
type input "10%"
type input "30%"
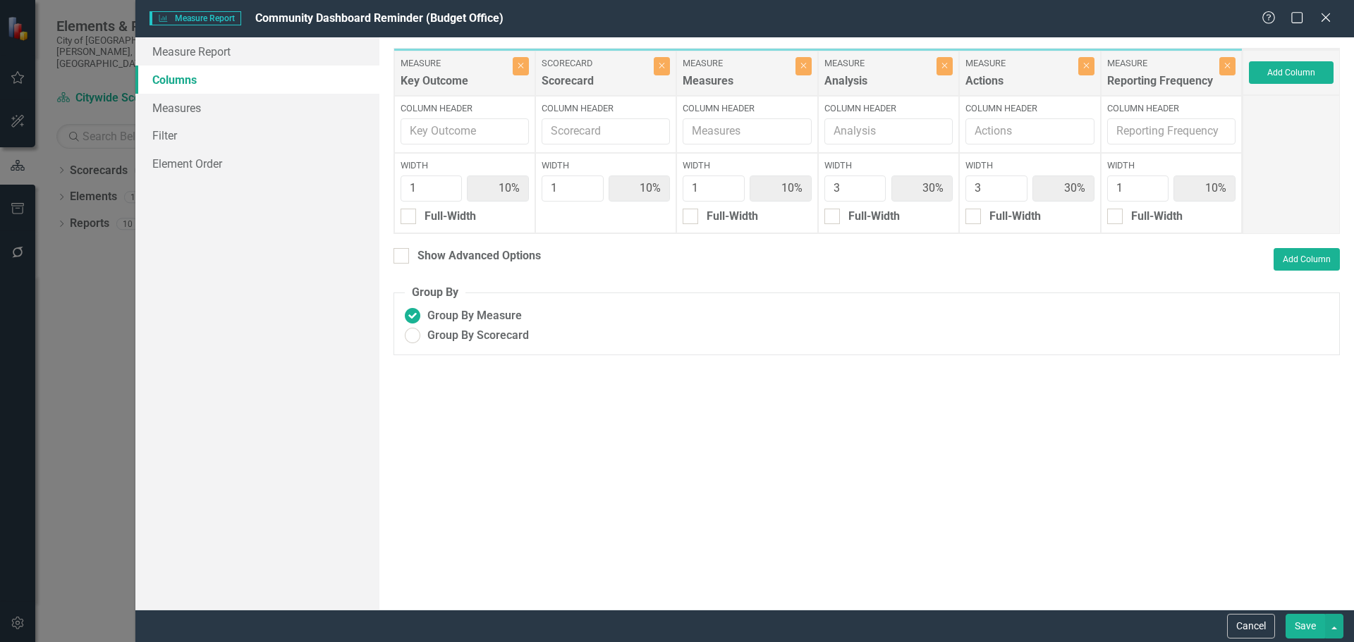
click at [1313, 637] on button "Save" at bounding box center [1304, 626] width 39 height 25
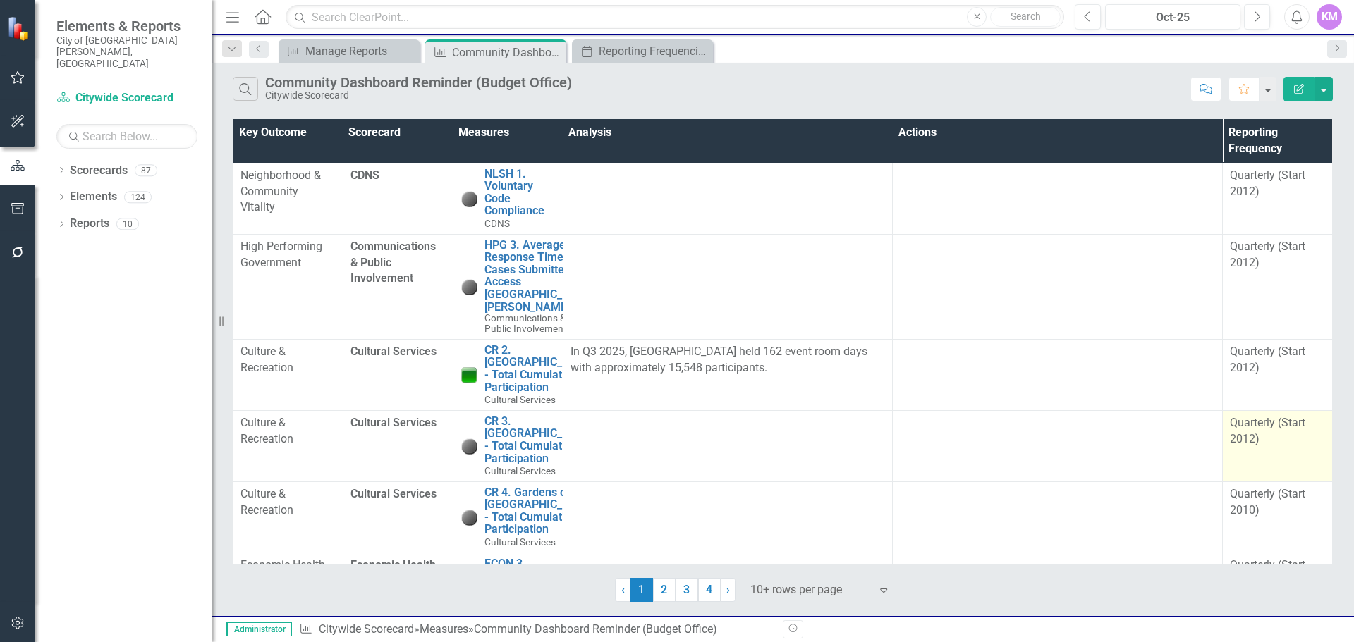
scroll to position [533, 0]
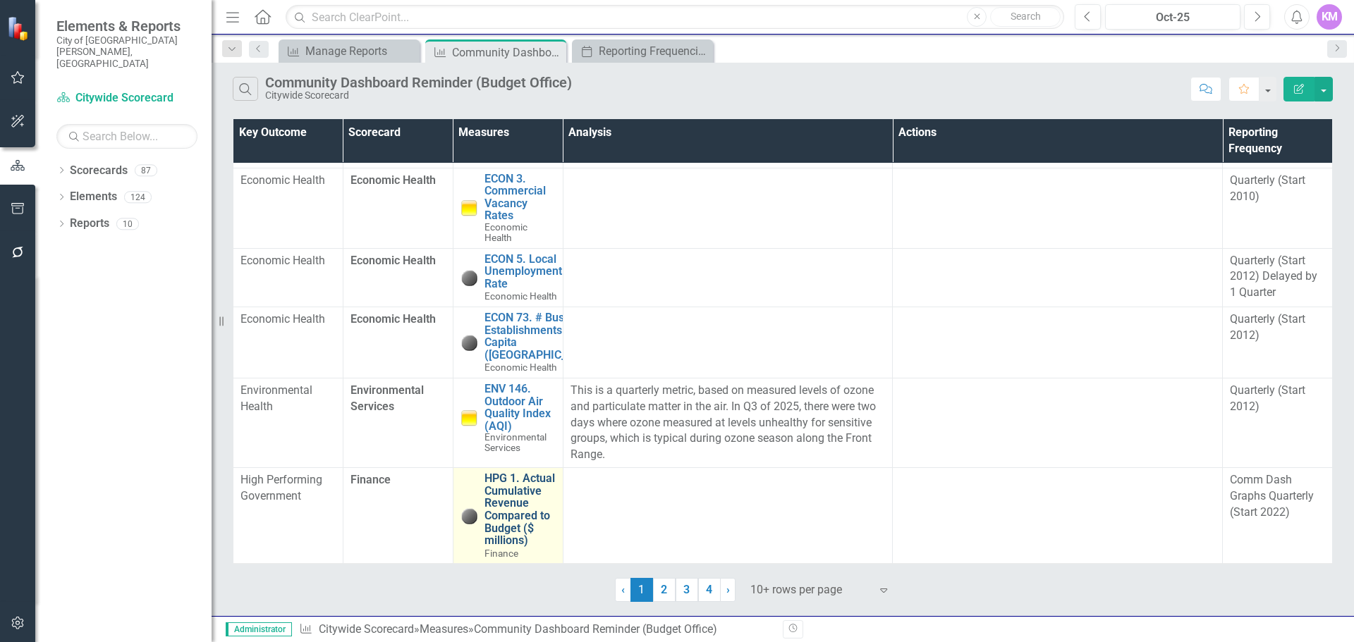
click at [506, 482] on link "HPG 1. Actual Cumulative Revenue Compared to Budget ($ millions)" at bounding box center [519, 509] width 71 height 75
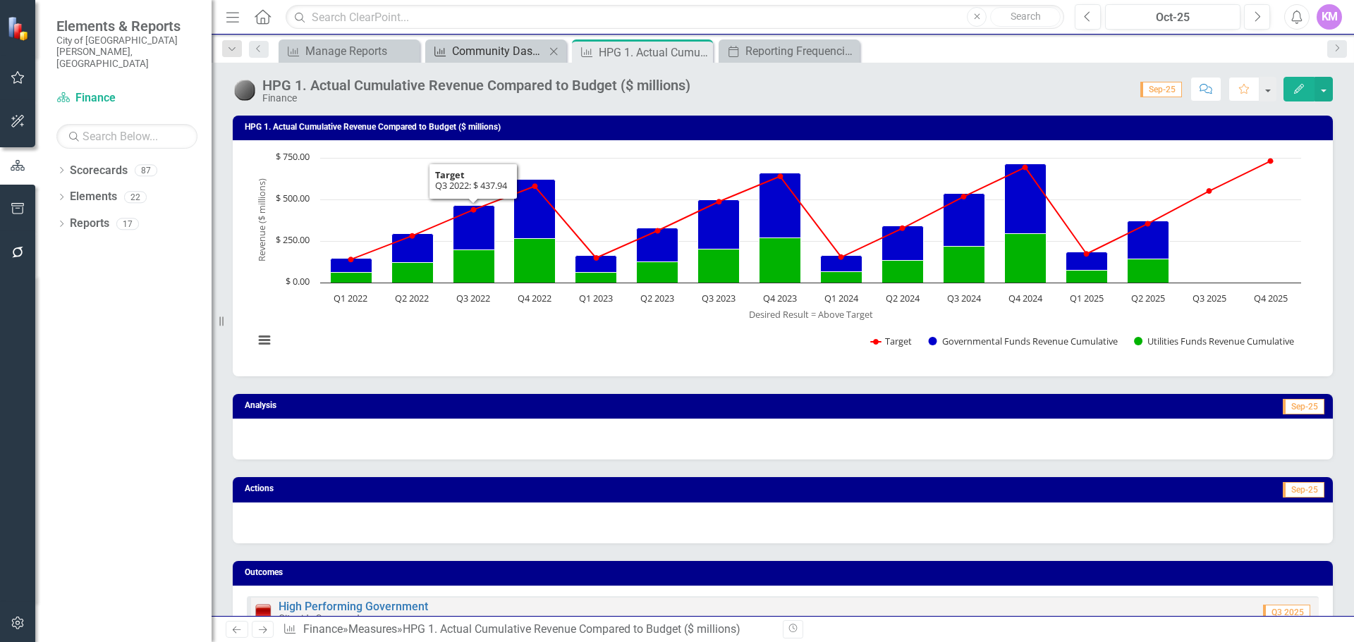
click at [451, 49] on link "Measure Community Dashboard Reminder (Budget Office)" at bounding box center [487, 51] width 116 height 18
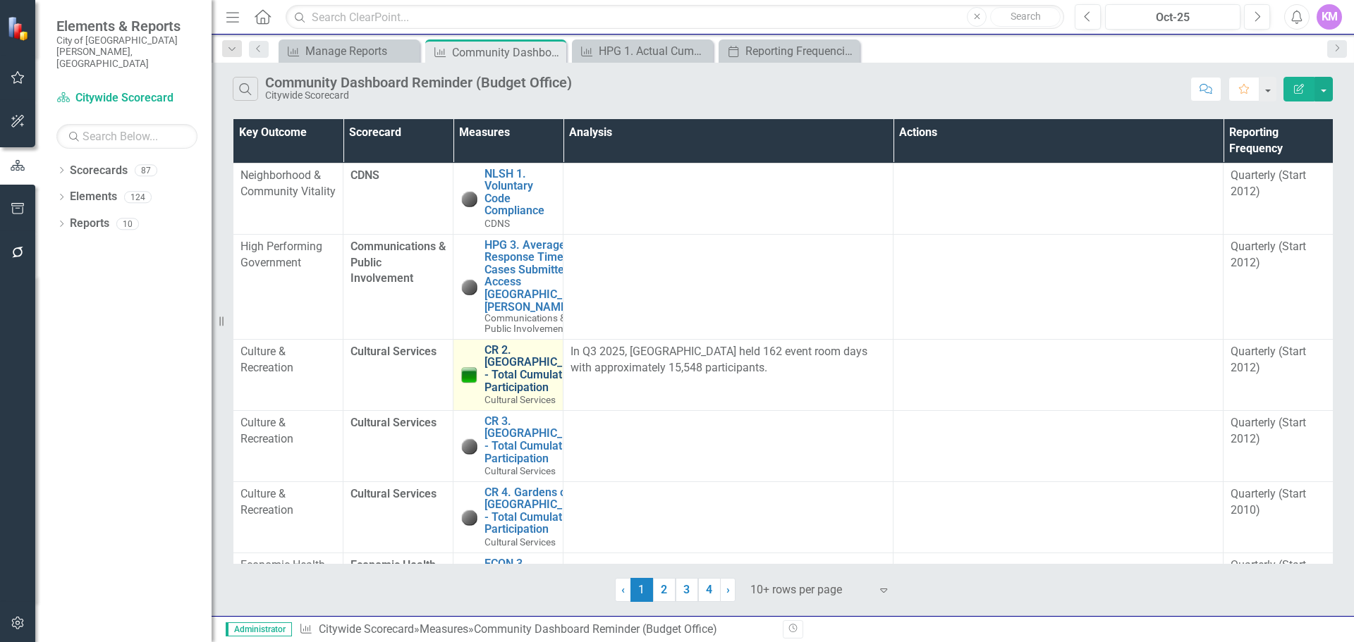
click at [508, 393] on link "CR 2. [GEOGRAPHIC_DATA] - Total Cumulative Participation" at bounding box center [538, 368] width 109 height 49
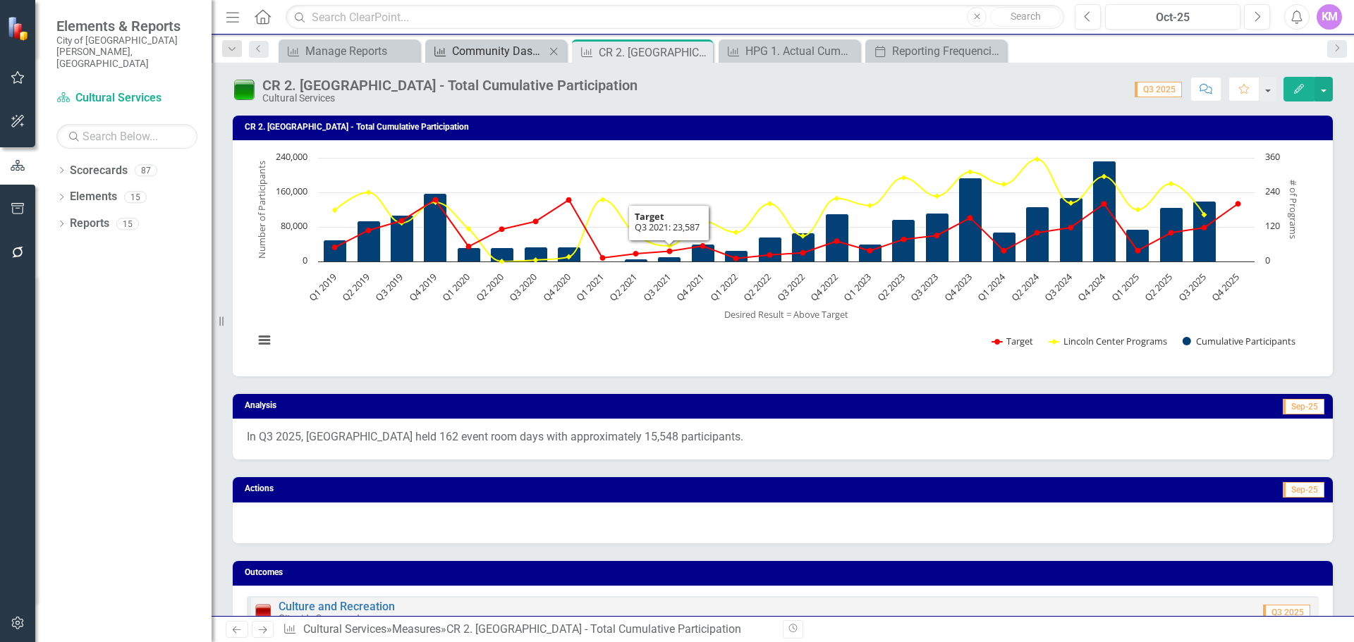
click at [490, 49] on div "Community Dashboard Reminder (Budget Office)" at bounding box center [498, 51] width 93 height 18
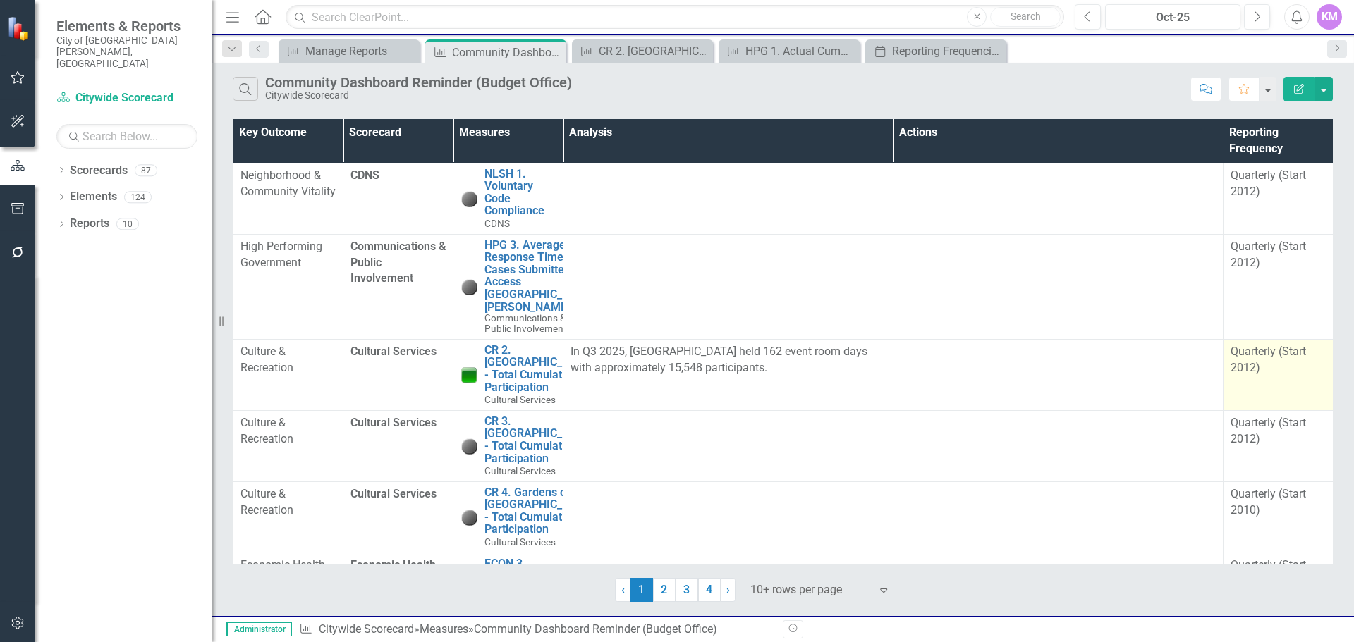
click at [1271, 400] on td "Quarterly (Start 2012)" at bounding box center [1278, 374] width 110 height 71
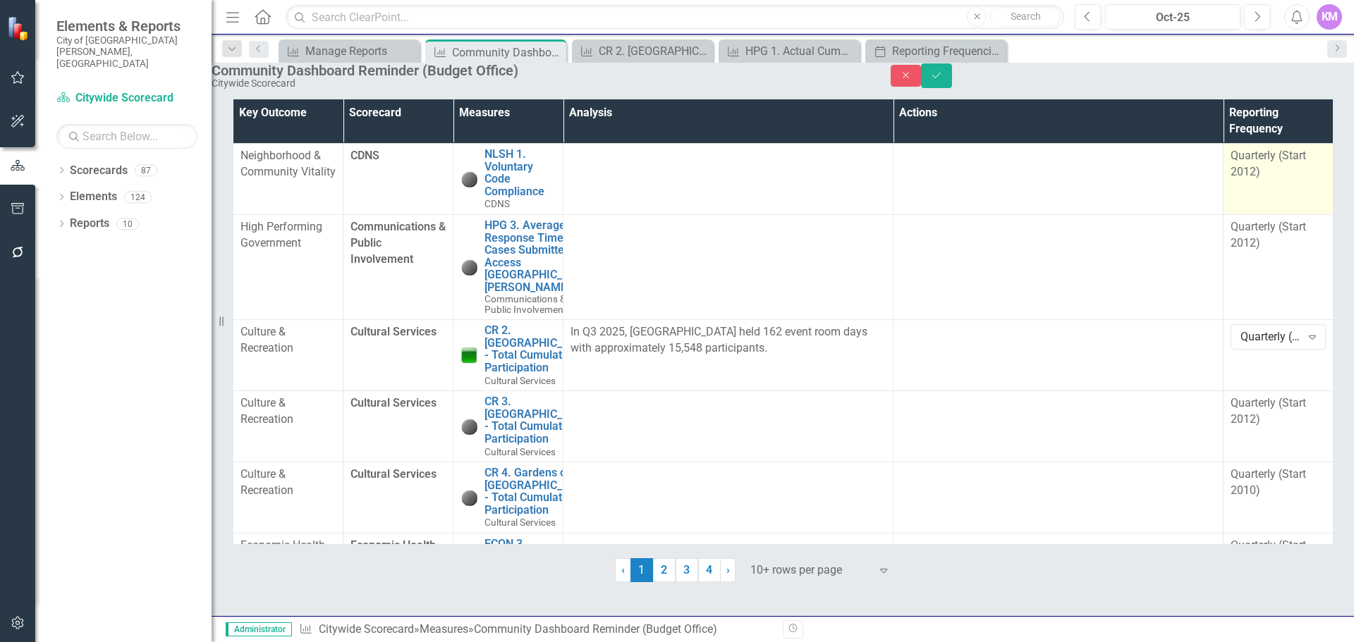
click at [1266, 181] on div "Quarterly (Start 2012)" at bounding box center [1277, 164] width 95 height 32
click at [1312, 164] on icon at bounding box center [1312, 161] width 7 height 4
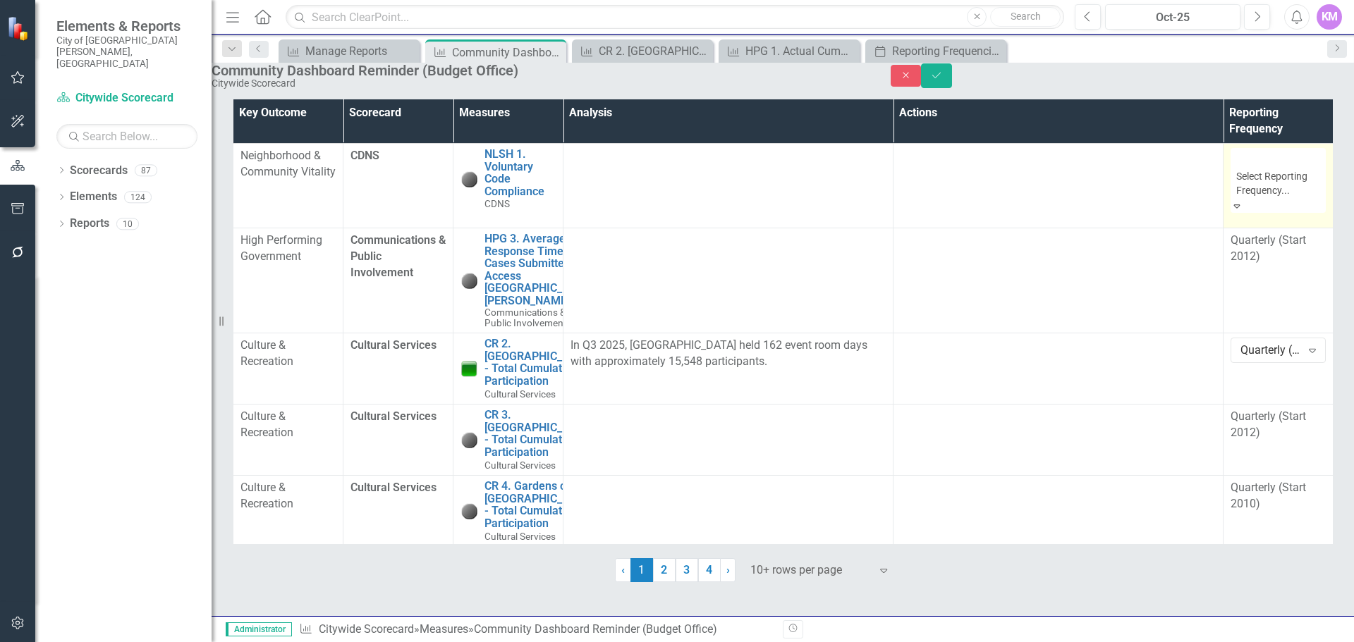
scroll to position [1921, 0]
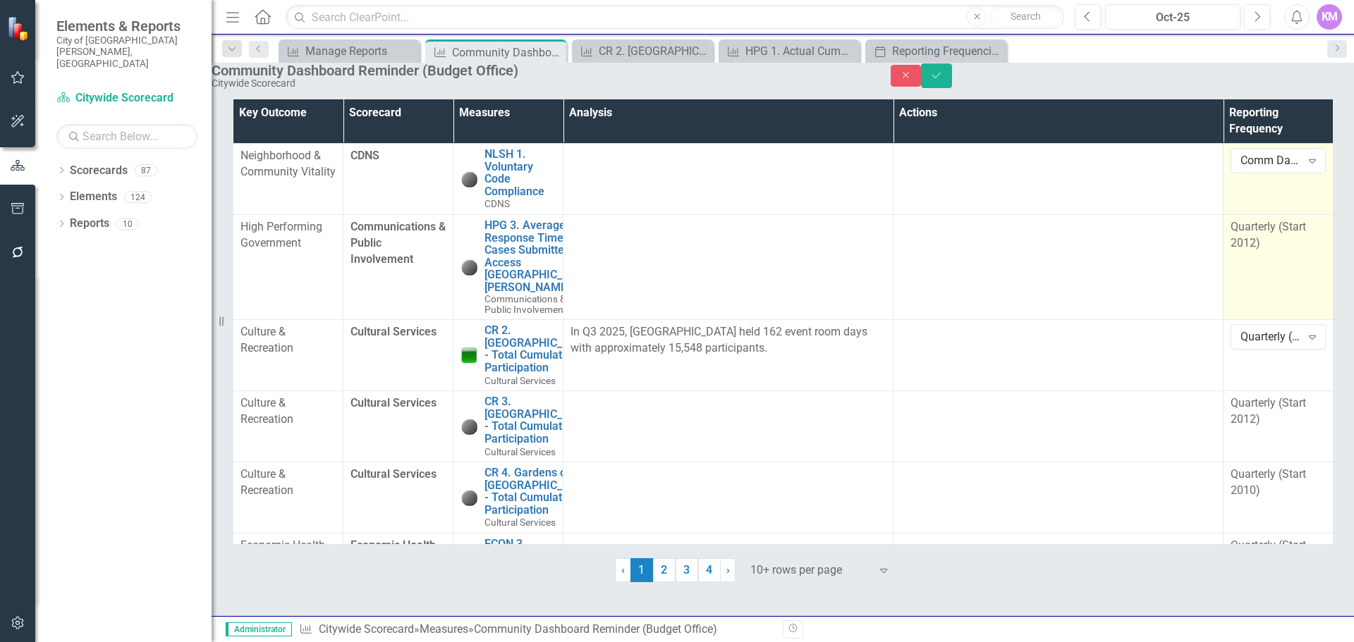
click at [1291, 290] on td "Quarterly (Start 2012)" at bounding box center [1278, 267] width 110 height 105
click at [1314, 238] on icon "Expand" at bounding box center [1312, 231] width 14 height 11
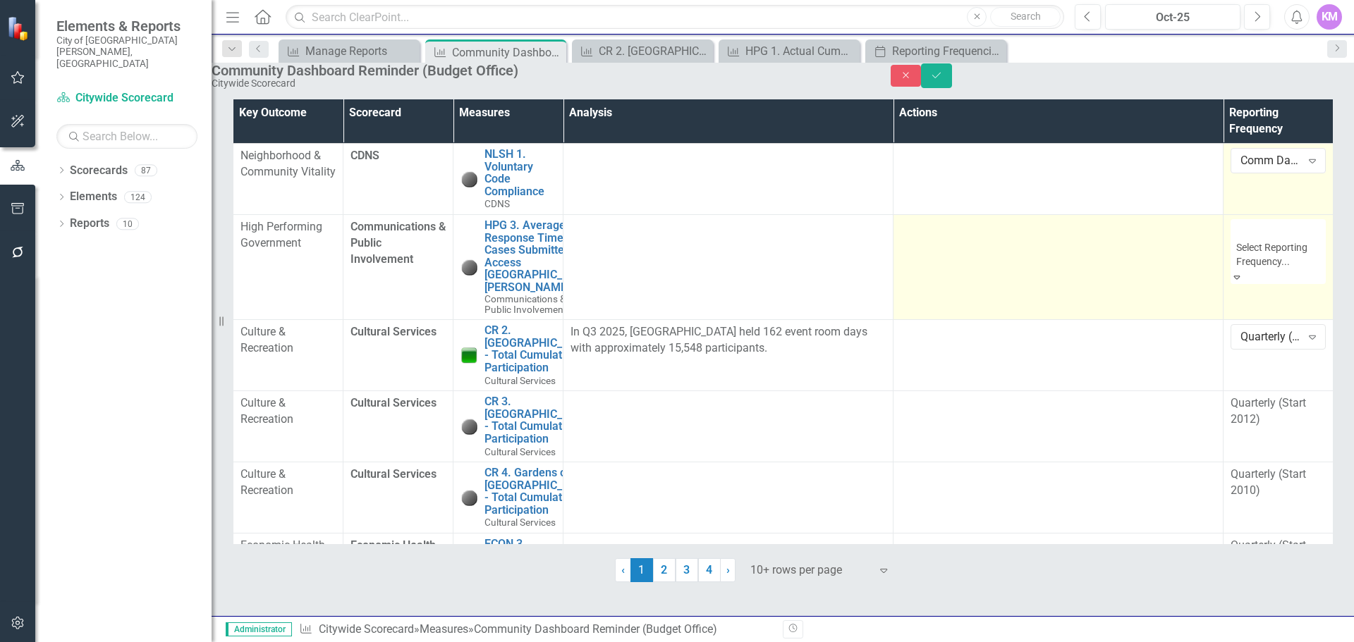
click at [1164, 257] on td at bounding box center [1058, 267] width 330 height 105
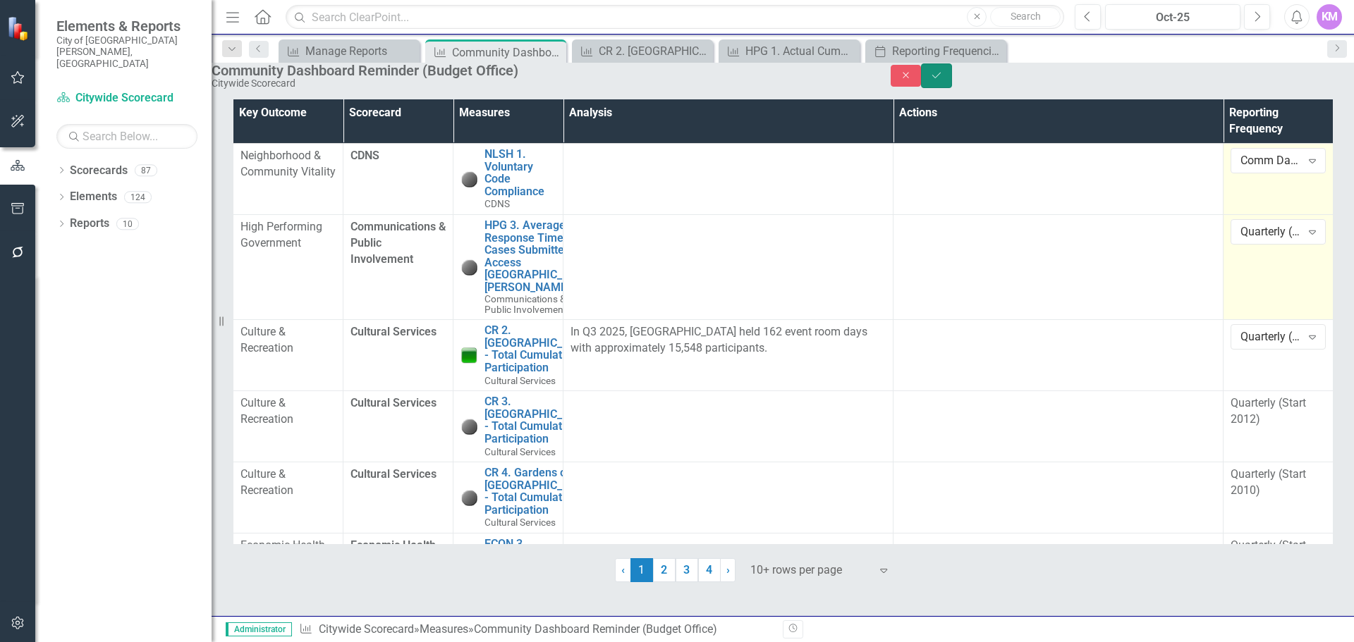
click at [943, 80] on icon "Save" at bounding box center [936, 76] width 13 height 10
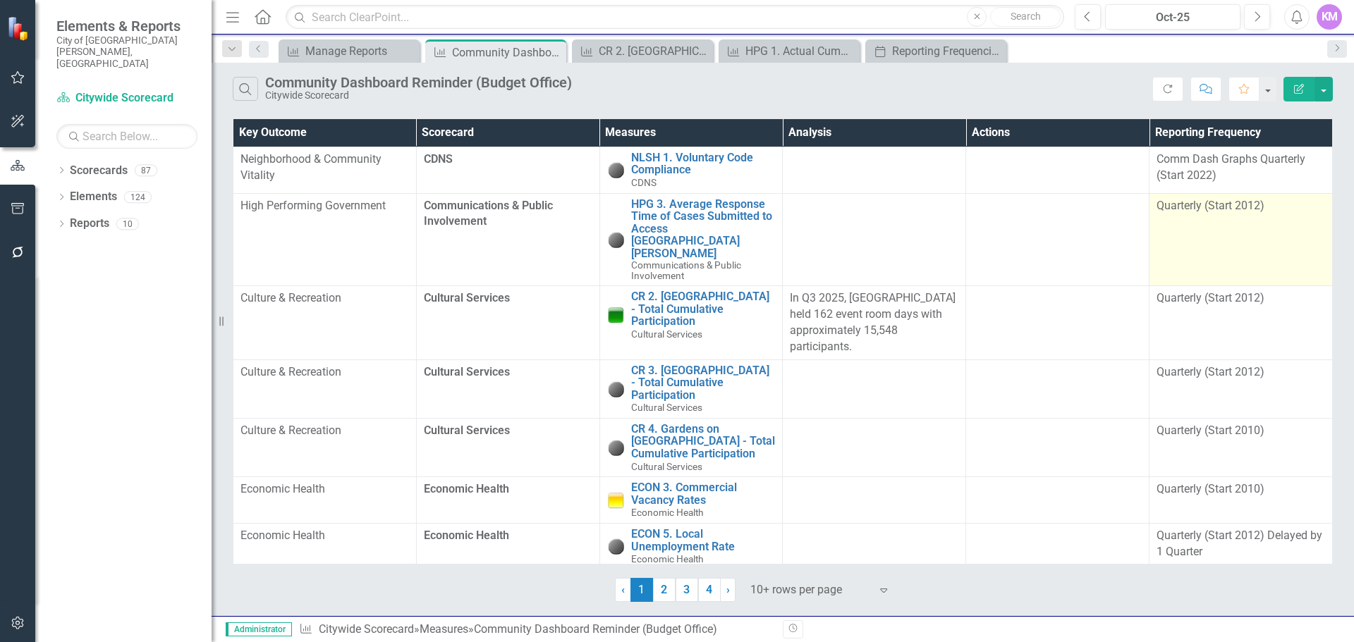
click at [1264, 286] on td "Quarterly (Start 2012)" at bounding box center [1240, 239] width 183 height 93
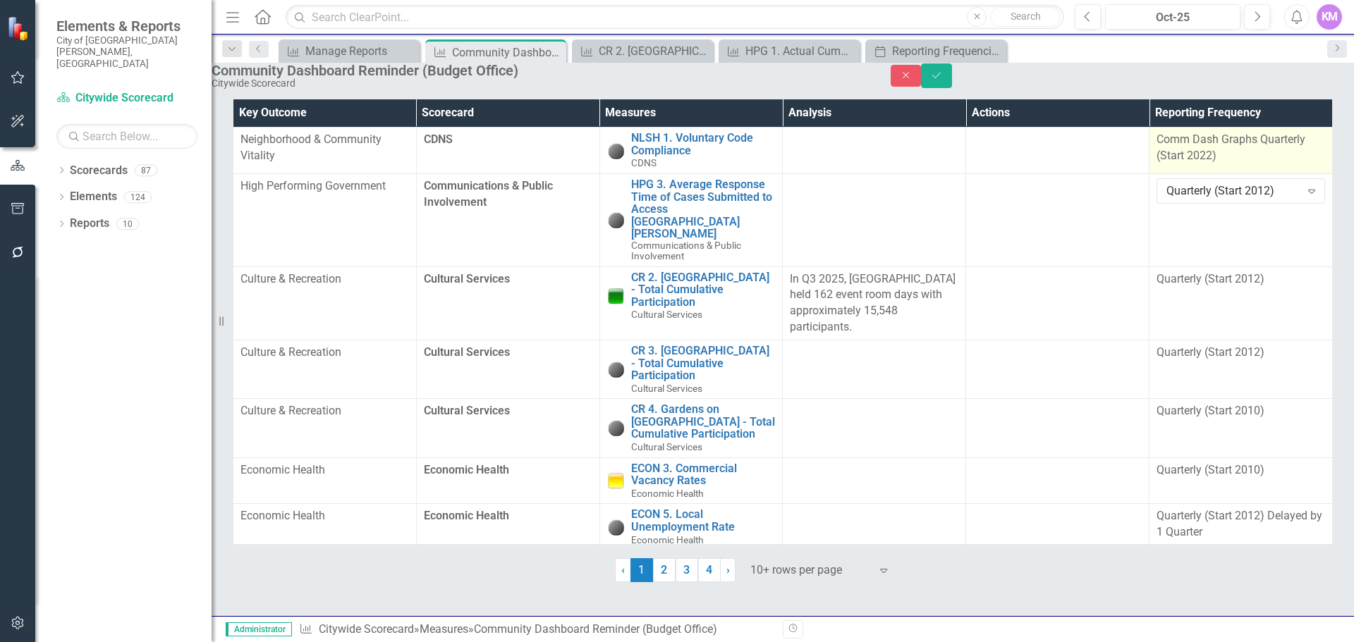
click at [1242, 174] on td "Comm Dash Graphs Quarterly (Start 2022)" at bounding box center [1240, 151] width 183 height 47
click at [952, 88] on button "Save" at bounding box center [936, 75] width 31 height 25
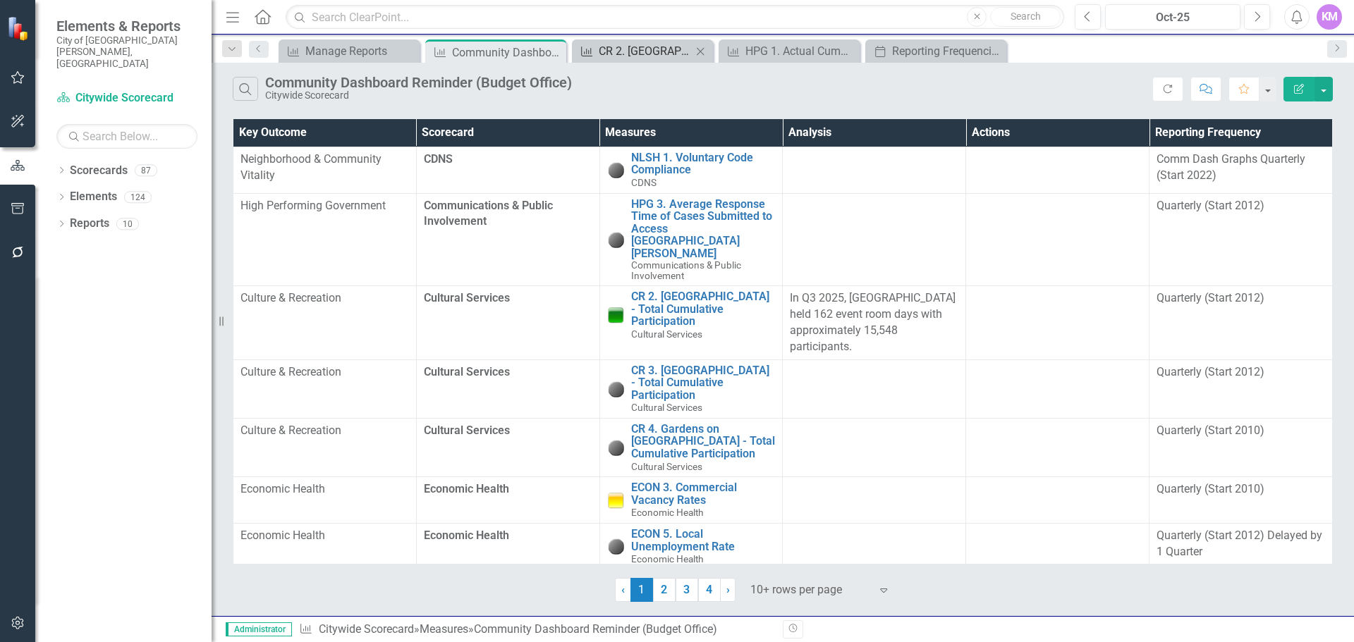
click at [620, 55] on div "CR 2. [GEOGRAPHIC_DATA] - Total Cumulative Participation" at bounding box center [645, 51] width 93 height 18
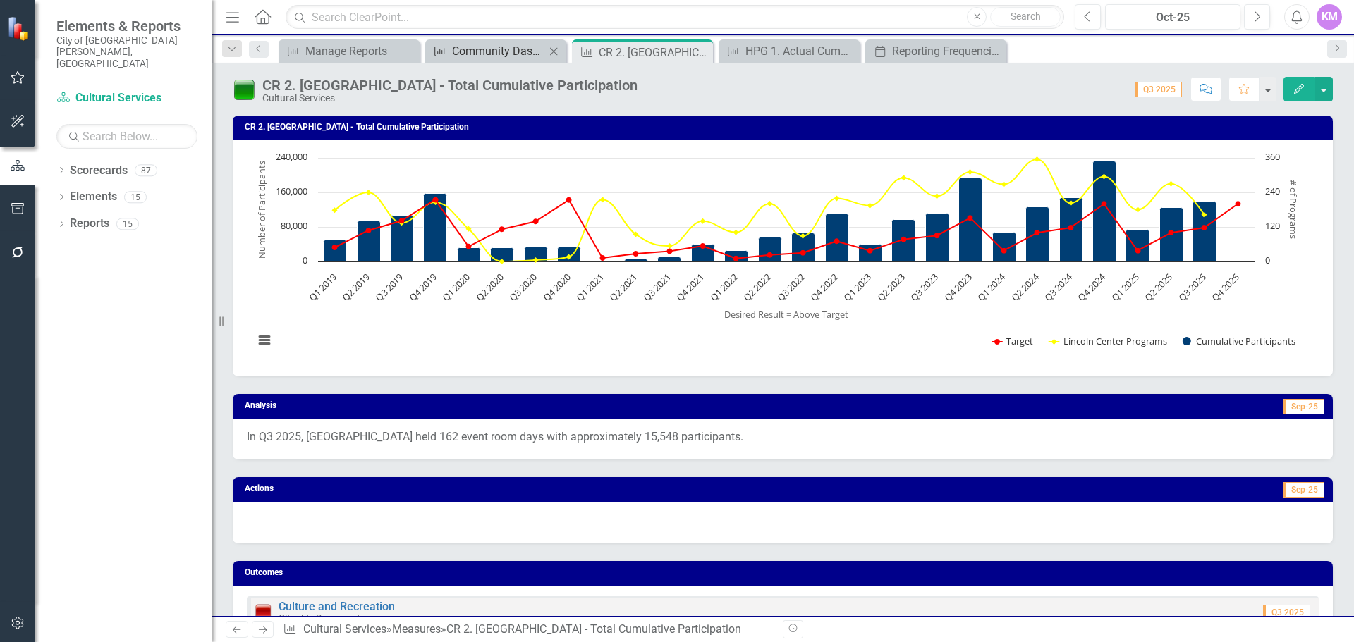
click at [480, 53] on div "Community Dashboard Reminder (Budget Office)" at bounding box center [498, 51] width 93 height 18
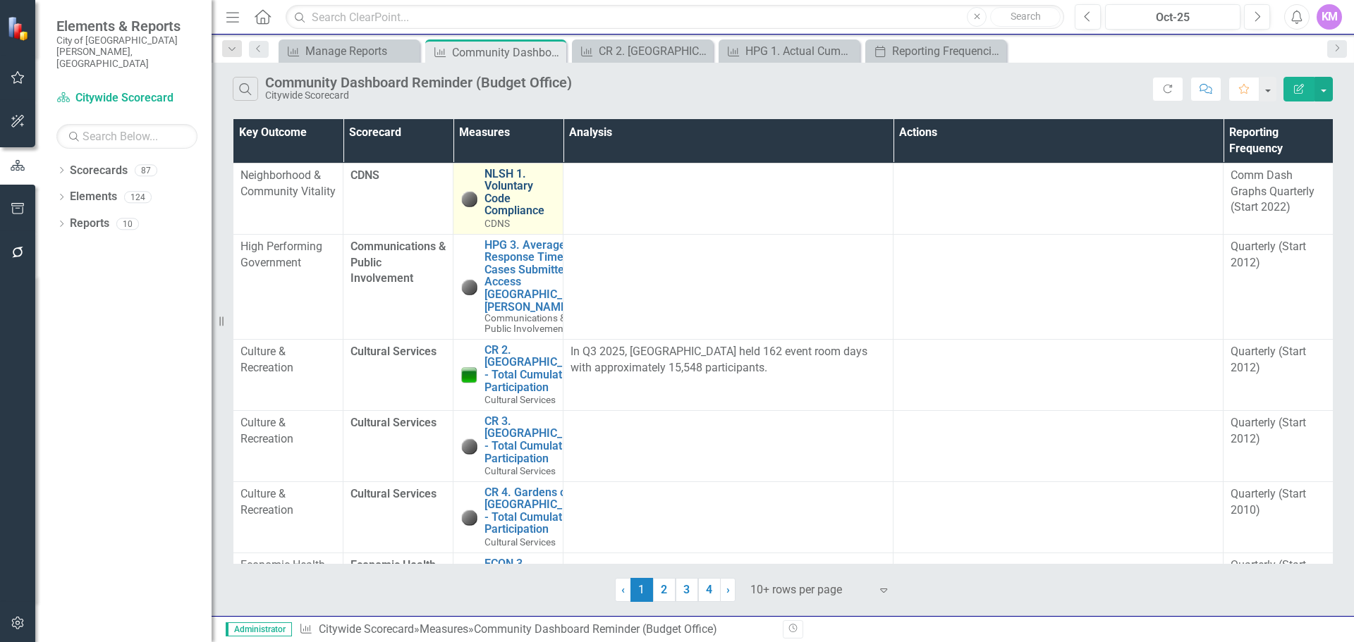
click at [490, 194] on link "NLSH 1. Voluntary Code Compliance" at bounding box center [519, 192] width 71 height 49
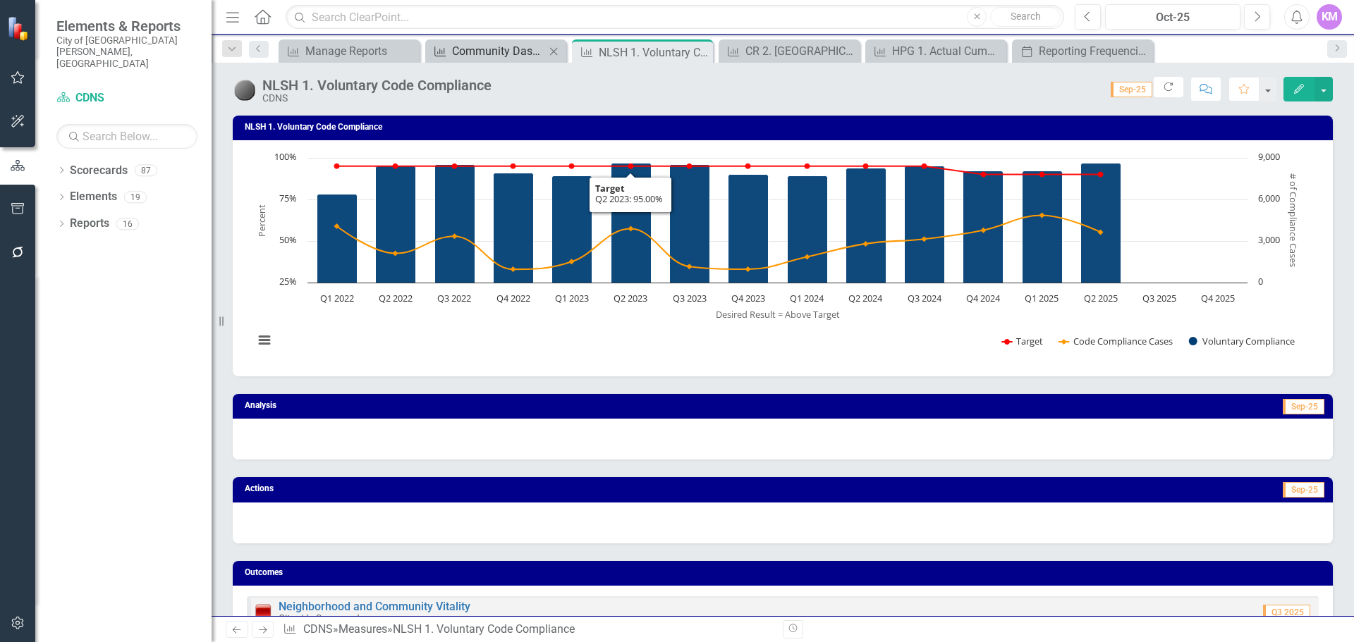
click at [484, 54] on div "Community Dashboard Reminder (Budget Office)" at bounding box center [498, 51] width 93 height 18
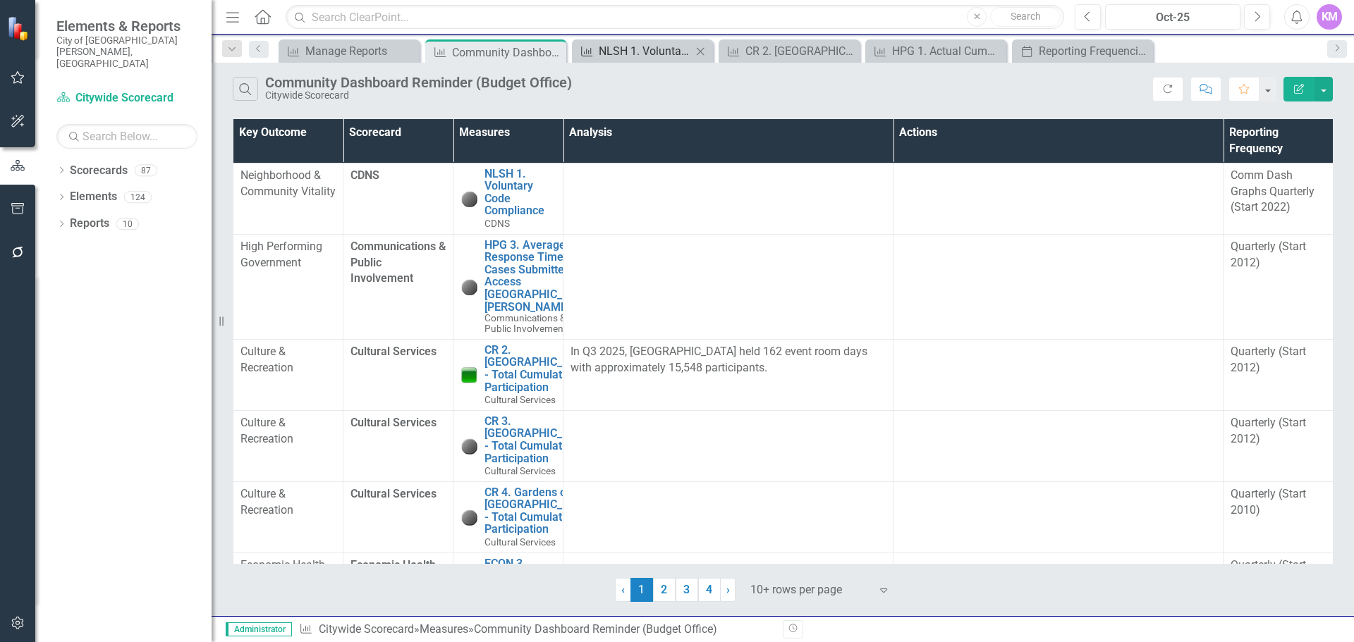
click at [651, 48] on div "NLSH 1. Voluntary Code Compliance" at bounding box center [645, 51] width 93 height 18
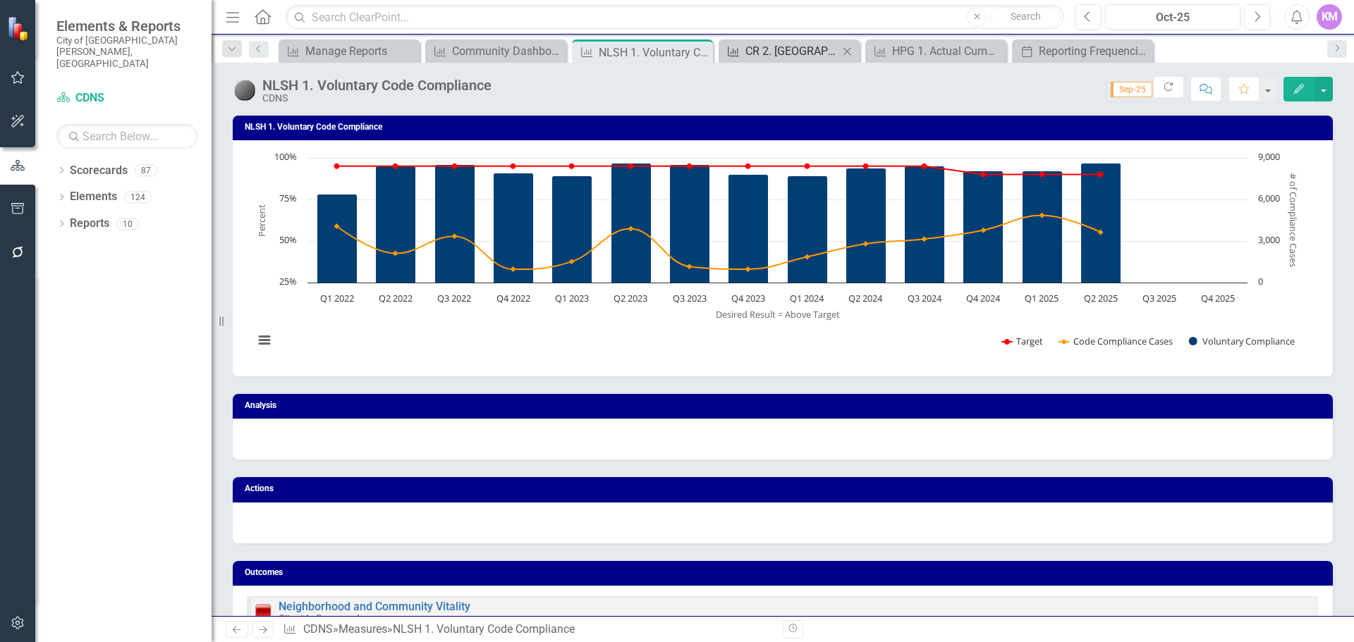
click at [754, 49] on div "CR 2. [GEOGRAPHIC_DATA] - Total Cumulative Participation" at bounding box center [791, 51] width 93 height 18
click at [0, 0] on icon at bounding box center [0, 0] width 0 height 0
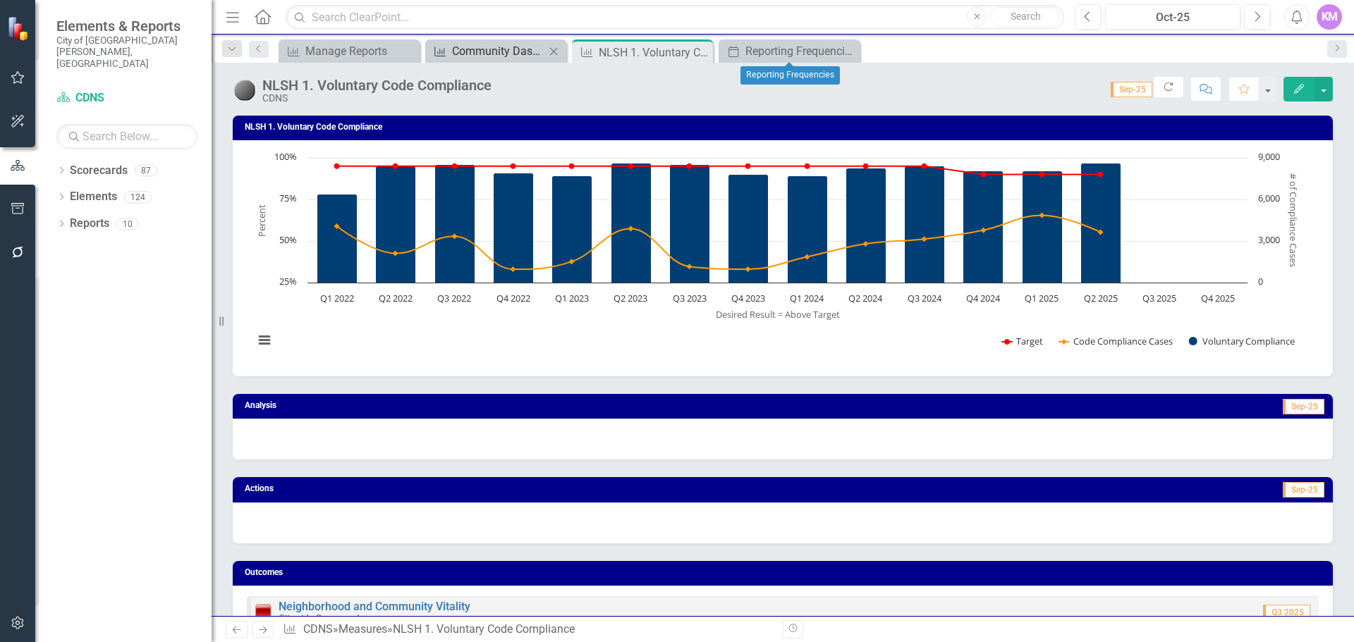
click at [472, 50] on div "Community Dashboard Reminder (Budget Office)" at bounding box center [498, 51] width 93 height 18
